Goal: Transaction & Acquisition: Purchase product/service

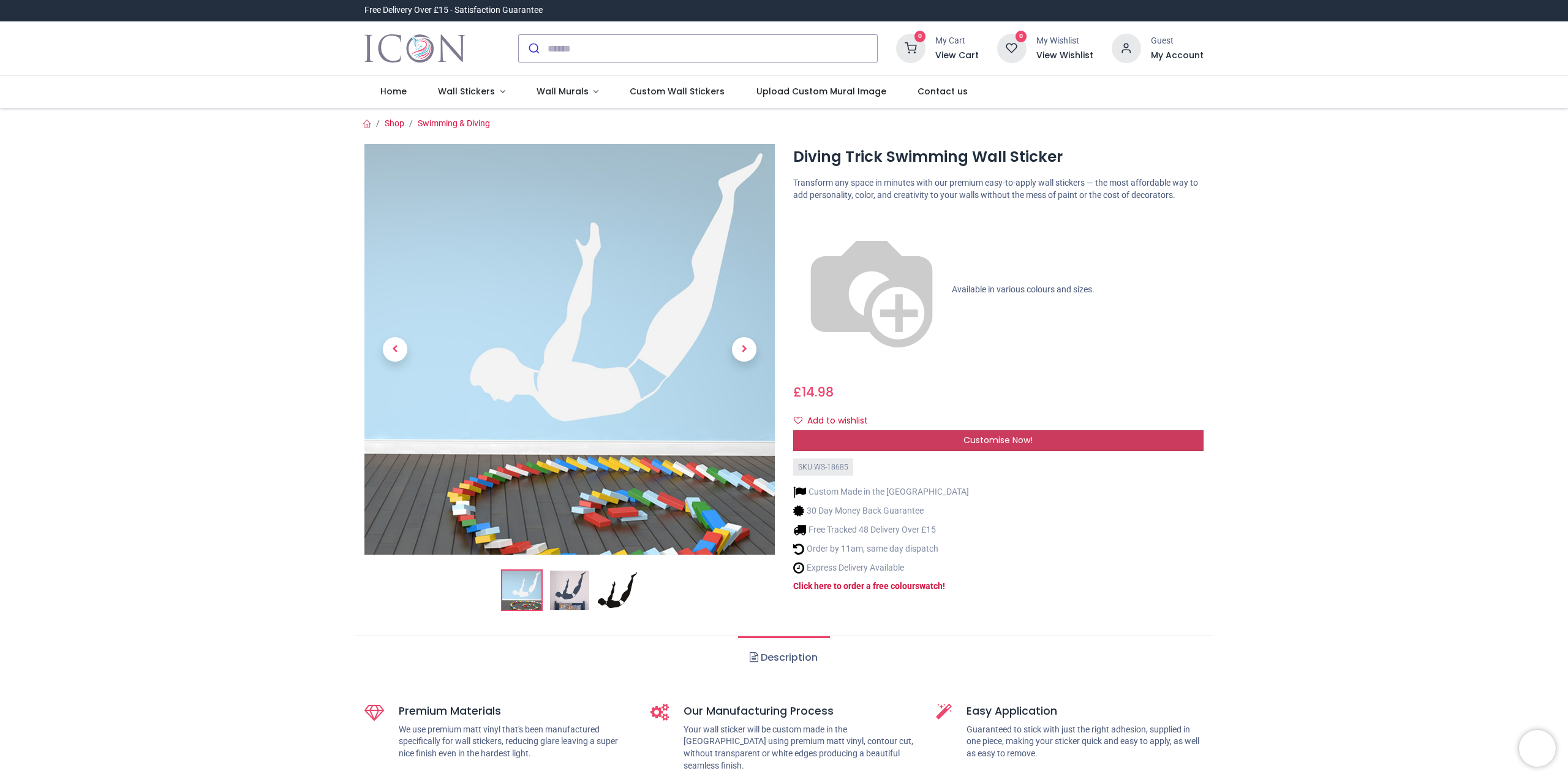
click at [1020, 434] on span "Customise Now!" at bounding box center [997, 440] width 69 height 12
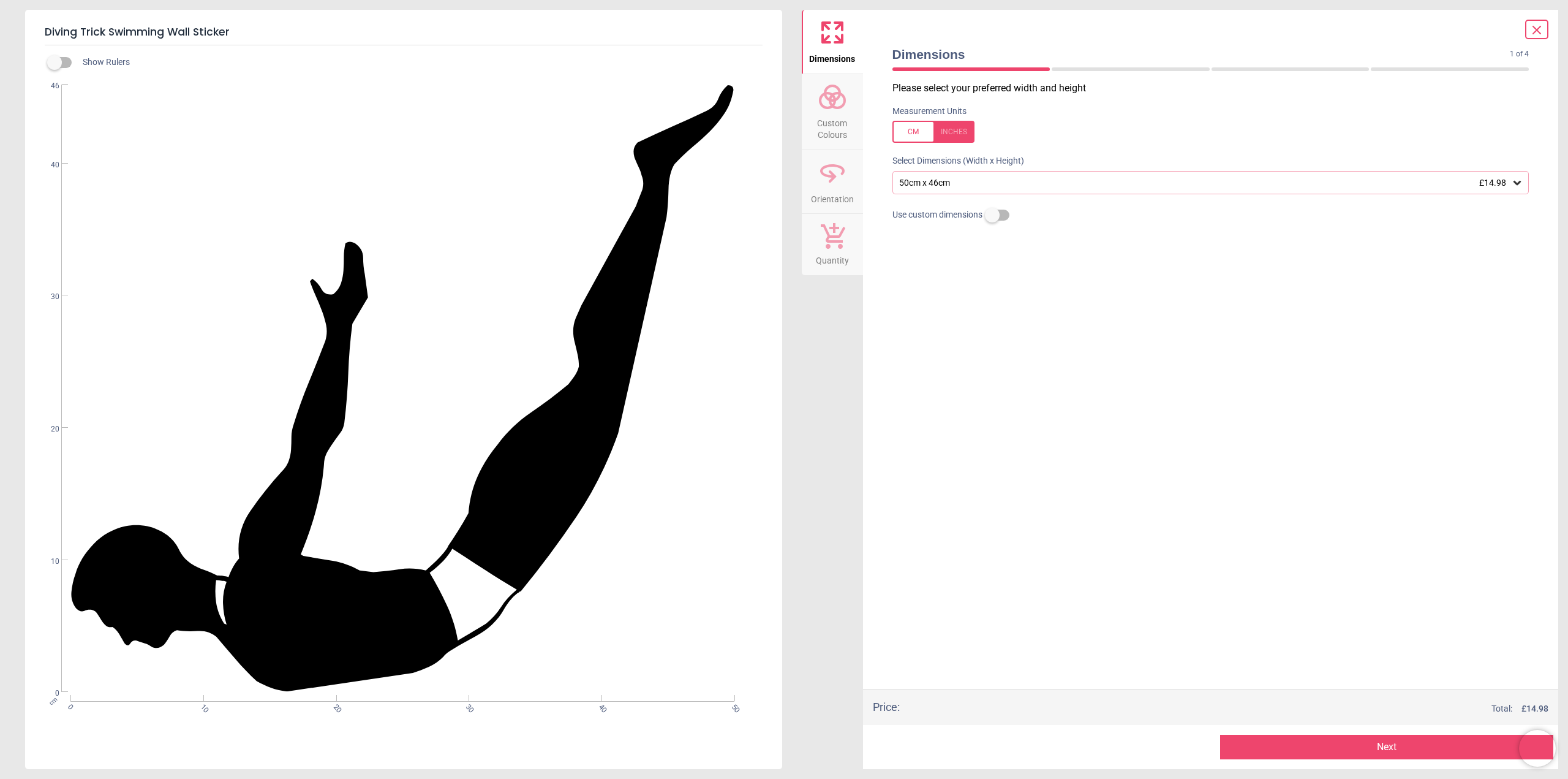
click at [959, 130] on div at bounding box center [933, 132] width 82 height 22
click at [1422, 743] on button "Next" at bounding box center [1386, 747] width 333 height 24
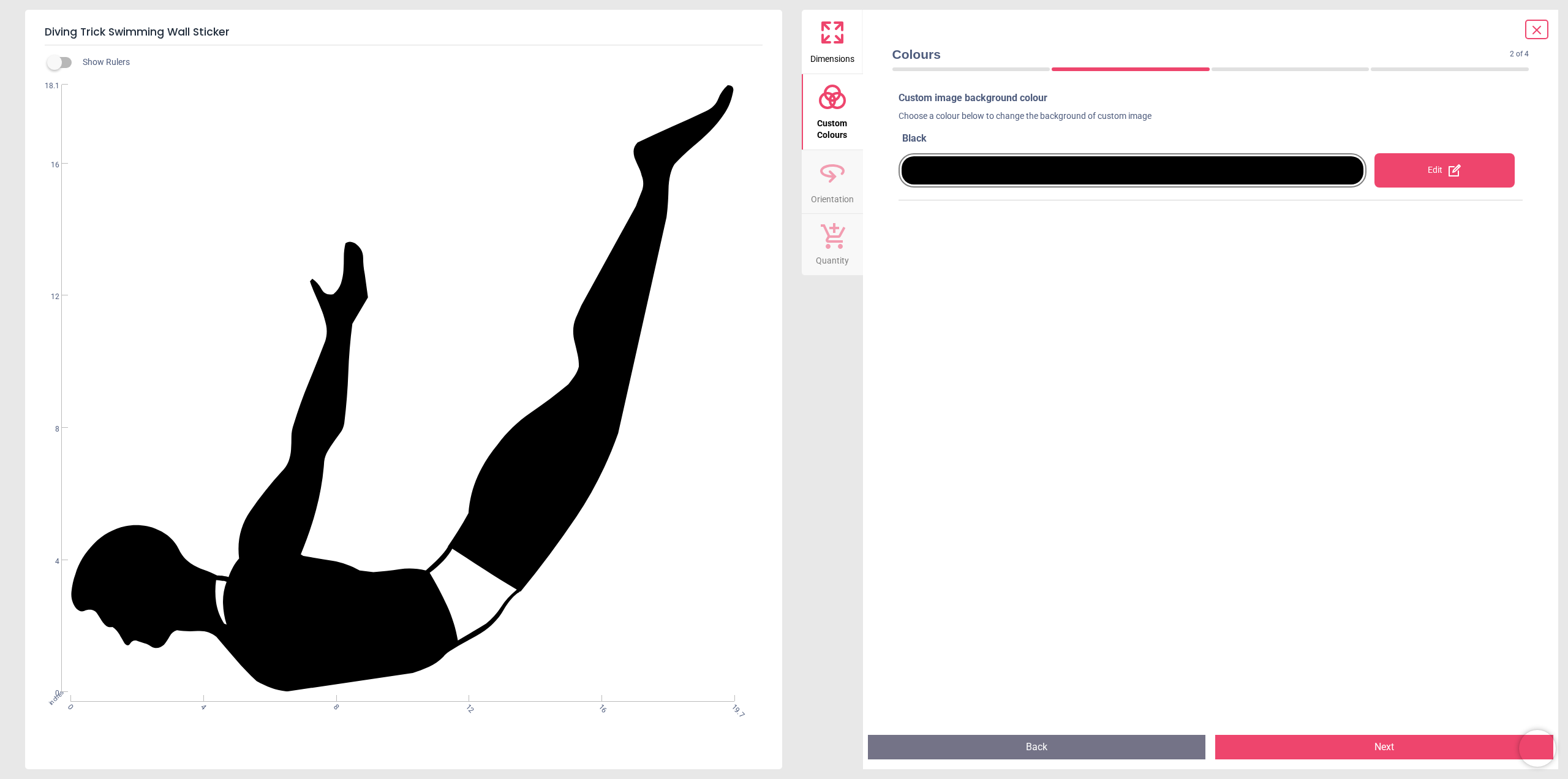
click at [1316, 165] on div at bounding box center [1132, 171] width 462 height 28
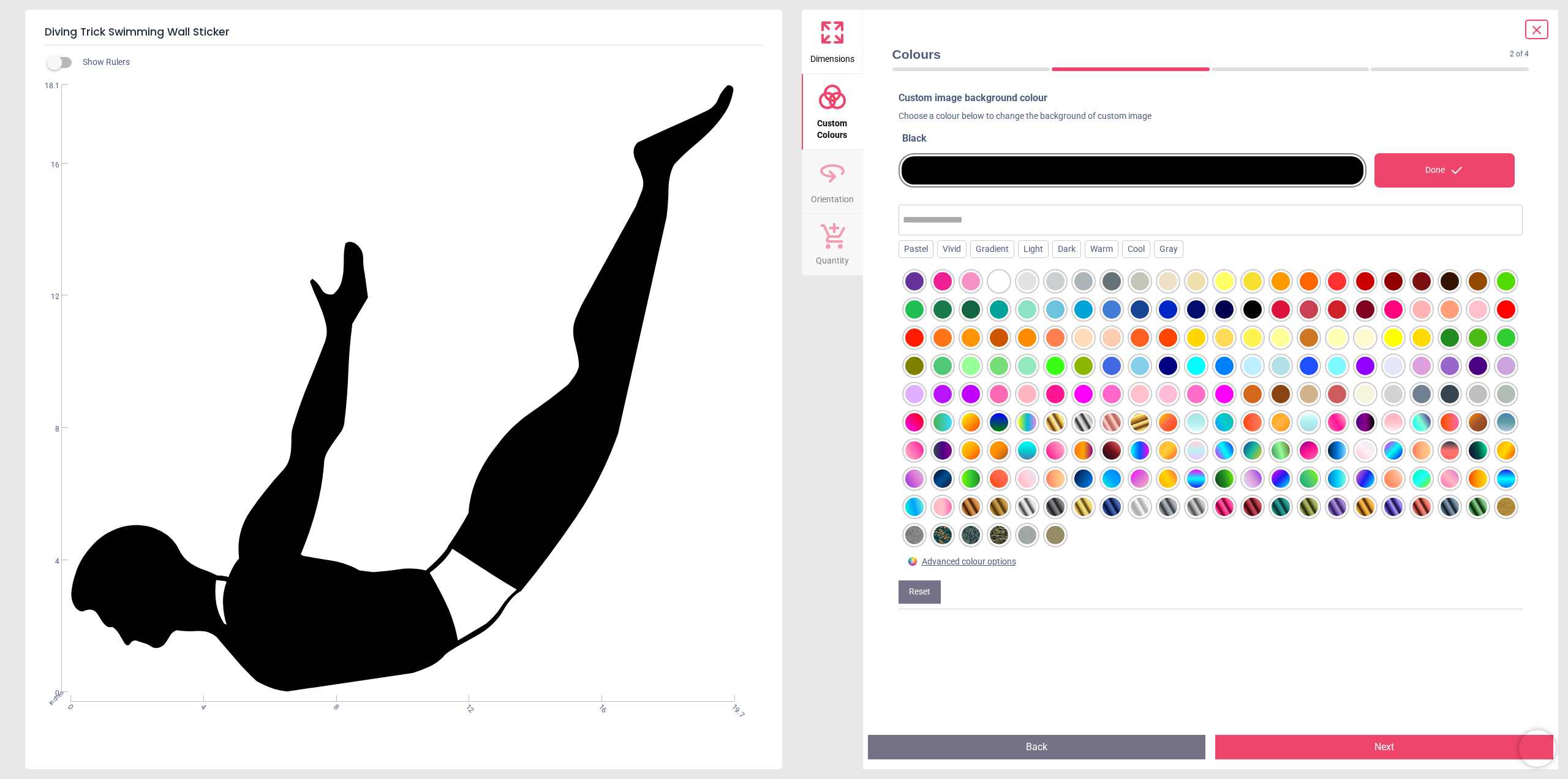
click at [1177, 306] on div at bounding box center [1167, 309] width 18 height 18
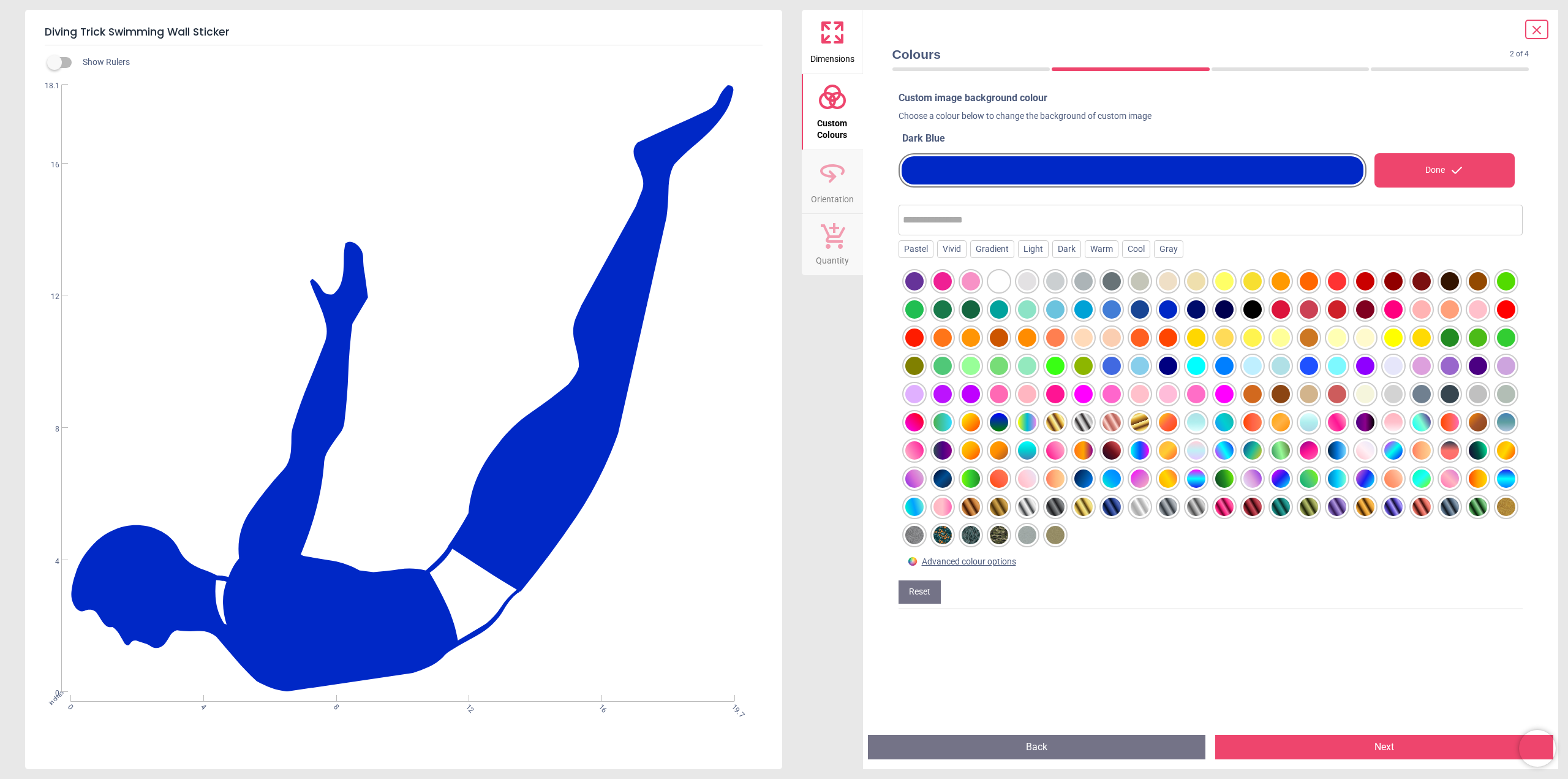
click at [1149, 305] on div at bounding box center [1139, 309] width 18 height 18
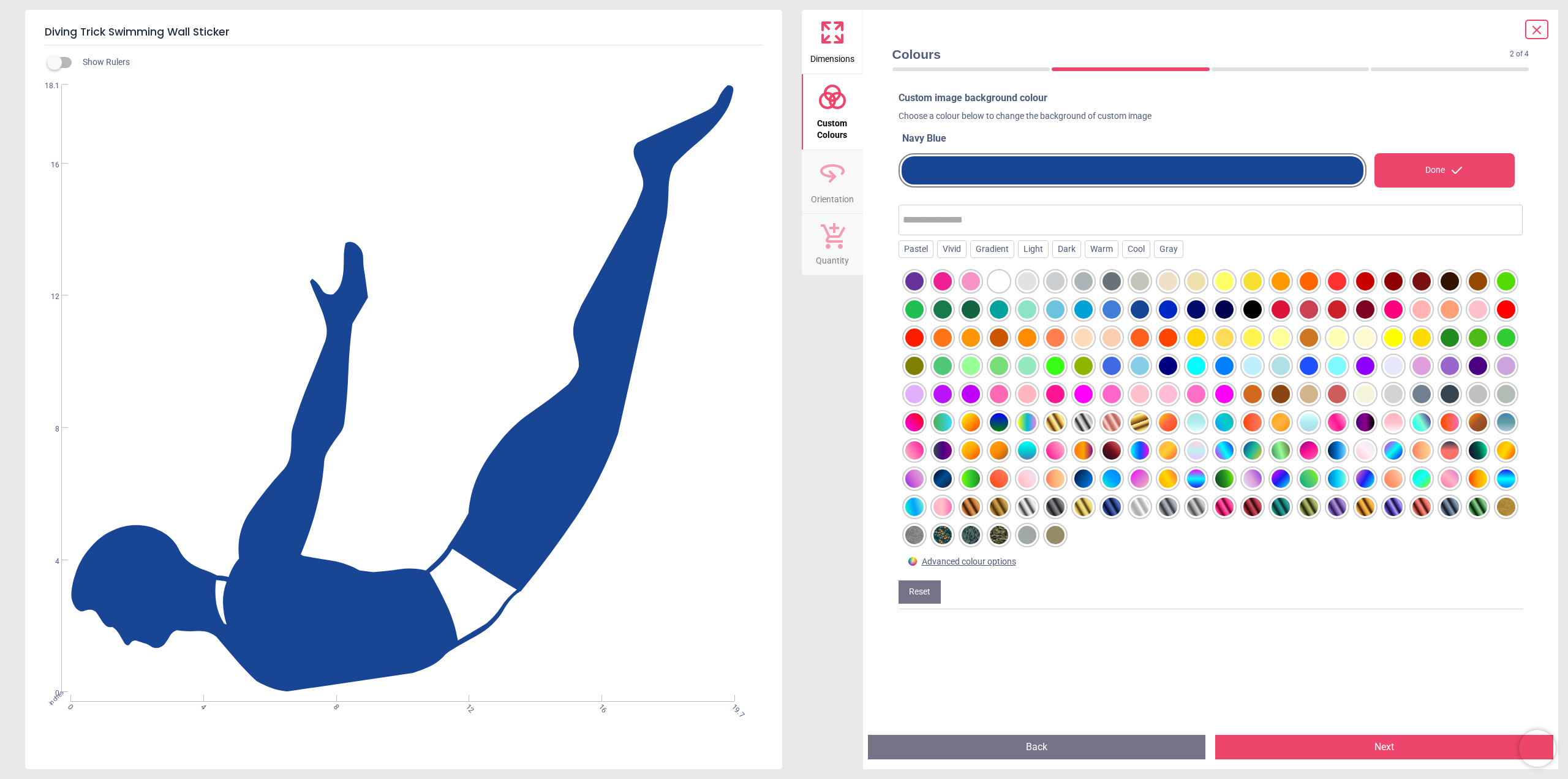
click at [1177, 308] on div at bounding box center [1167, 309] width 18 height 18
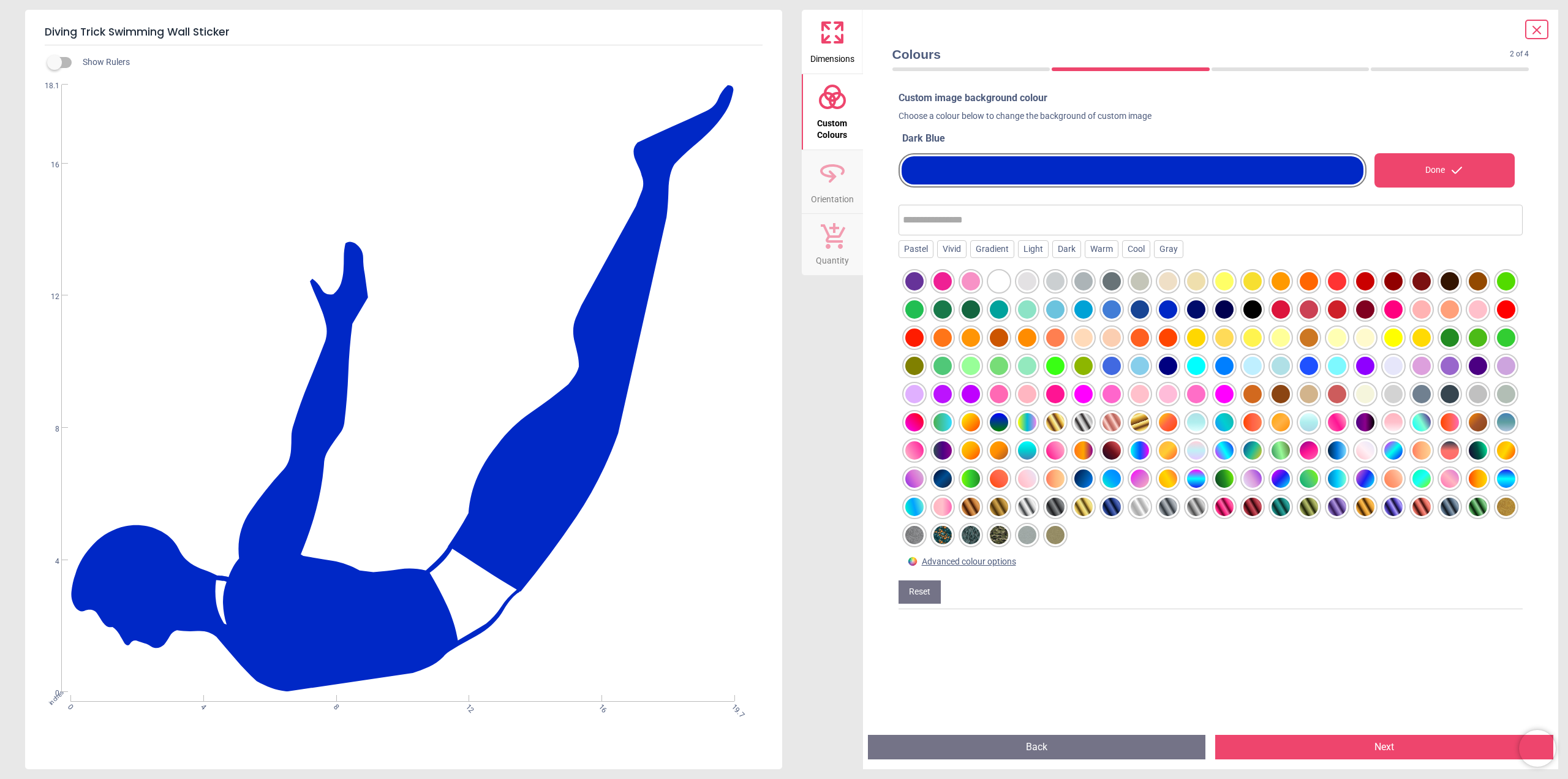
click at [1121, 367] on div at bounding box center [1111, 365] width 18 height 18
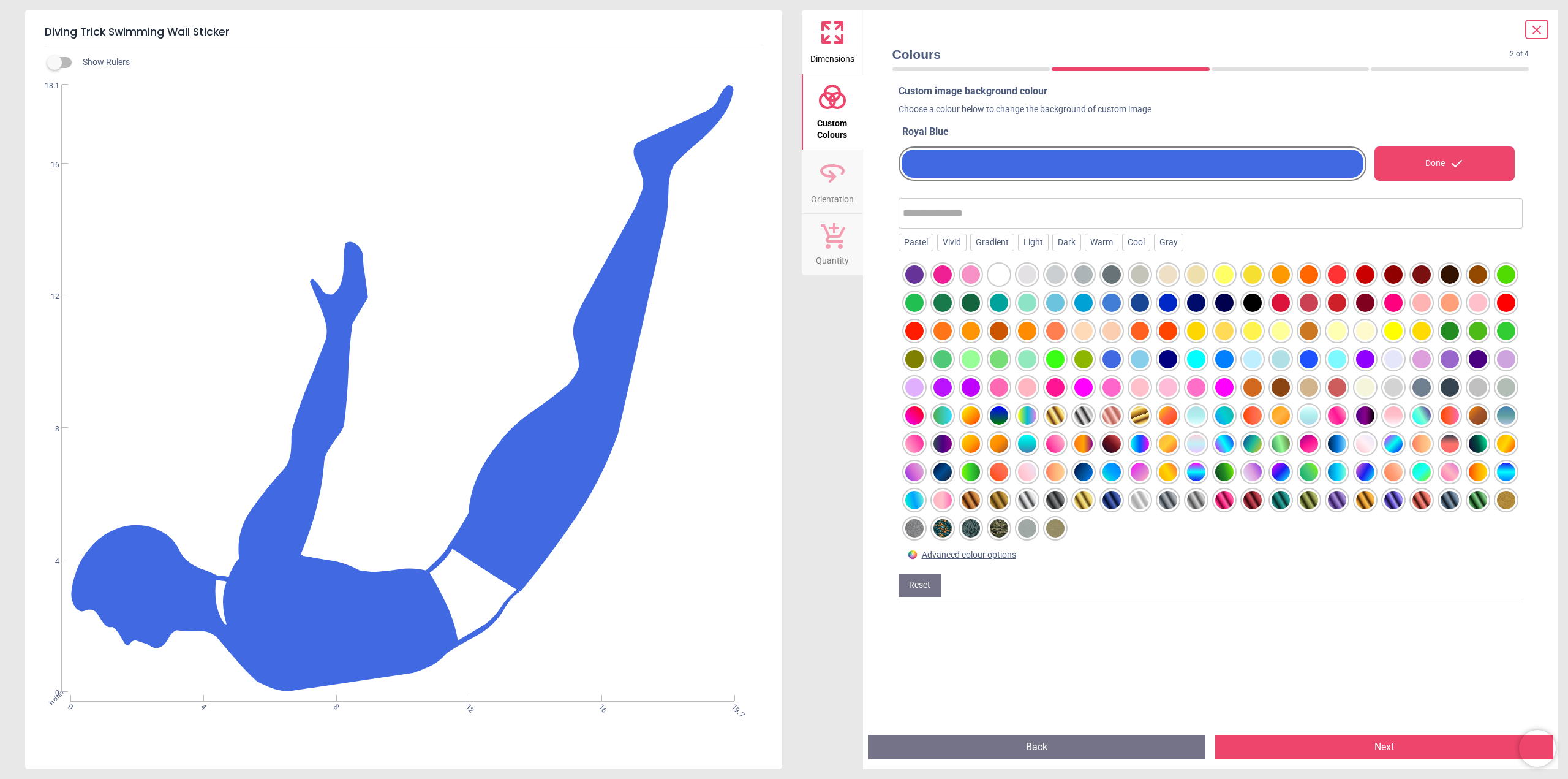
scroll to position [8, 0]
click at [1359, 741] on button "Next" at bounding box center [1384, 747] width 338 height 24
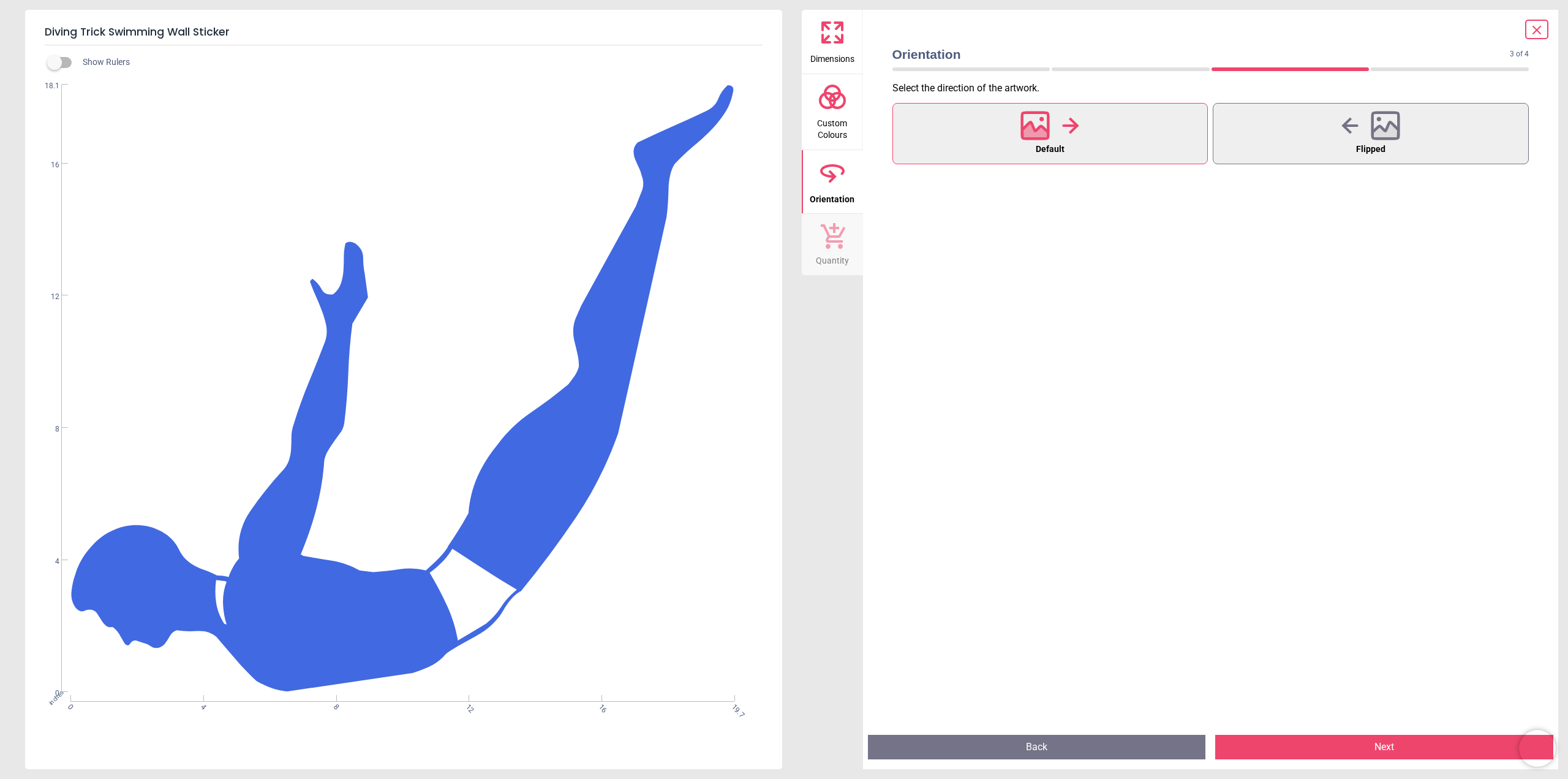
click at [1378, 746] on button "Next" at bounding box center [1384, 747] width 338 height 24
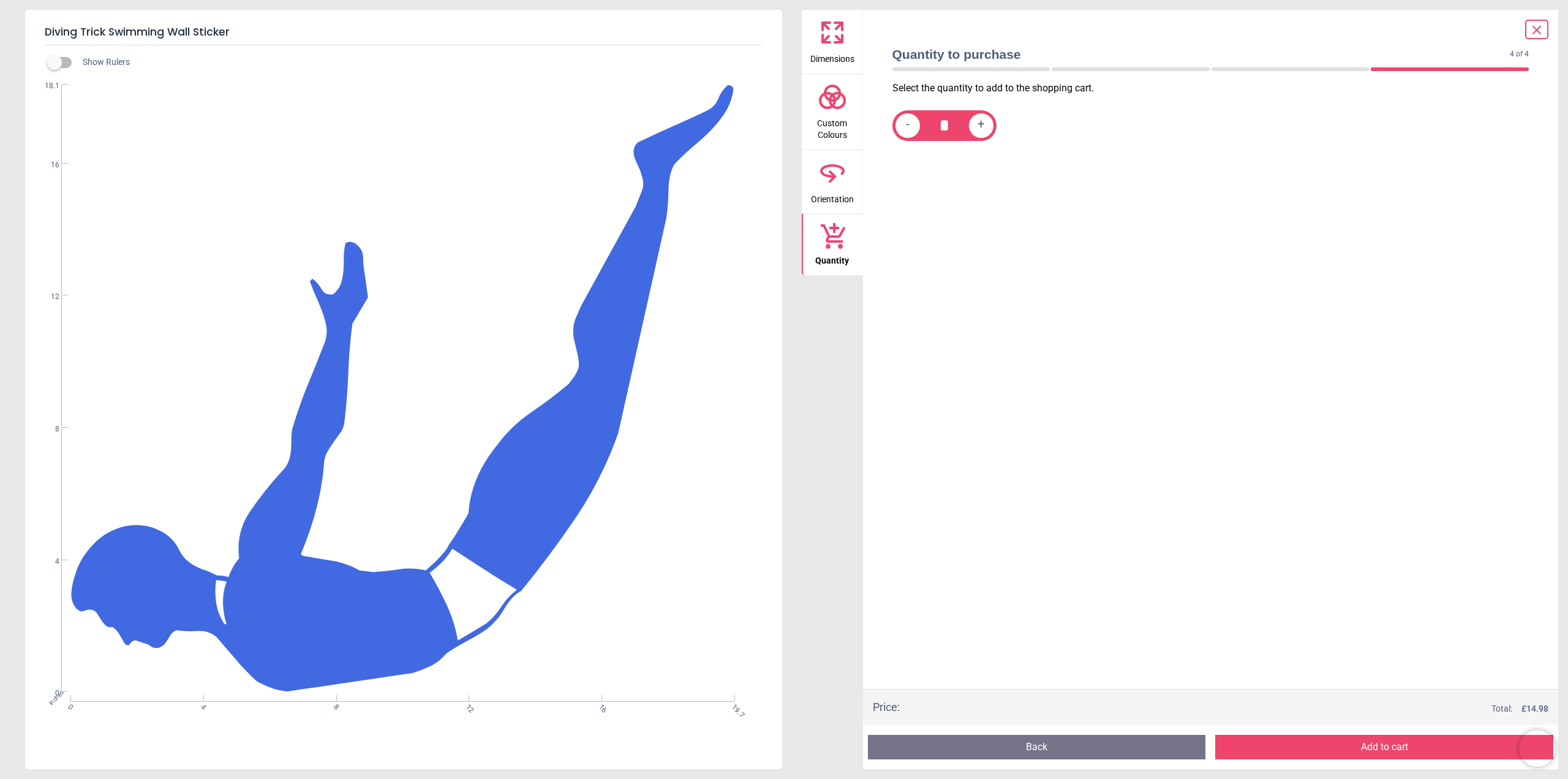
click at [1375, 742] on button "Add to cart" at bounding box center [1384, 747] width 338 height 24
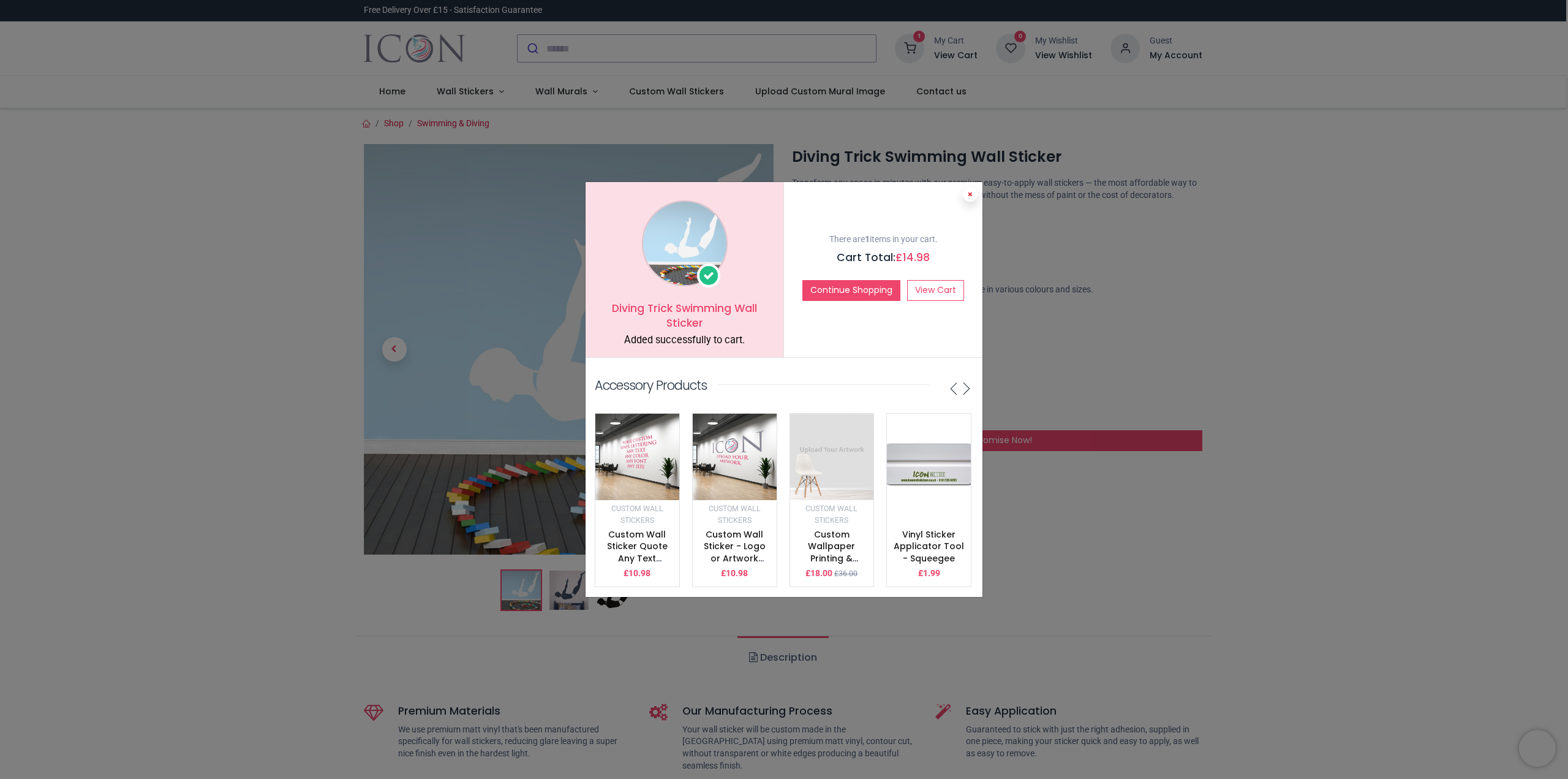
click at [971, 187] on button at bounding box center [970, 194] width 15 height 15
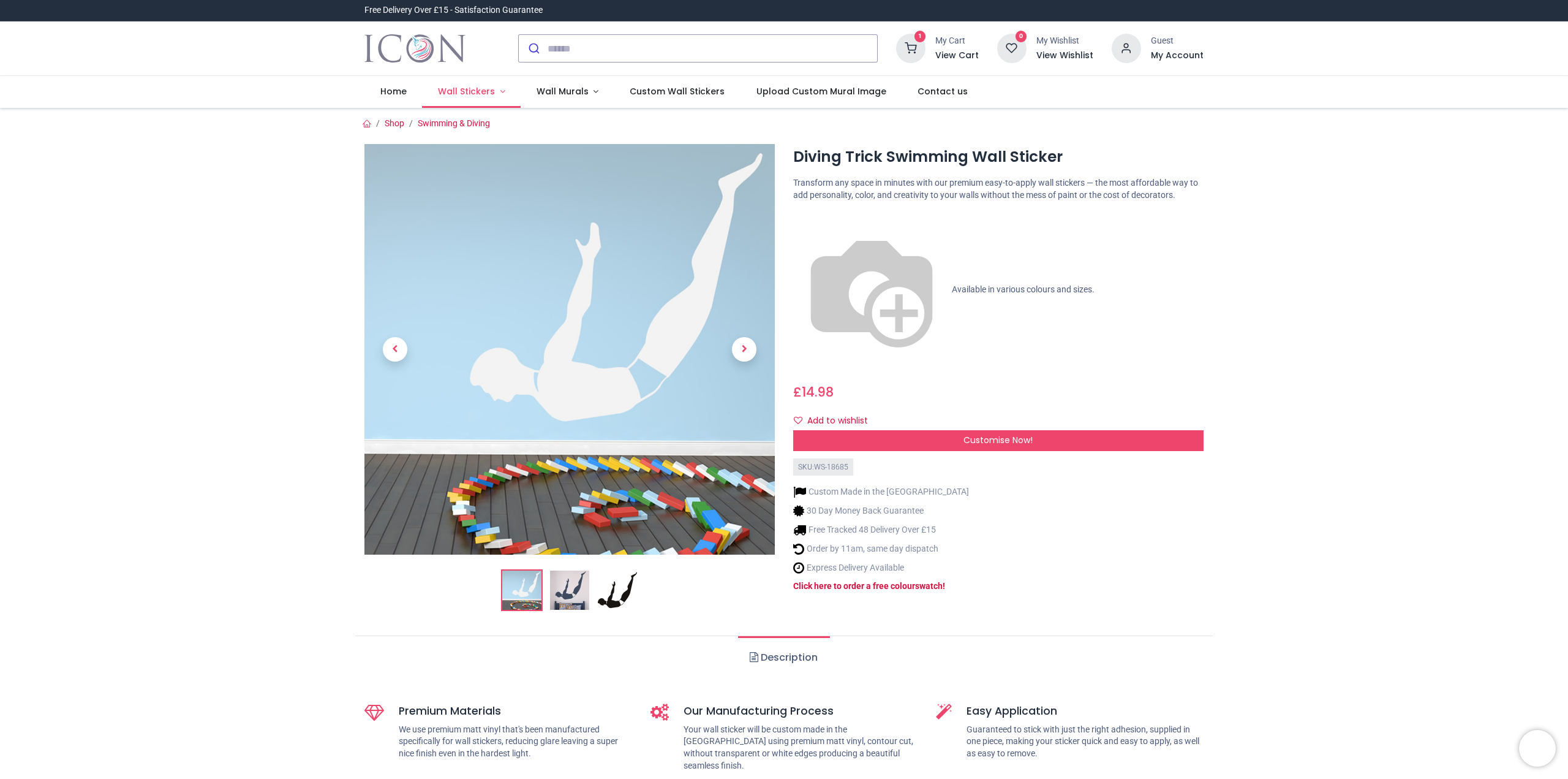
click at [485, 89] on span "Wall Stickers" at bounding box center [466, 91] width 57 height 12
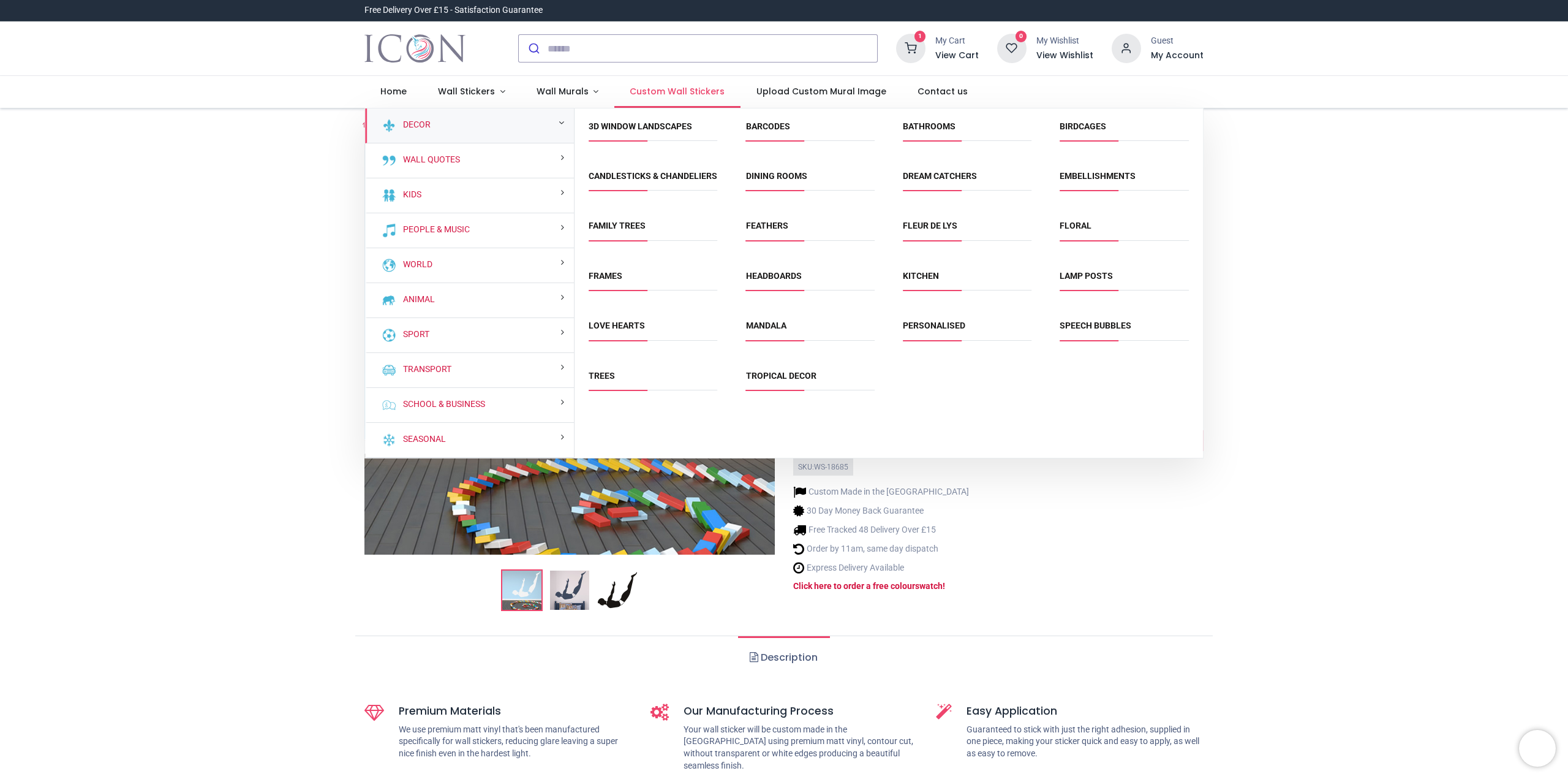
click at [664, 90] on span "Custom Wall Stickers" at bounding box center [677, 91] width 95 height 12
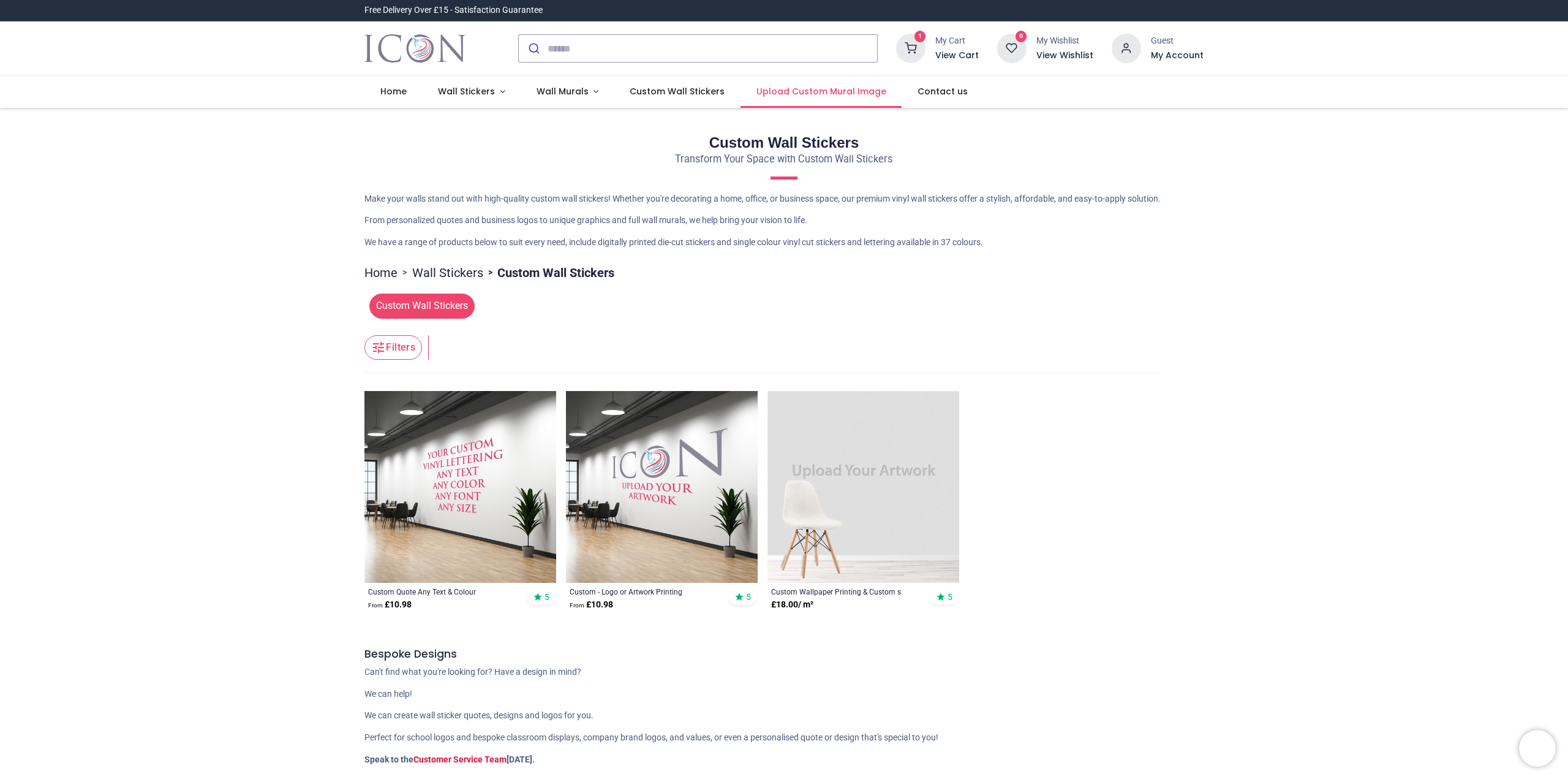
click at [828, 88] on span "Upload Custom Mural Image" at bounding box center [821, 91] width 130 height 12
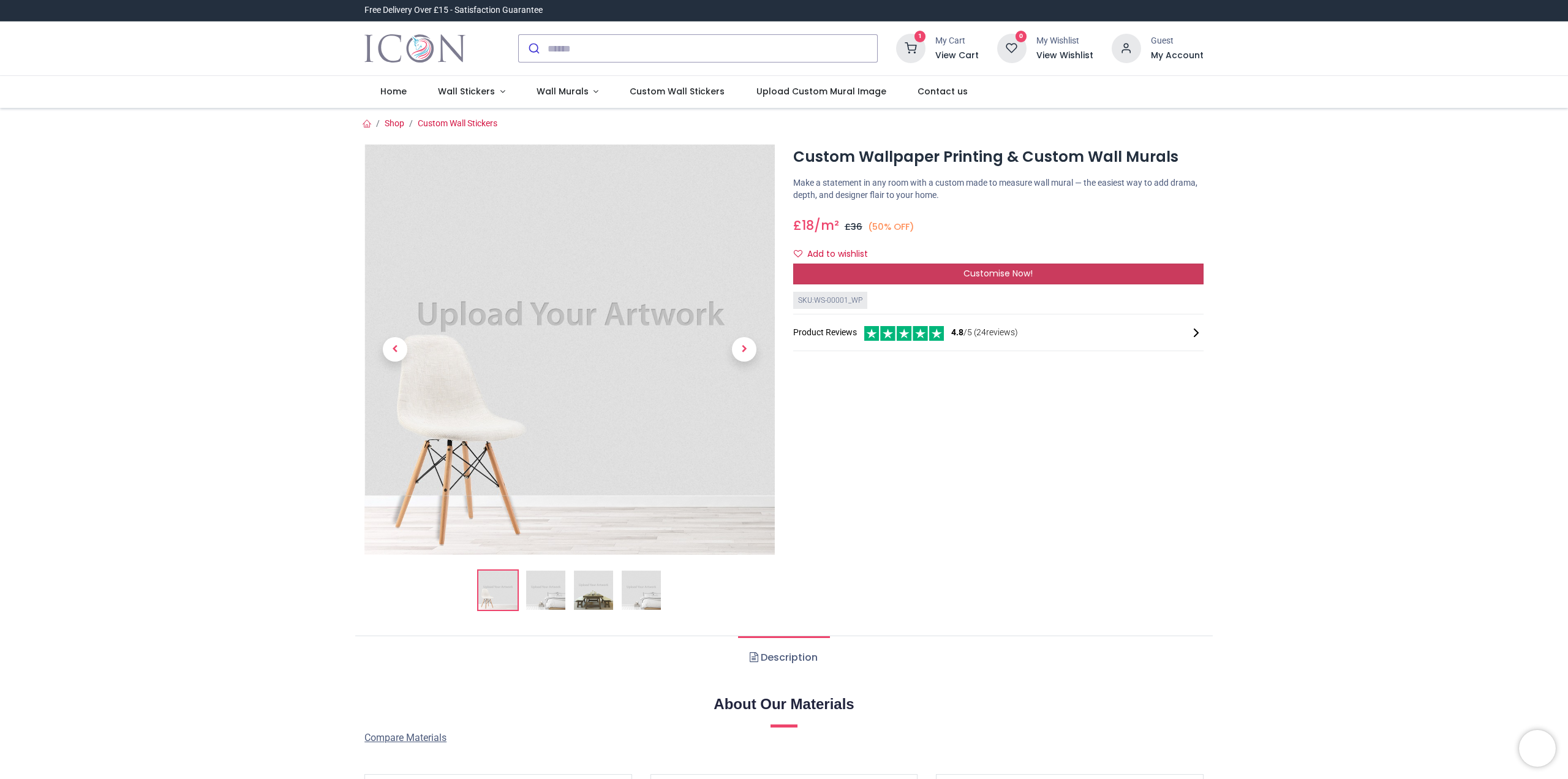
click at [997, 272] on span "Customise Now!" at bounding box center [997, 273] width 69 height 12
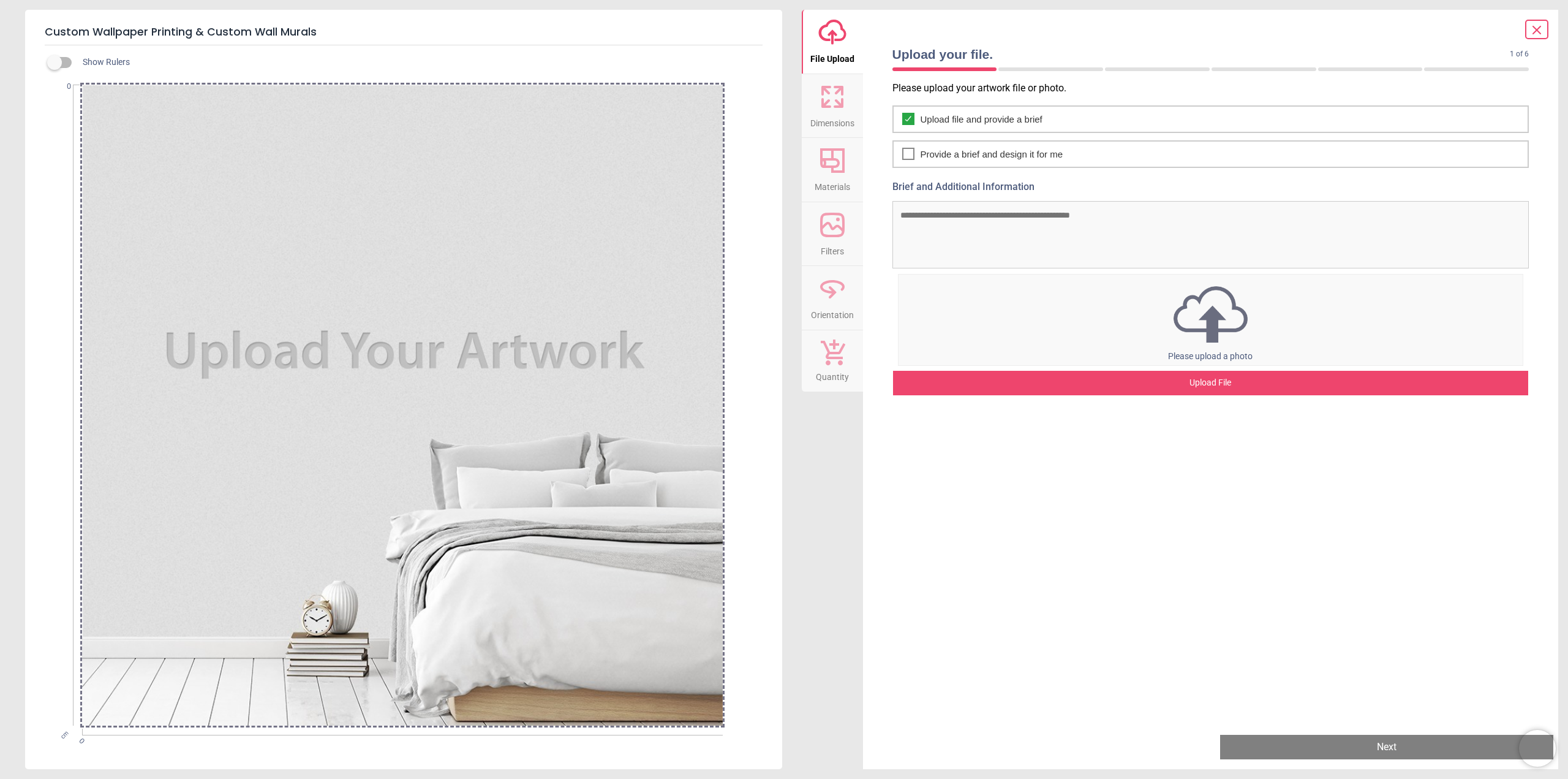
click at [531, 277] on div at bounding box center [402, 405] width 640 height 641
click at [1070, 117] on div "Upload file and provide a brief" at bounding box center [1210, 119] width 637 height 28
click at [1189, 381] on div "Upload File" at bounding box center [1210, 383] width 636 height 24
click at [1203, 383] on div "Upload File" at bounding box center [1210, 383] width 636 height 24
click at [1171, 374] on div "Upload File" at bounding box center [1210, 383] width 636 height 24
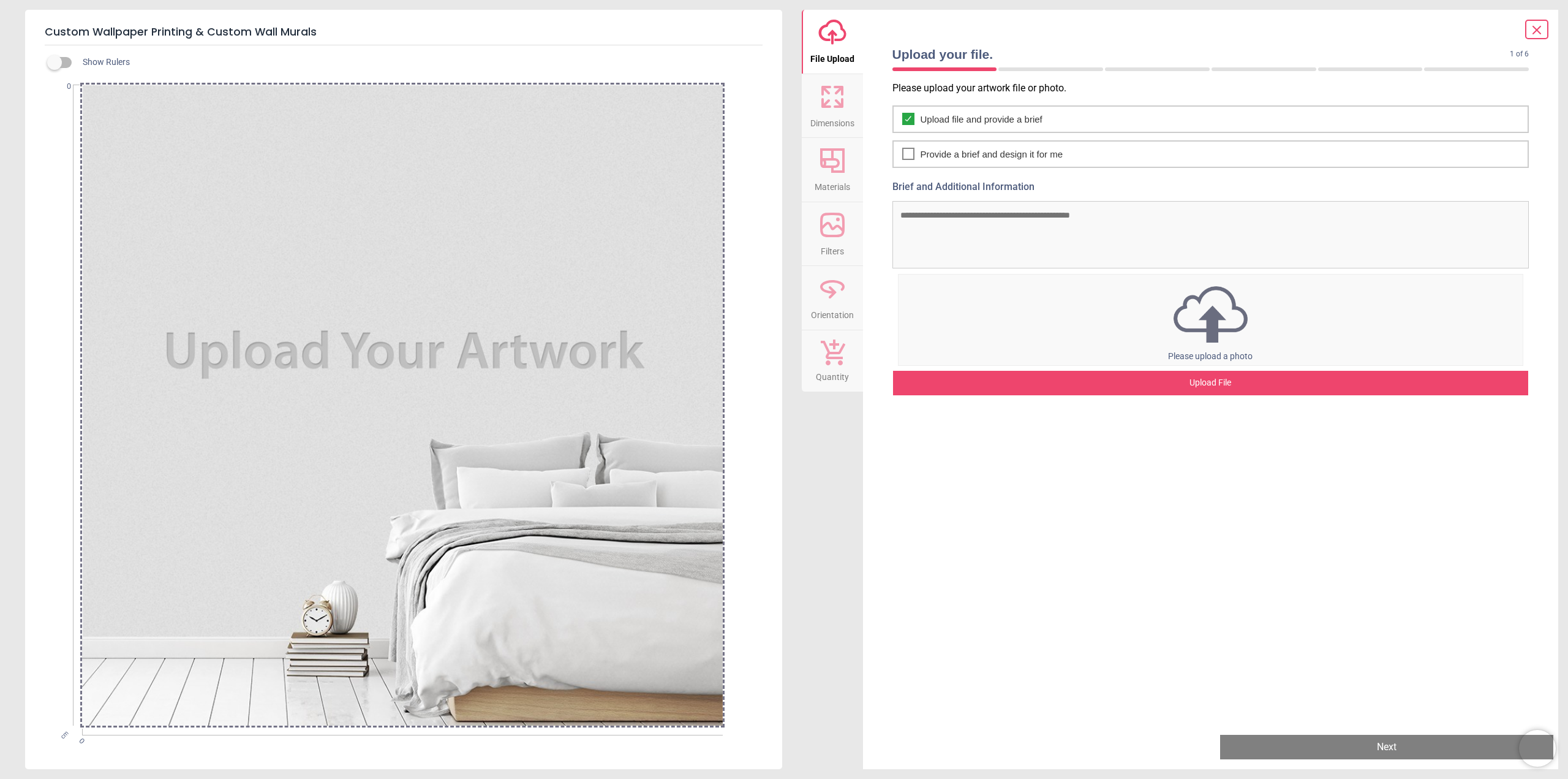
click at [1224, 380] on div "Upload File" at bounding box center [1210, 383] width 636 height 24
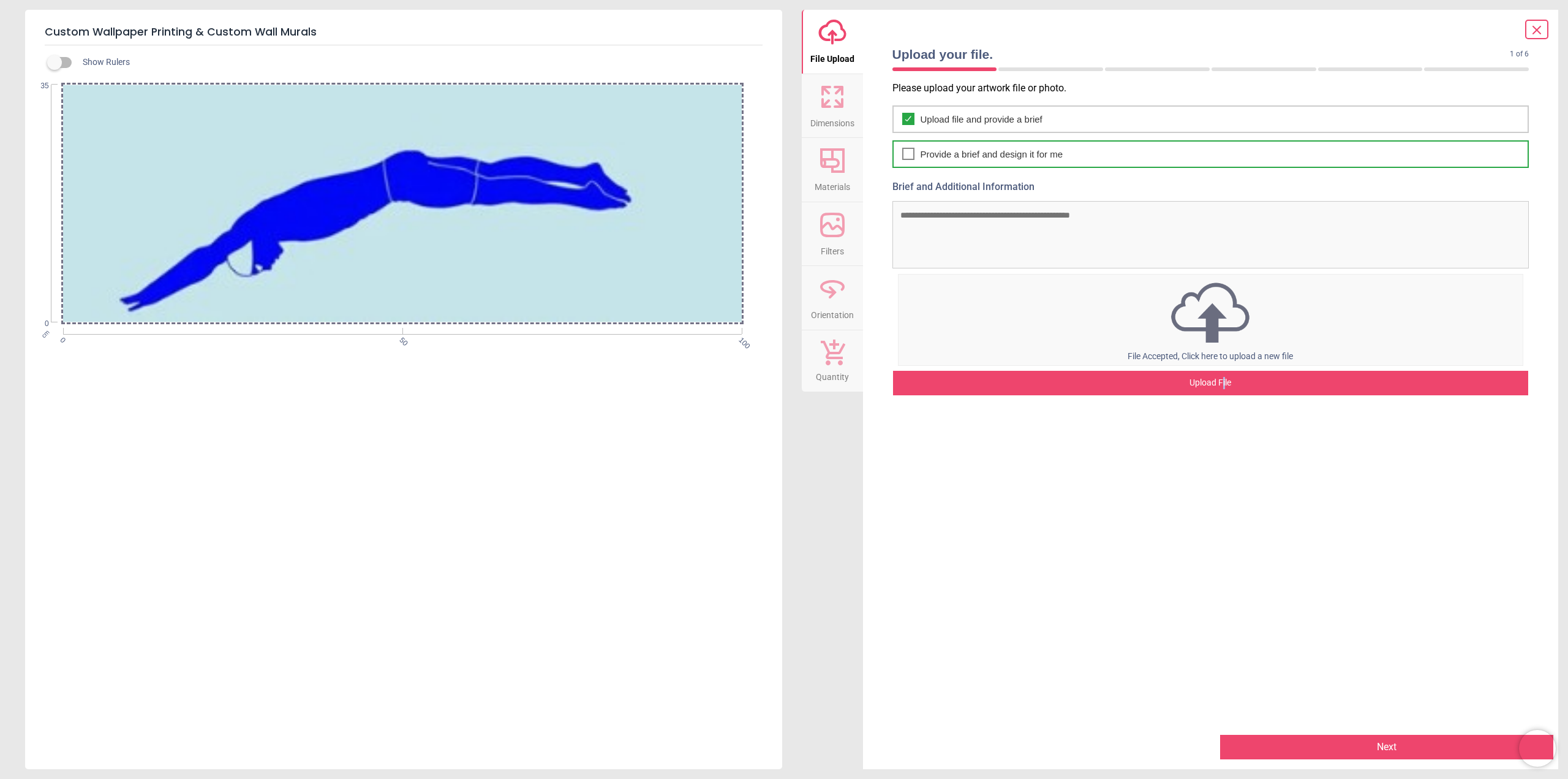
click at [911, 153] on icon at bounding box center [908, 154] width 10 height 15
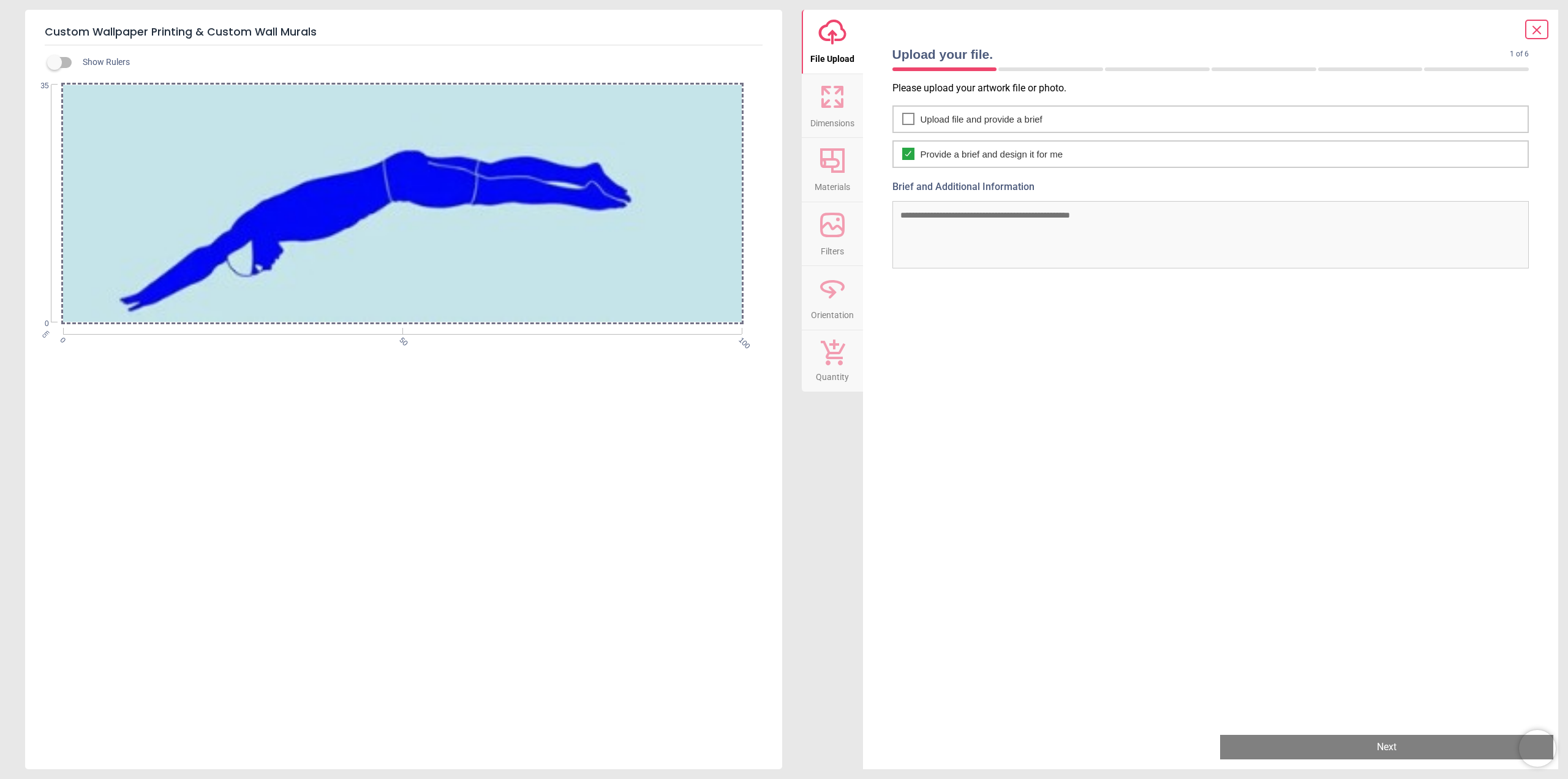
click at [982, 226] on textarea "Brief and Additional Information" at bounding box center [1210, 234] width 637 height 67
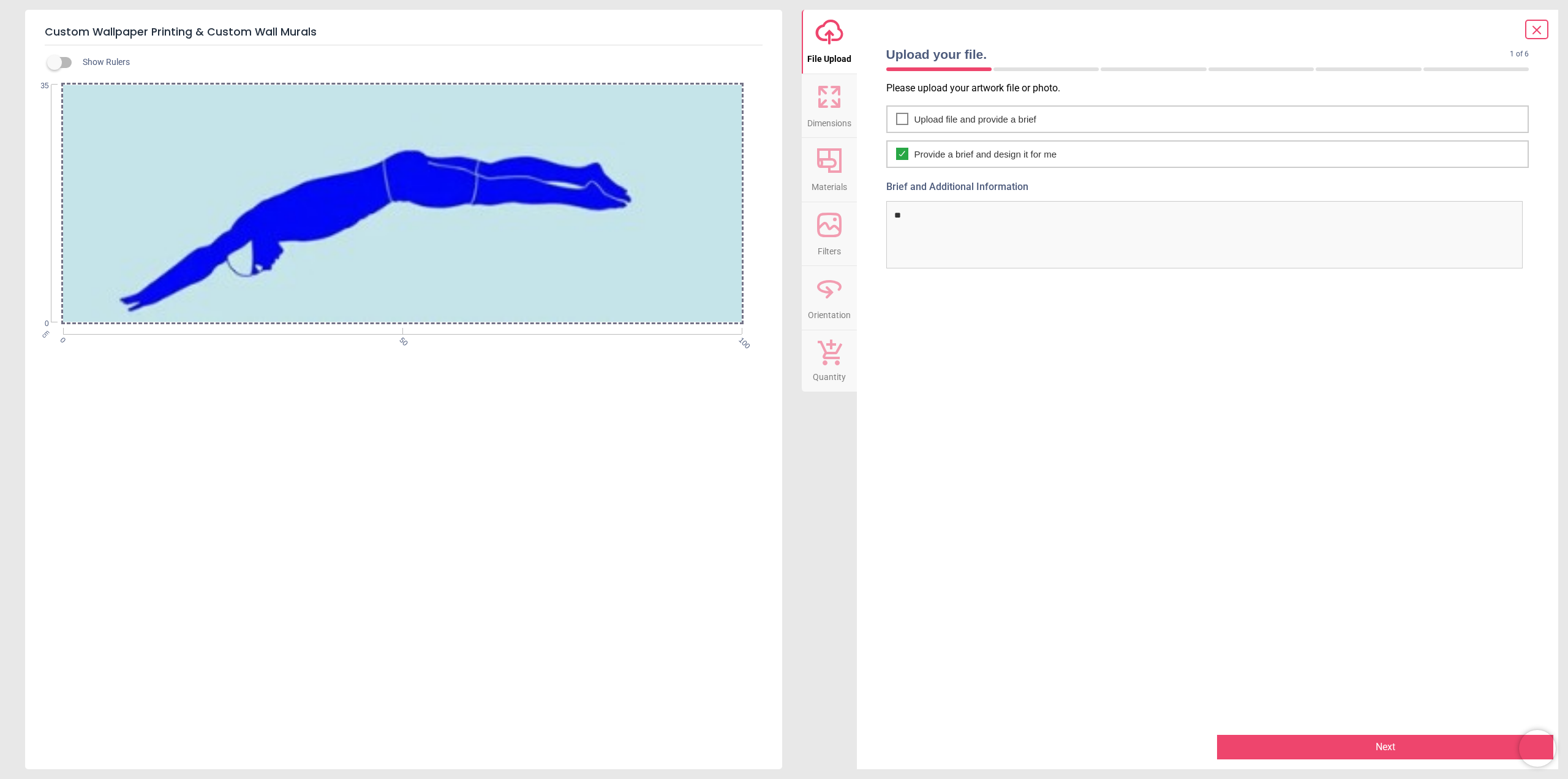
type textarea "*"
type textarea "**********"
click at [1406, 750] on button "Next" at bounding box center [1385, 747] width 336 height 24
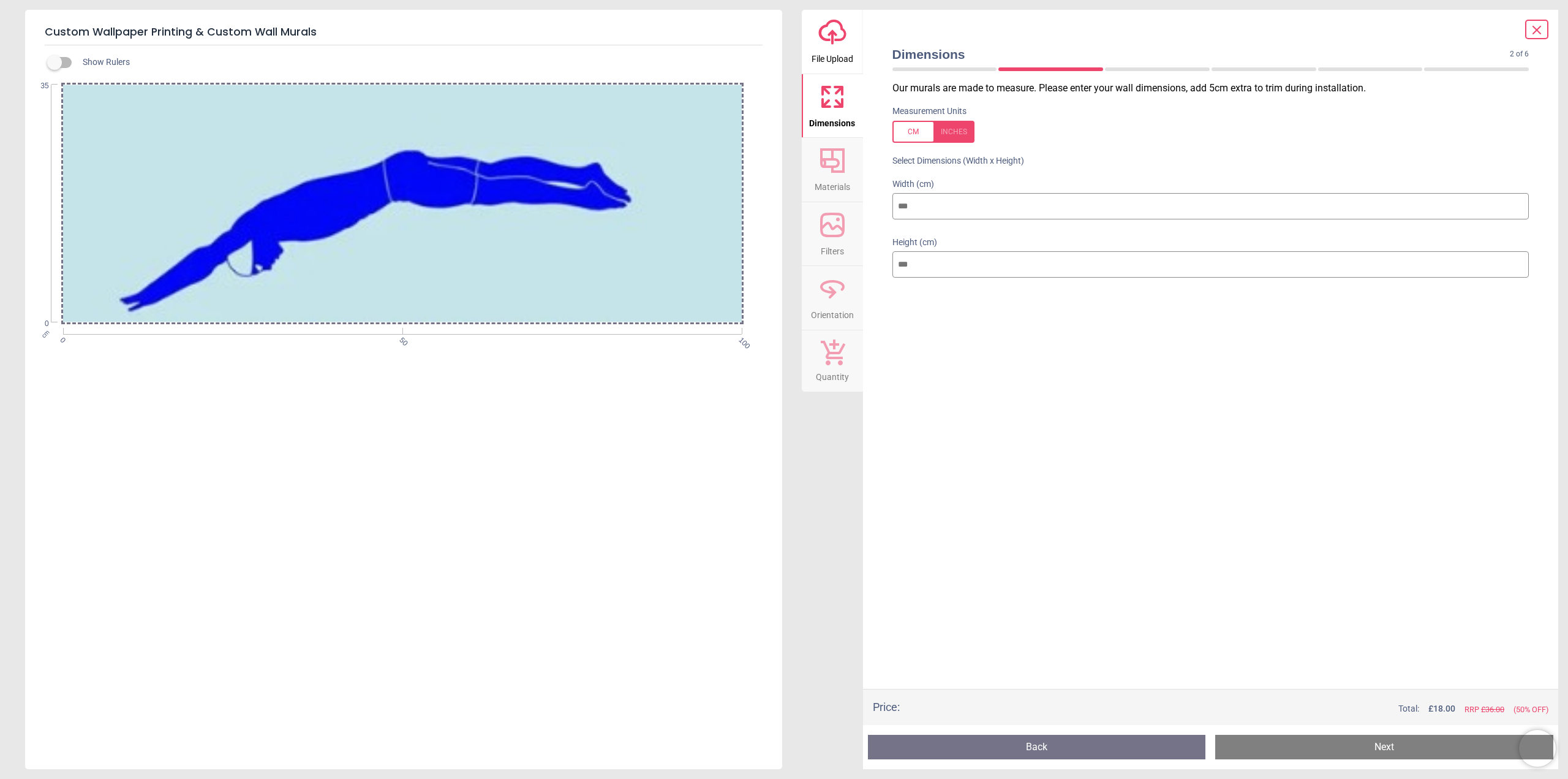
click at [954, 132] on div at bounding box center [933, 132] width 82 height 22
type input "**"
drag, startPoint x: 926, startPoint y: 206, endPoint x: 860, endPoint y: 200, distance: 66.3
click at [860, 200] on div "upload-cloud-line File Upload Dimensions Crop Materials Filters Orientation Qua…" at bounding box center [1180, 390] width 757 height 759
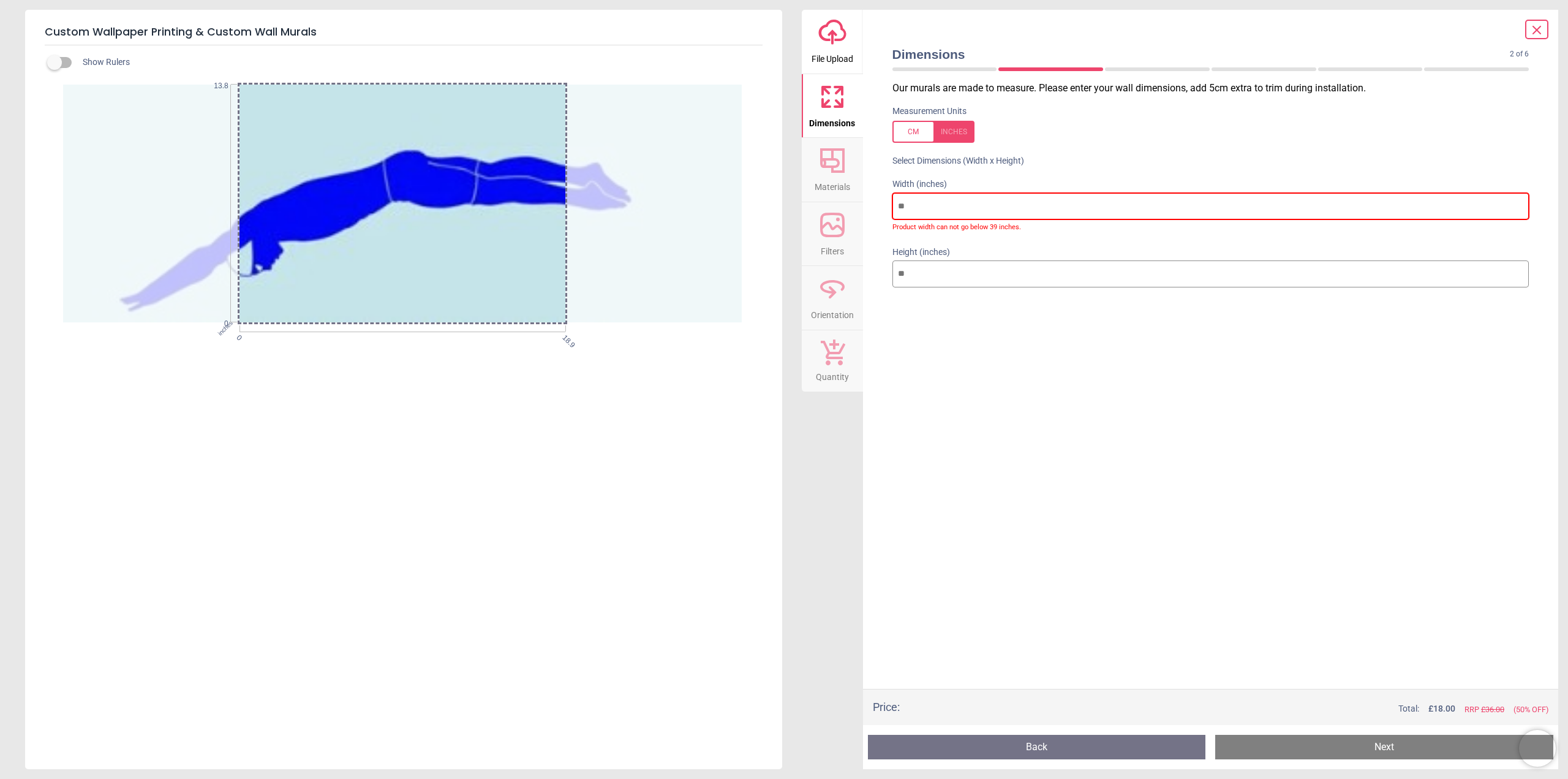
type input "**"
drag, startPoint x: 954, startPoint y: 274, endPoint x: 902, endPoint y: 250, distance: 57.3
click at [892, 269] on input "**" at bounding box center [1210, 274] width 637 height 27
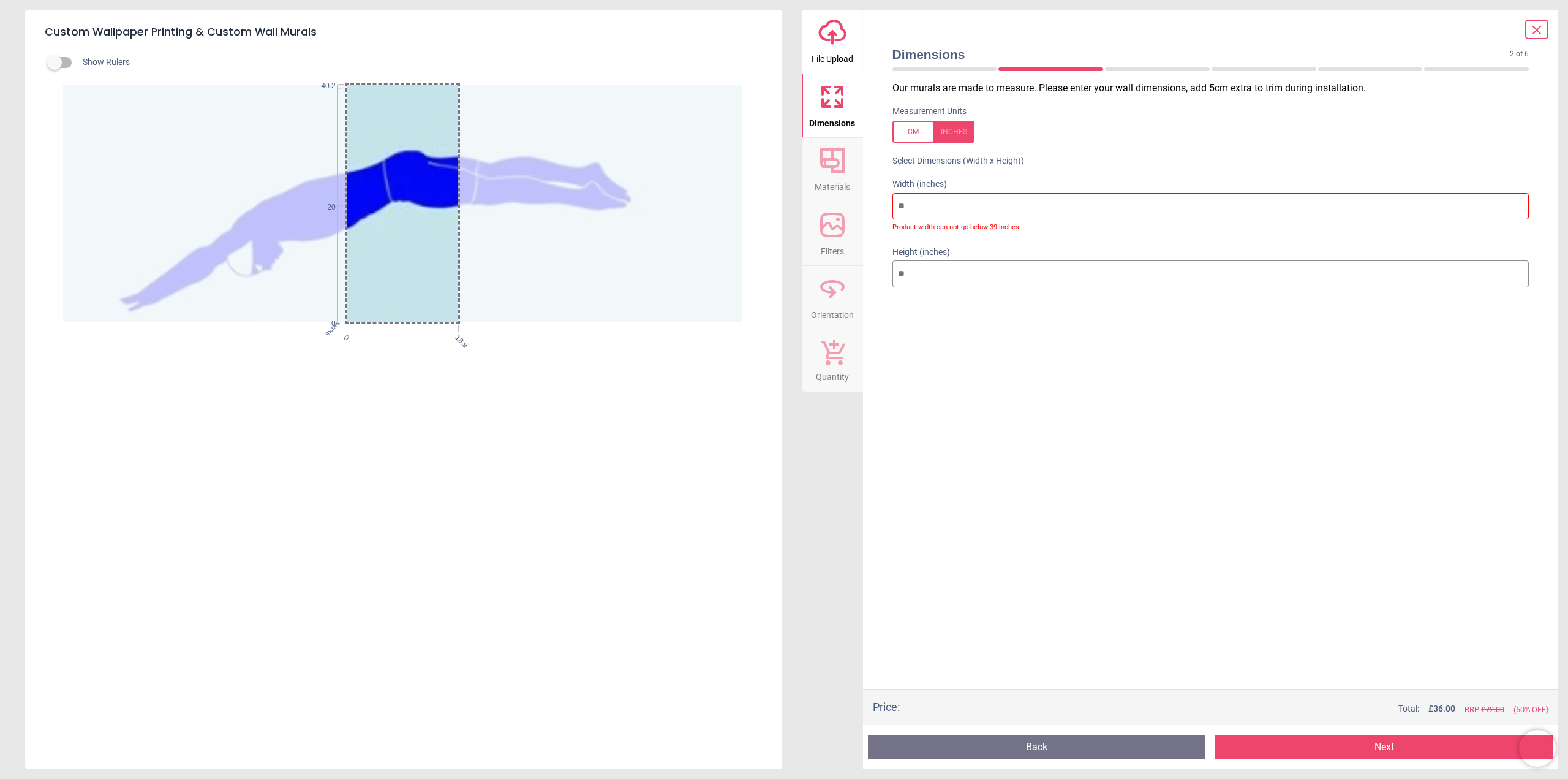
type input "**"
drag, startPoint x: 917, startPoint y: 206, endPoint x: 834, endPoint y: 182, distance: 86.4
click at [834, 187] on div "upload-cloud-line File Upload Dimensions Crop Materials Filters Orientation Qua…" at bounding box center [1180, 390] width 757 height 759
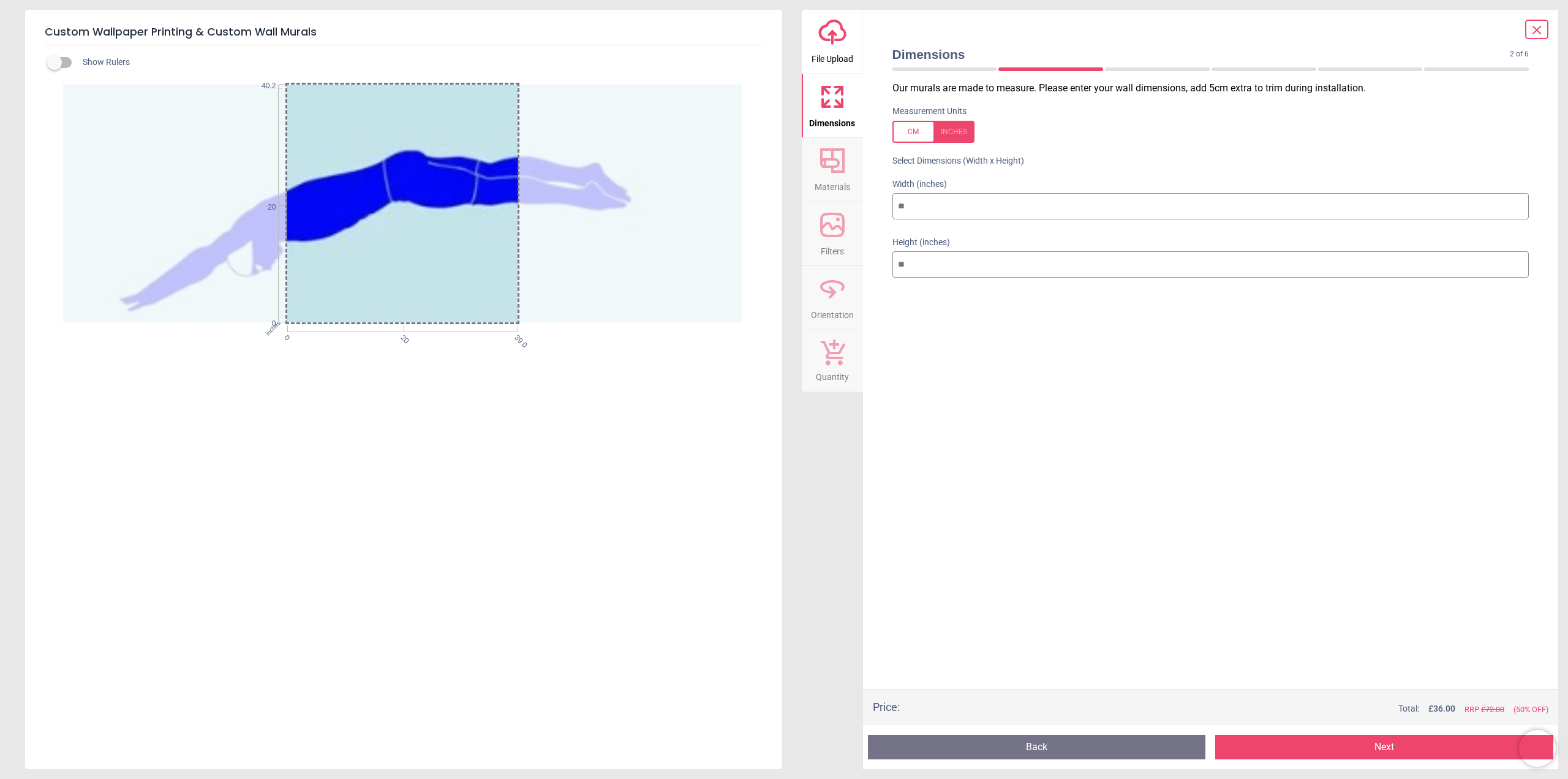
type input "*"
type input "**"
click at [977, 254] on input "**" at bounding box center [1210, 265] width 637 height 27
drag, startPoint x: 957, startPoint y: 262, endPoint x: 846, endPoint y: 257, distance: 111.1
click at [846, 257] on div "upload-cloud-line File Upload Dimensions Crop Materials Filters Orientation Qua…" at bounding box center [1180, 390] width 757 height 759
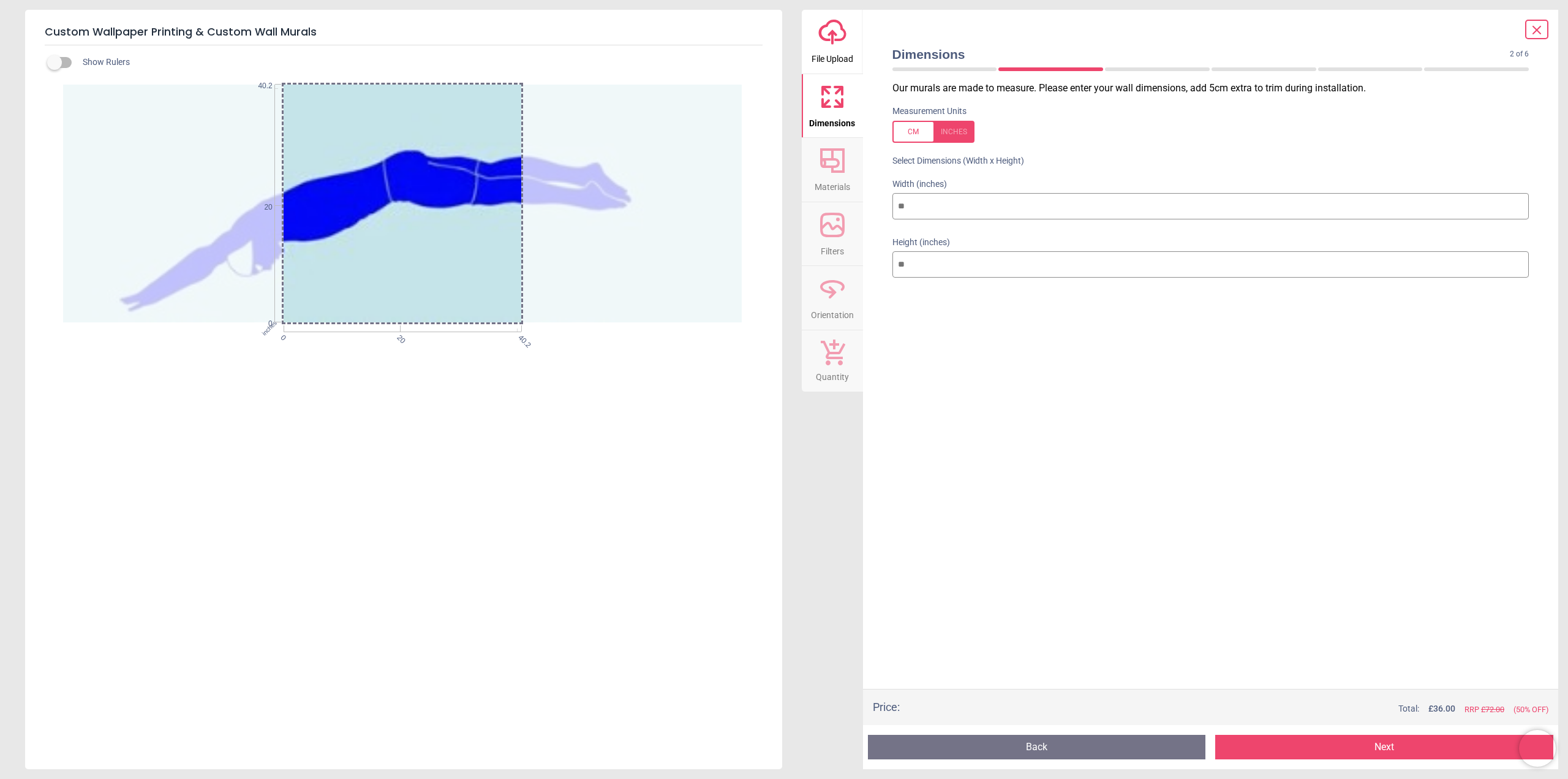
drag, startPoint x: 519, startPoint y: 322, endPoint x: 686, endPoint y: 308, distance: 167.6
click at [593, 325] on div "inches 0 20 40.2 0 20 40.2" at bounding box center [403, 207] width 679 height 245
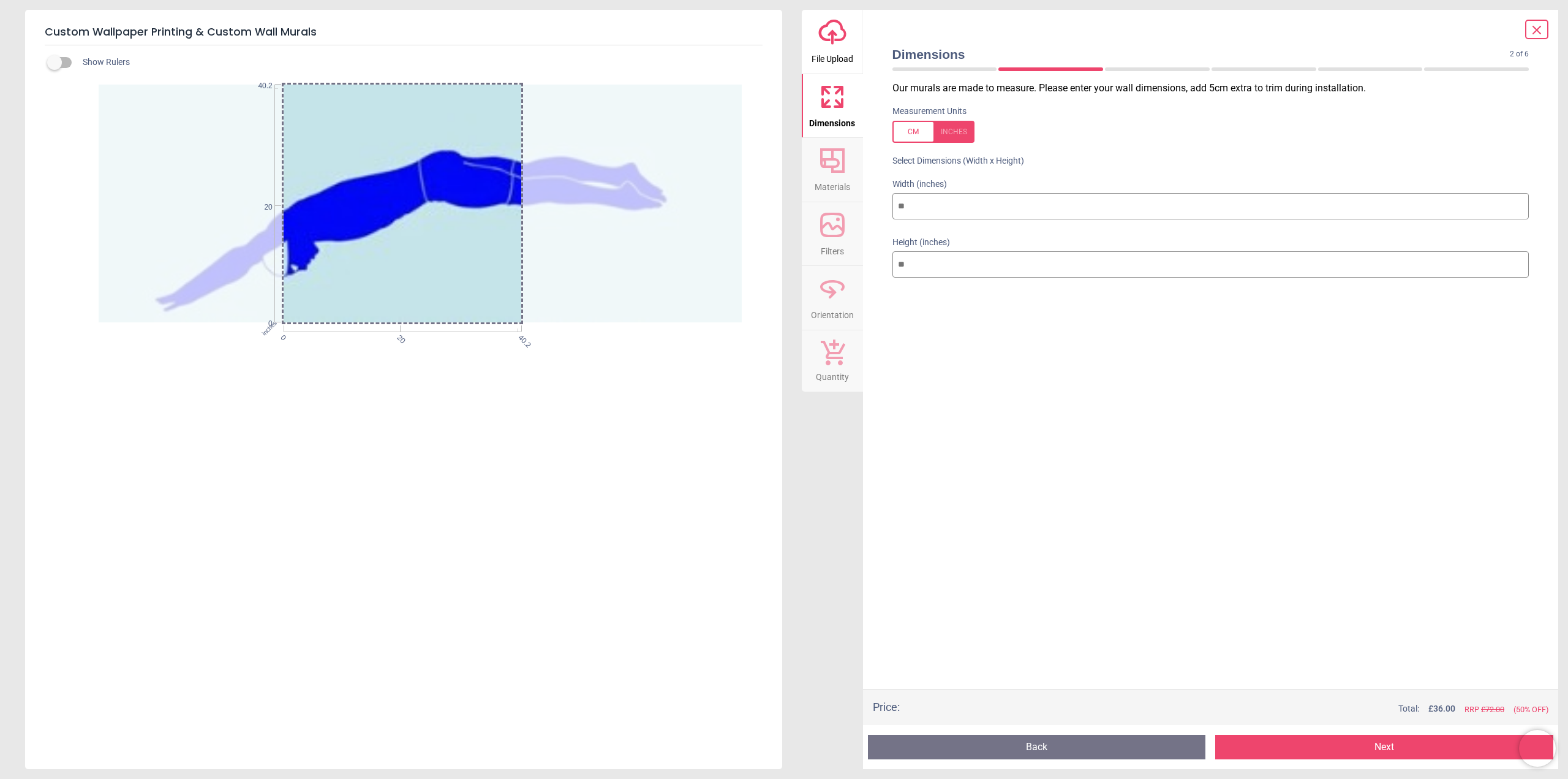
click at [554, 226] on div at bounding box center [438, 203] width 679 height 238
click at [927, 267] on input "**" at bounding box center [1210, 265] width 637 height 27
type input "*"
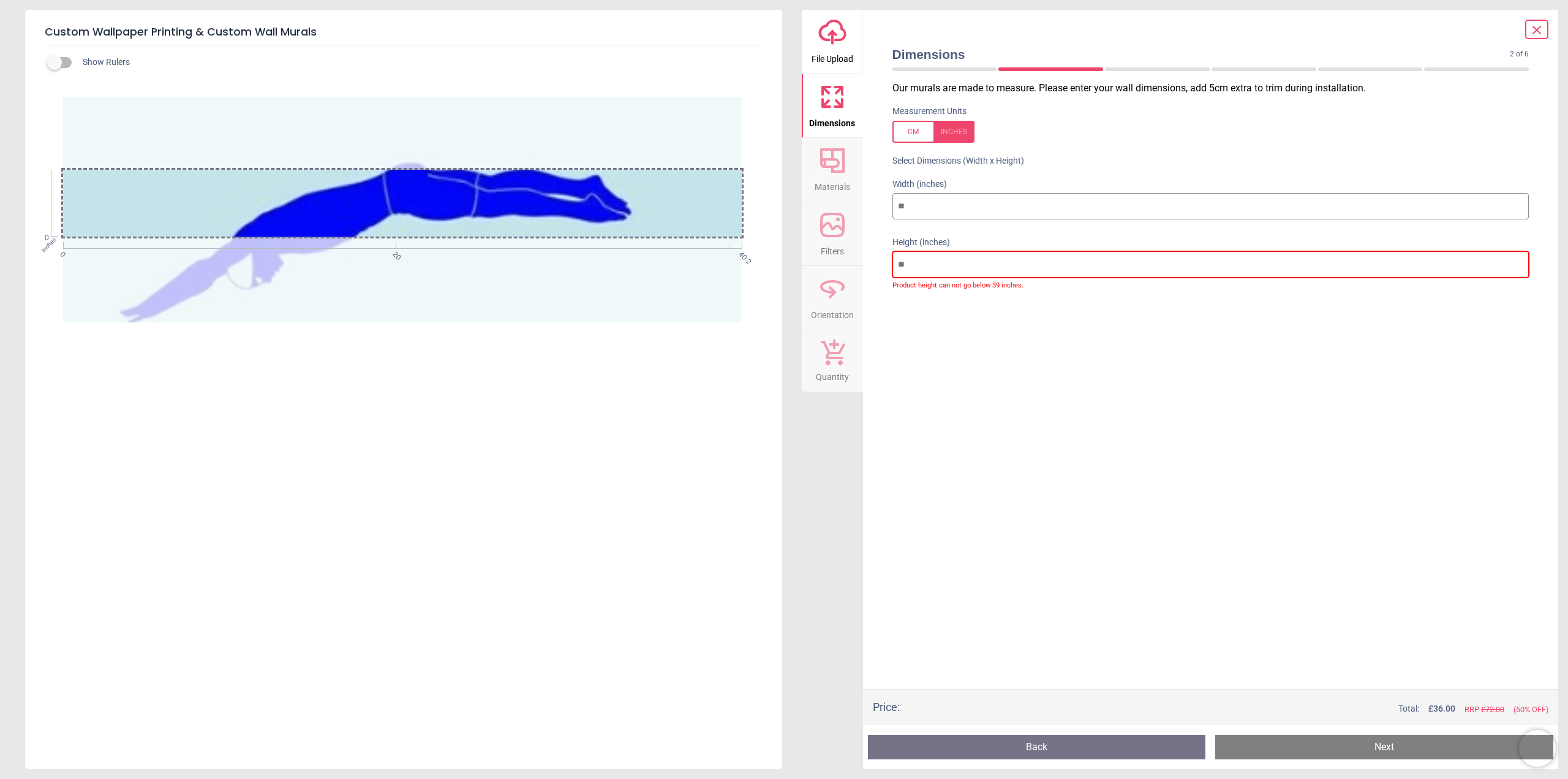
drag, startPoint x: 924, startPoint y: 264, endPoint x: 881, endPoint y: 262, distance: 43.0
click at [881, 262] on div "Dimensions 2 of 6 2 of 8 Our murals are made to measure. Please enter your wall…" at bounding box center [1211, 390] width 695 height 759
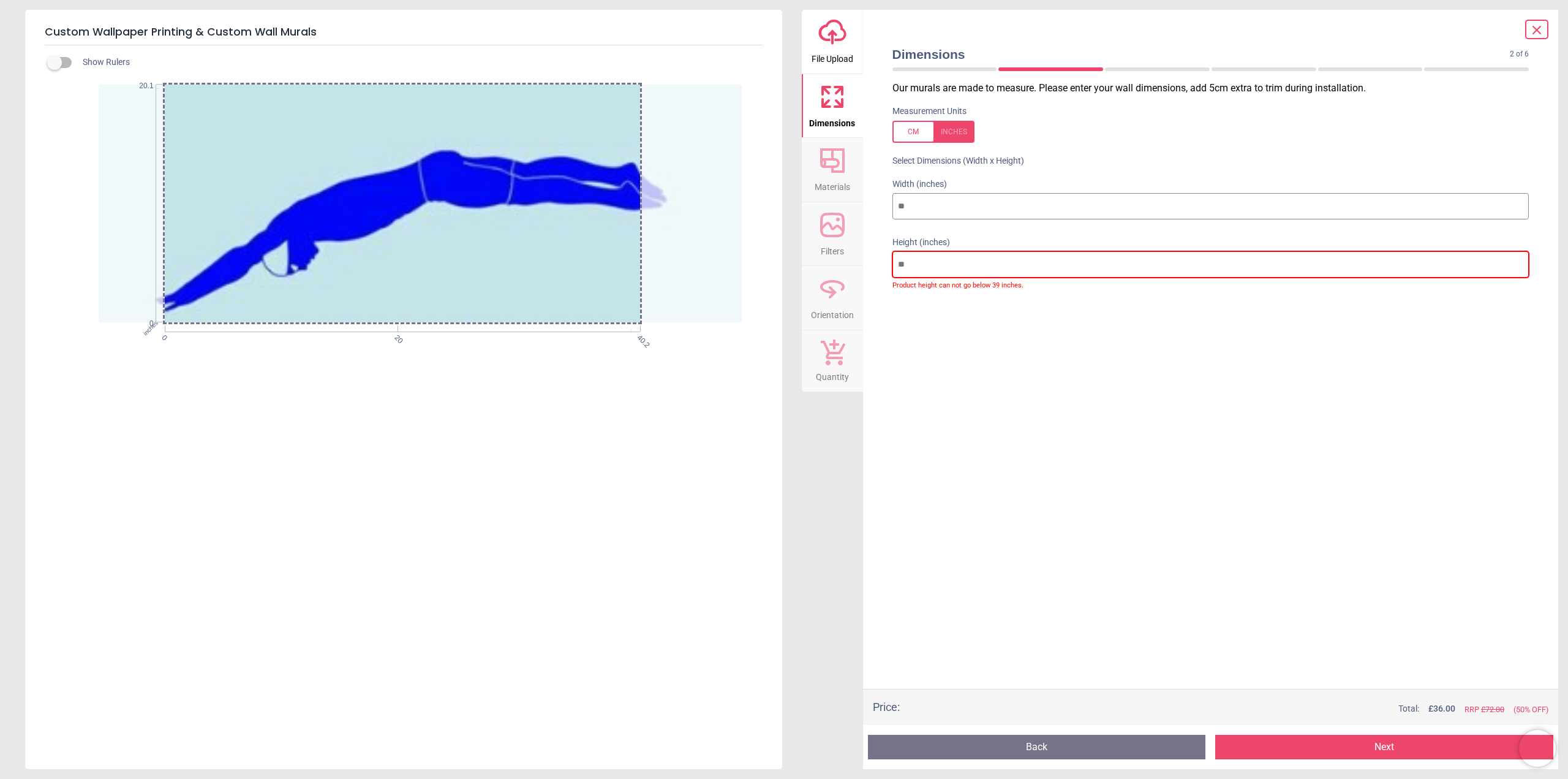
type input "**"
click at [906, 206] on input "**" at bounding box center [1210, 206] width 637 height 27
type input "*"
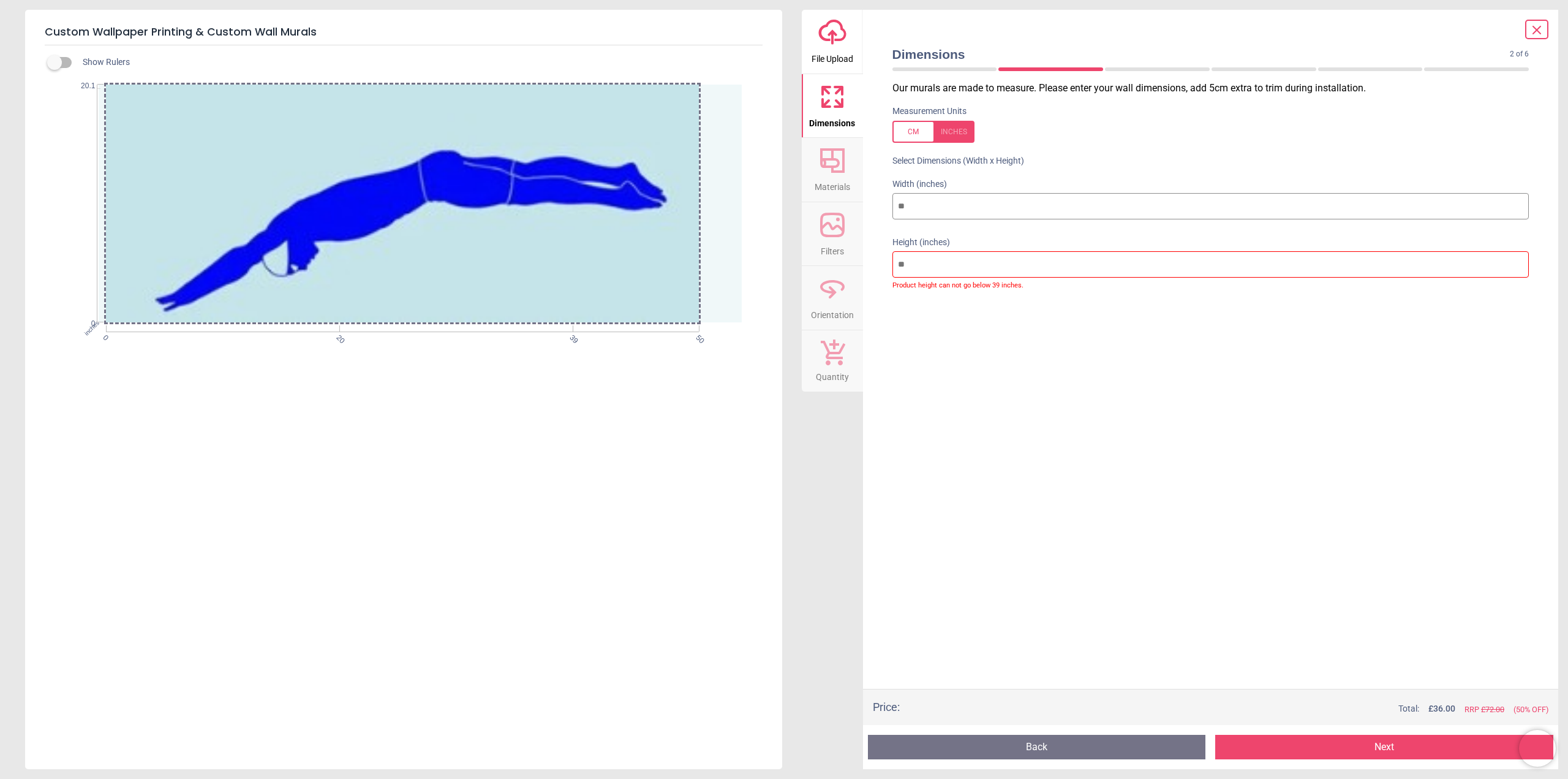
type input "**"
drag, startPoint x: 912, startPoint y: 265, endPoint x: 891, endPoint y: 268, distance: 21.2
click at [889, 267] on div "Height (inches) ** Product height can not go below 39 inches." at bounding box center [1211, 263] width 656 height 68
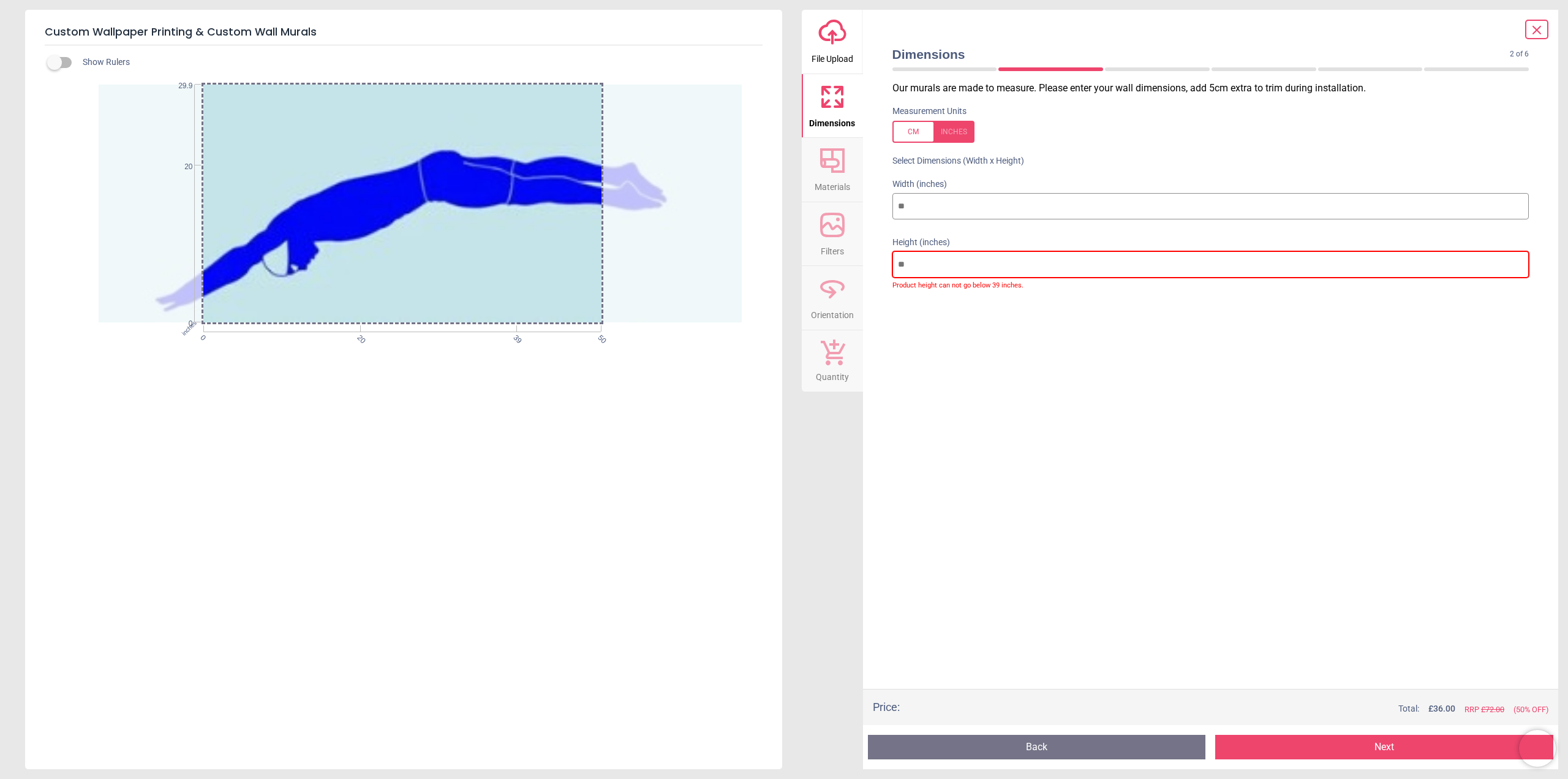
type input "**"
drag, startPoint x: 912, startPoint y: 203, endPoint x: 863, endPoint y: 206, distance: 49.1
click at [865, 208] on div "Dimensions 2 of 6 2 of 8 Our murals are made to measure. Please enter your wall…" at bounding box center [1211, 390] width 695 height 759
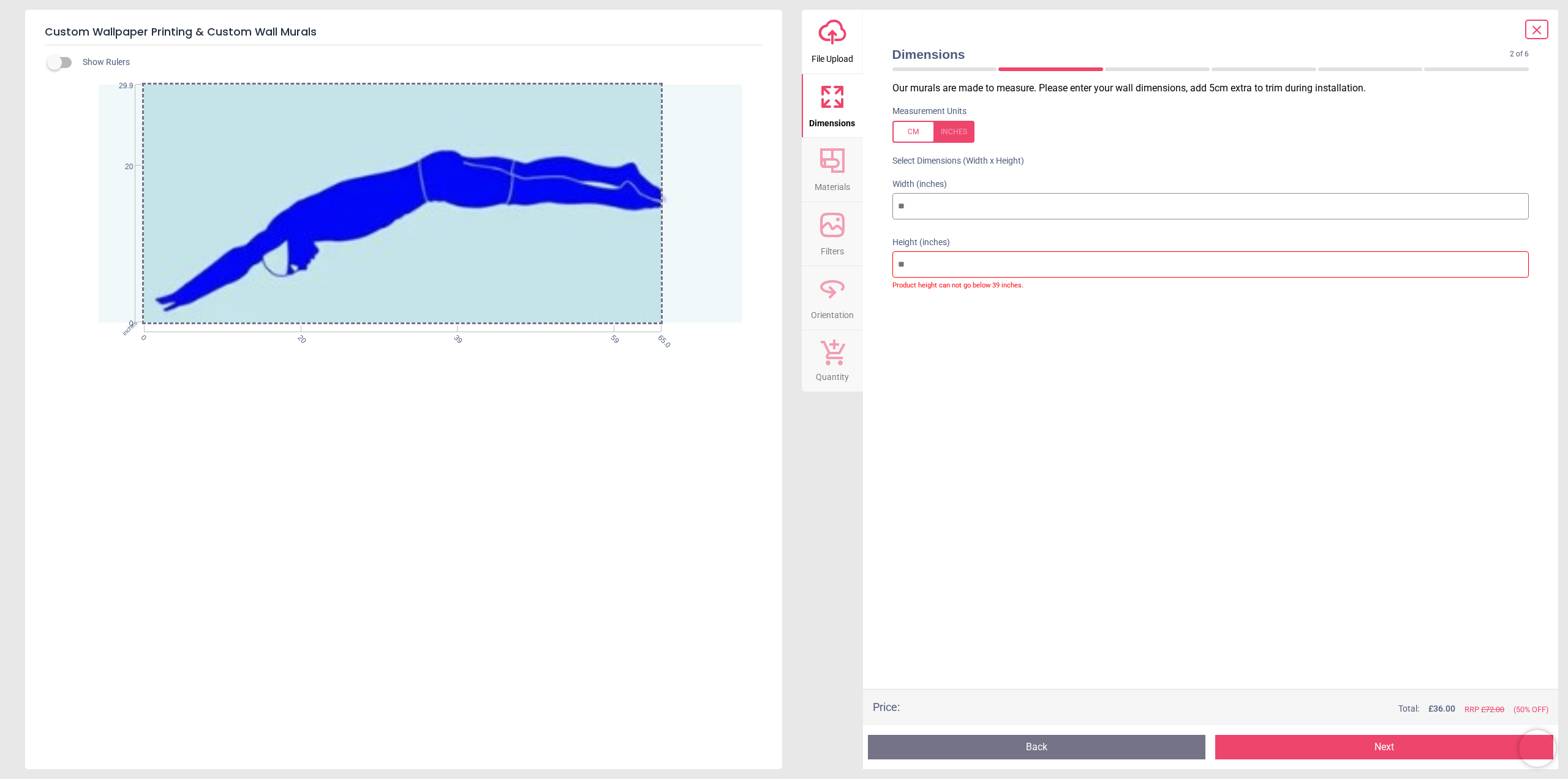
type input "*"
drag, startPoint x: 912, startPoint y: 206, endPoint x: 852, endPoint y: 212, distance: 60.3
click at [843, 214] on div "upload-cloud-line File Upload Dimensions Crop Materials Filters Orientation Qua…" at bounding box center [1180, 390] width 757 height 759
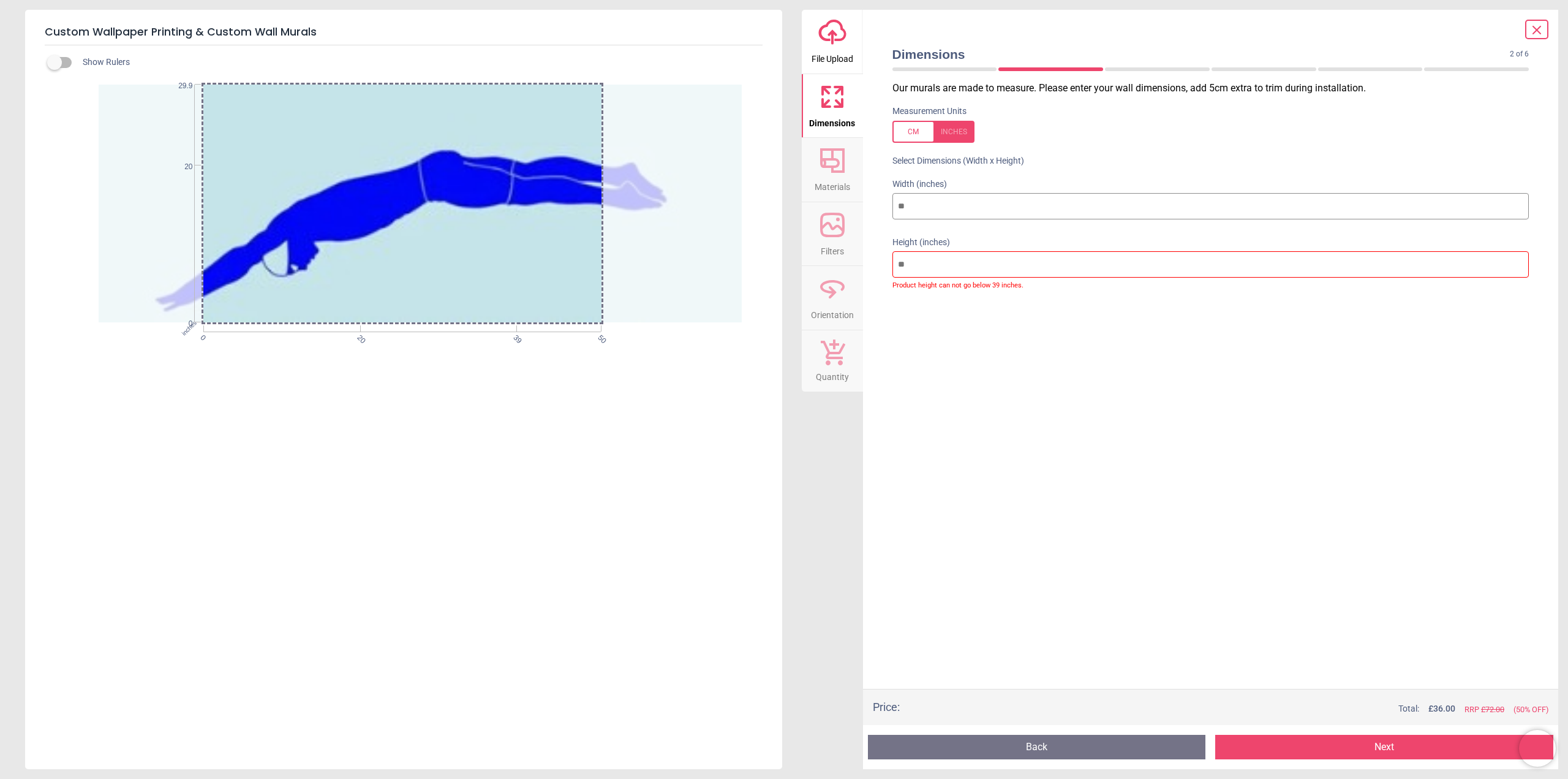
type input "**"
click at [919, 263] on input "**" at bounding box center [1210, 265] width 637 height 27
click at [533, 223] on div at bounding box center [438, 203] width 679 height 238
click at [709, 239] on div at bounding box center [438, 203] width 679 height 238
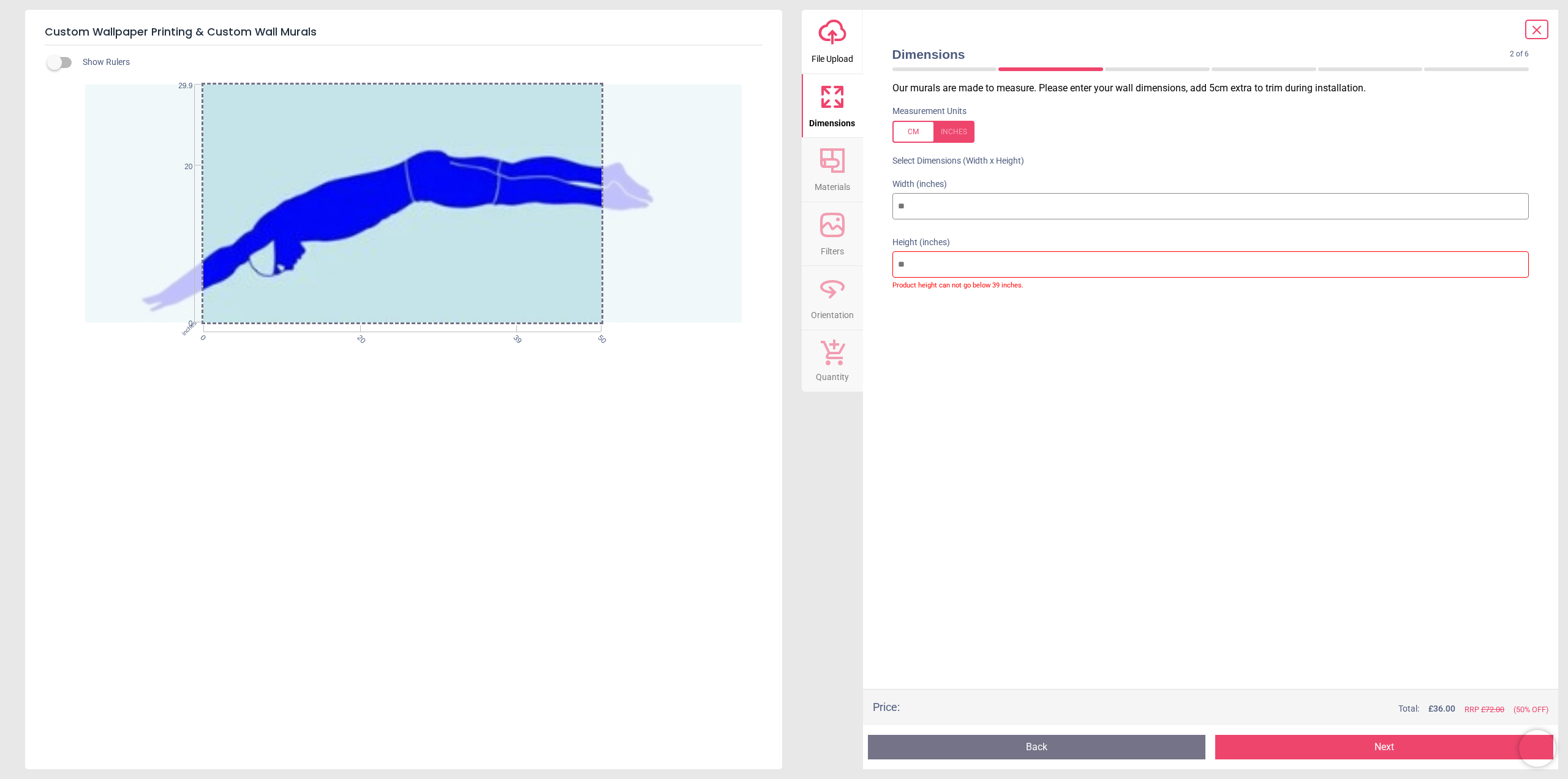
drag, startPoint x: 739, startPoint y: 318, endPoint x: 726, endPoint y: 297, distance: 24.7
click at [726, 297] on div at bounding box center [425, 203] width 679 height 238
drag, startPoint x: 914, startPoint y: 264, endPoint x: 880, endPoint y: 265, distance: 34.0
click at [880, 265] on div "Dimensions 2 of 6 2 of 8 Our murals are made to measure. Please enter your wall…" at bounding box center [1211, 390] width 695 height 759
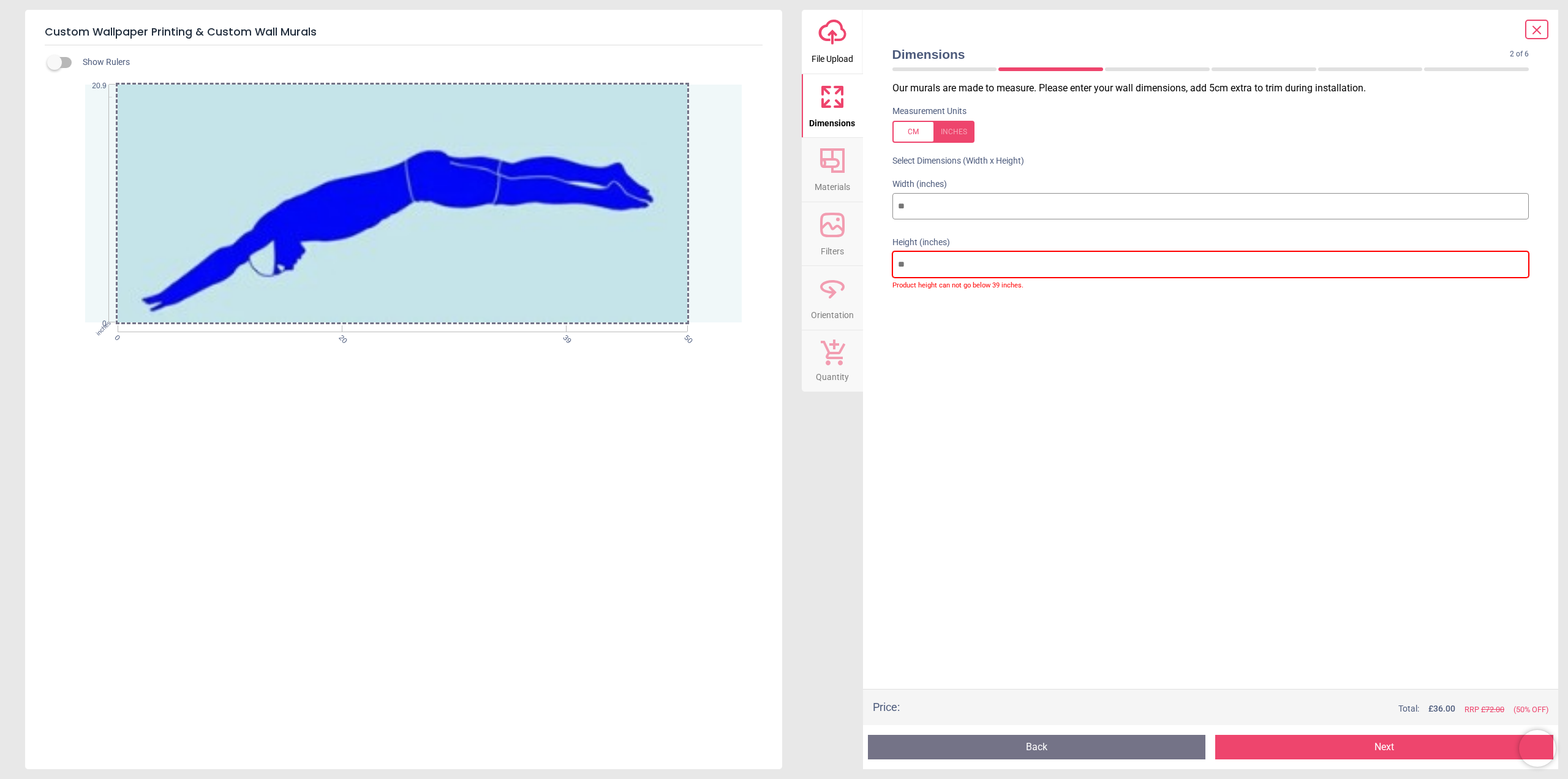
type input "**"
click at [1395, 741] on button "Next" at bounding box center [1384, 747] width 338 height 24
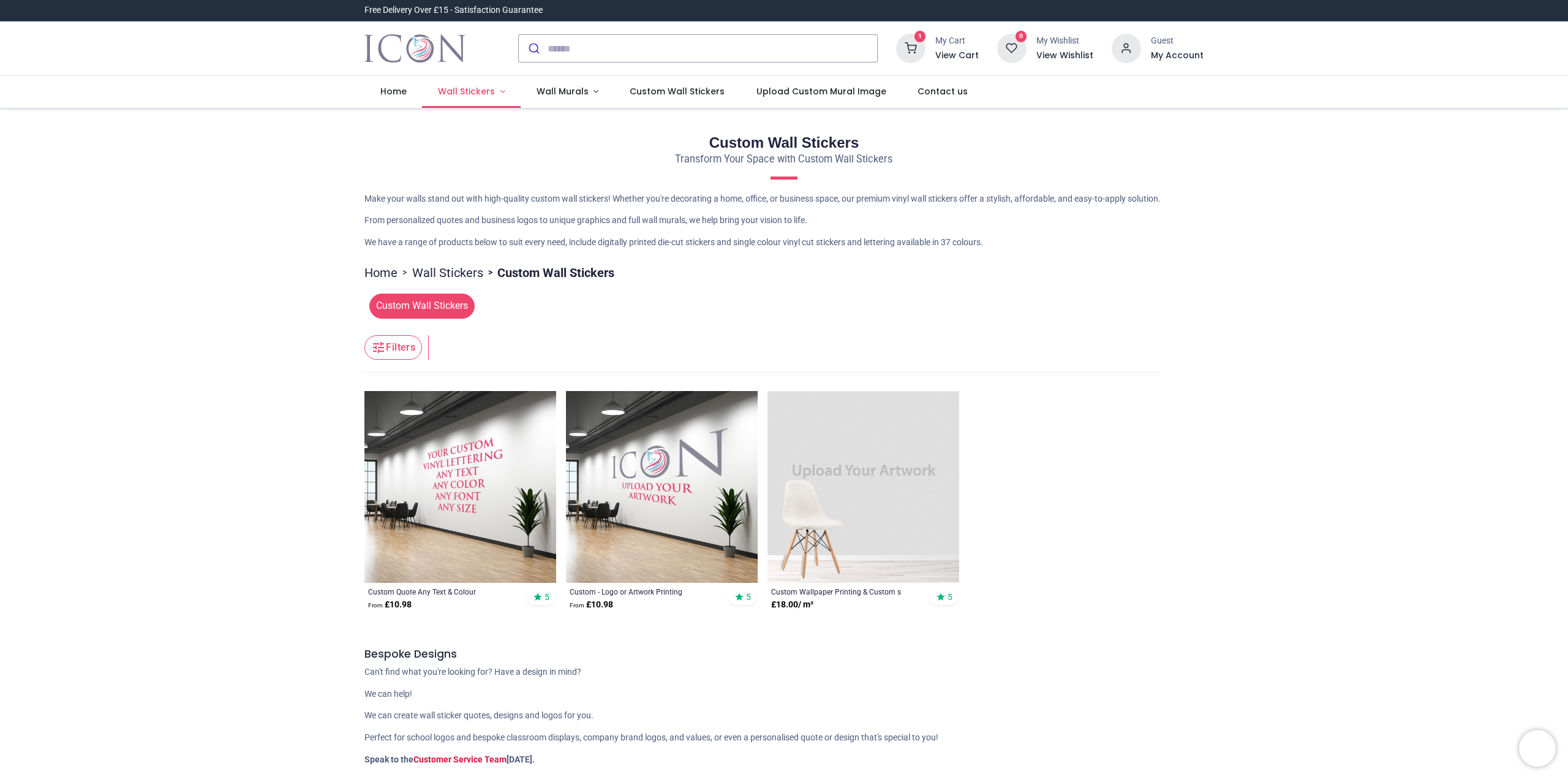
click at [483, 90] on span "Wall Stickers" at bounding box center [466, 91] width 57 height 12
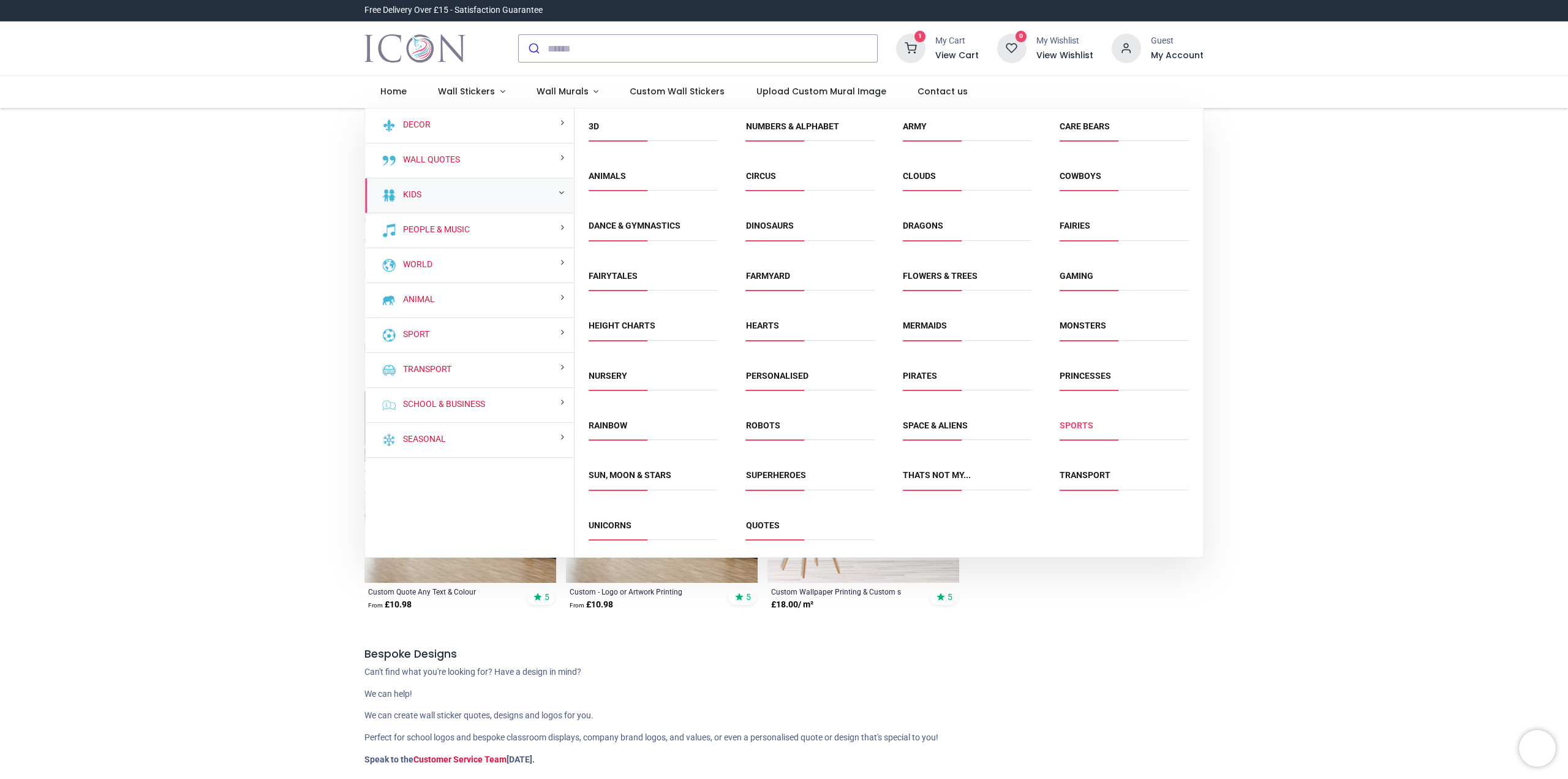
click at [1079, 424] on link "Sports" at bounding box center [1076, 425] width 34 height 10
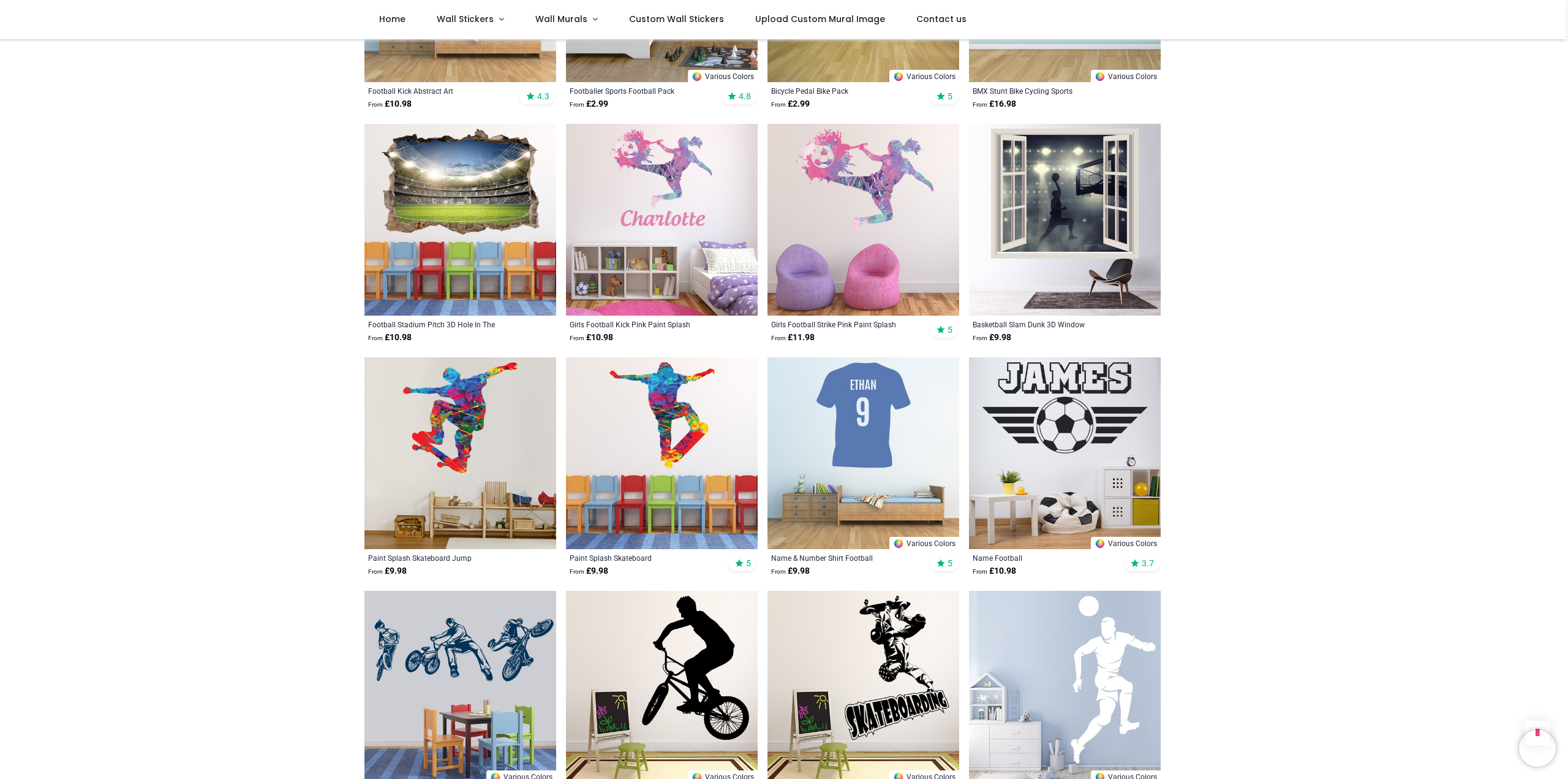
scroll to position [1103, 0]
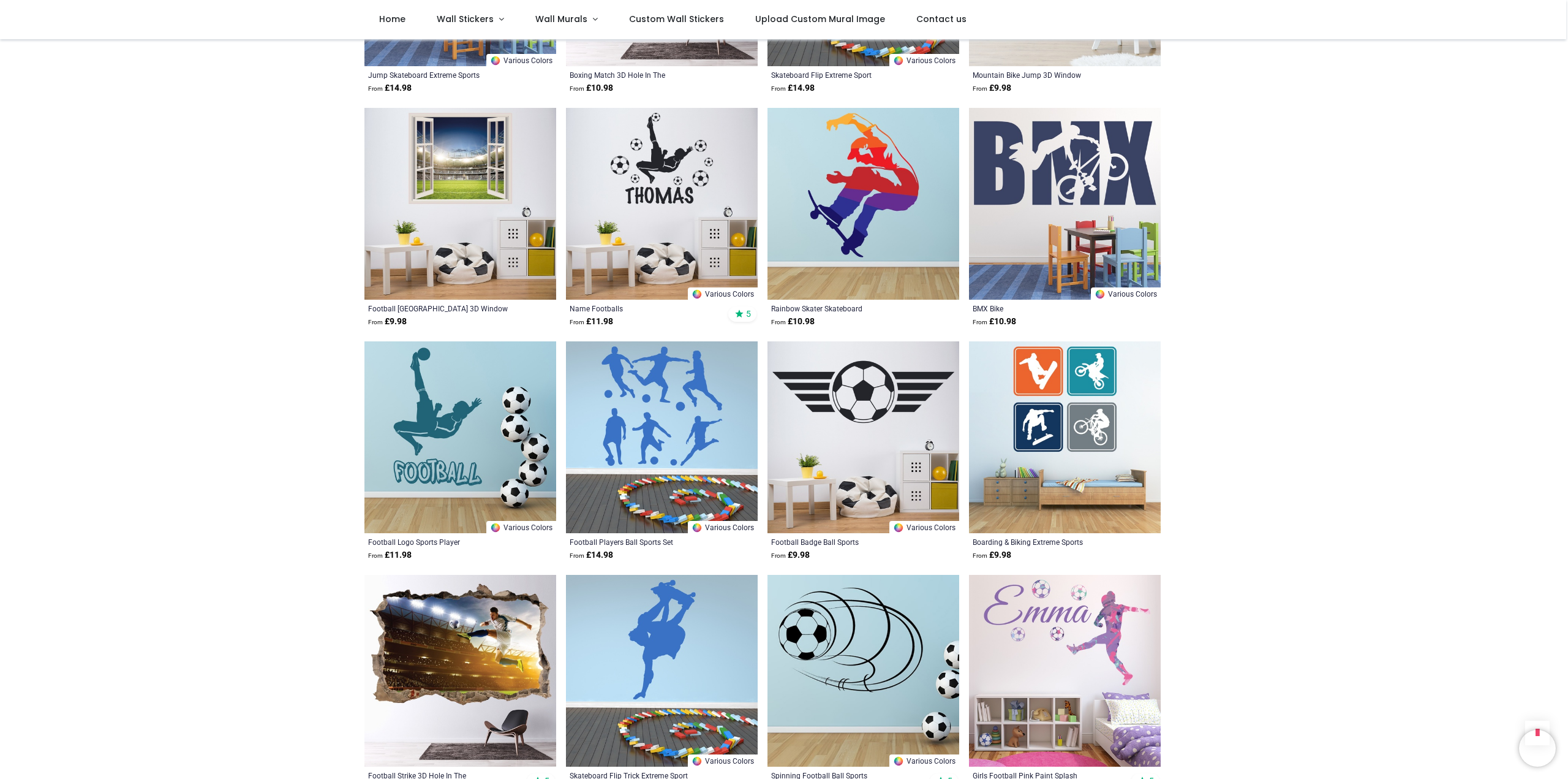
scroll to position [2083, 0]
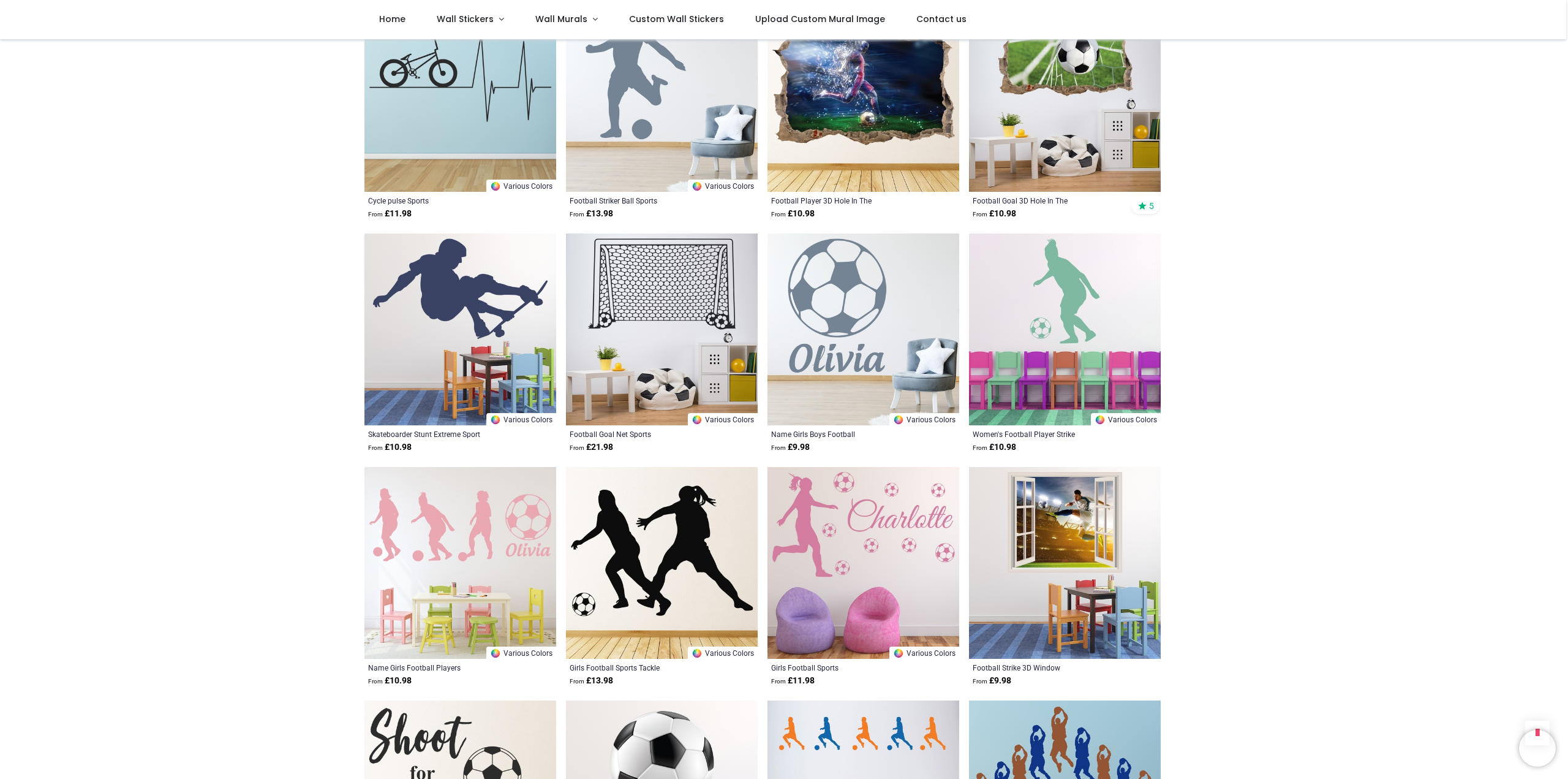
scroll to position [3554, 0]
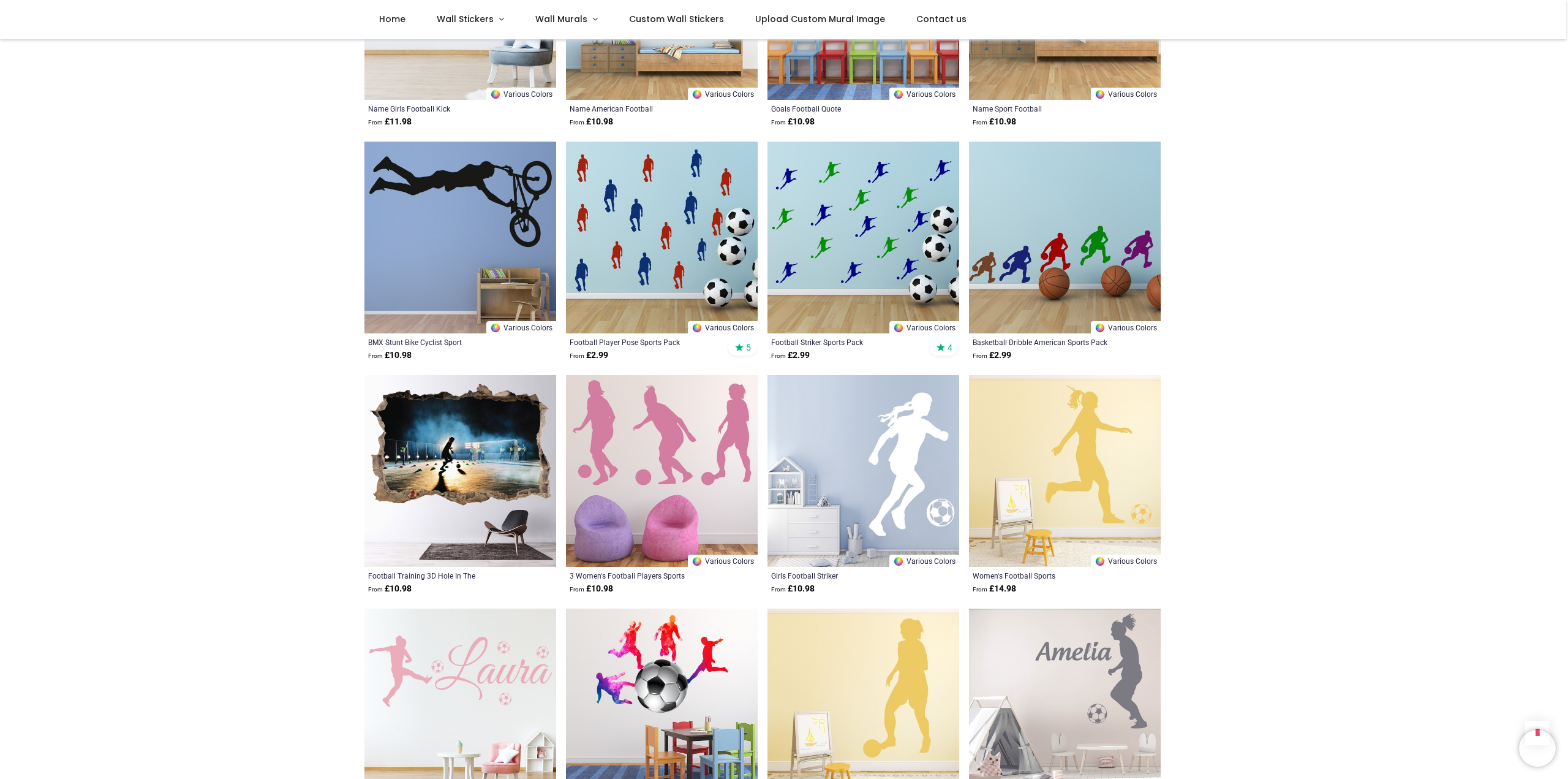
scroll to position [5943, 0]
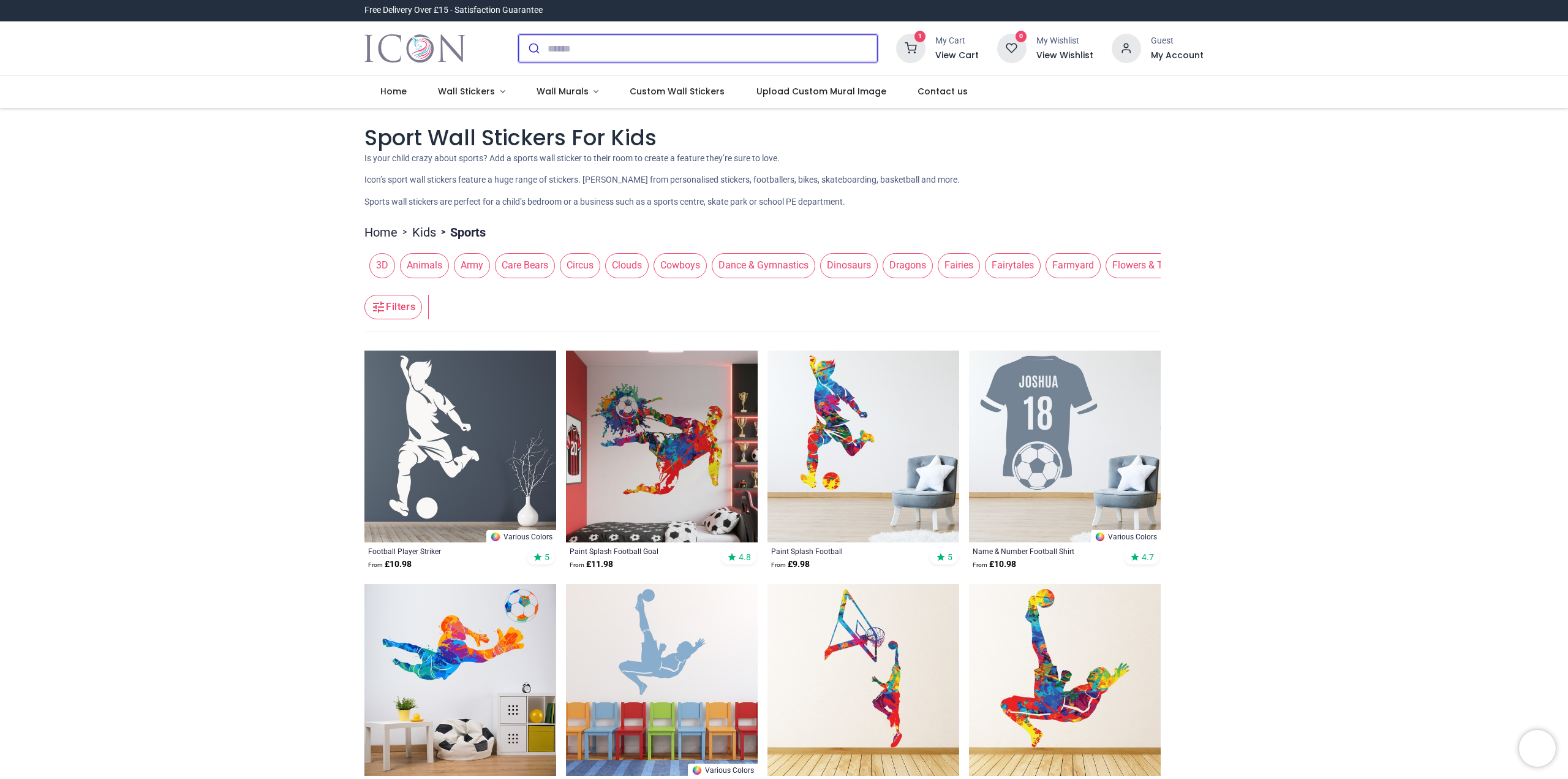
click at [641, 49] on input "search" at bounding box center [712, 48] width 330 height 27
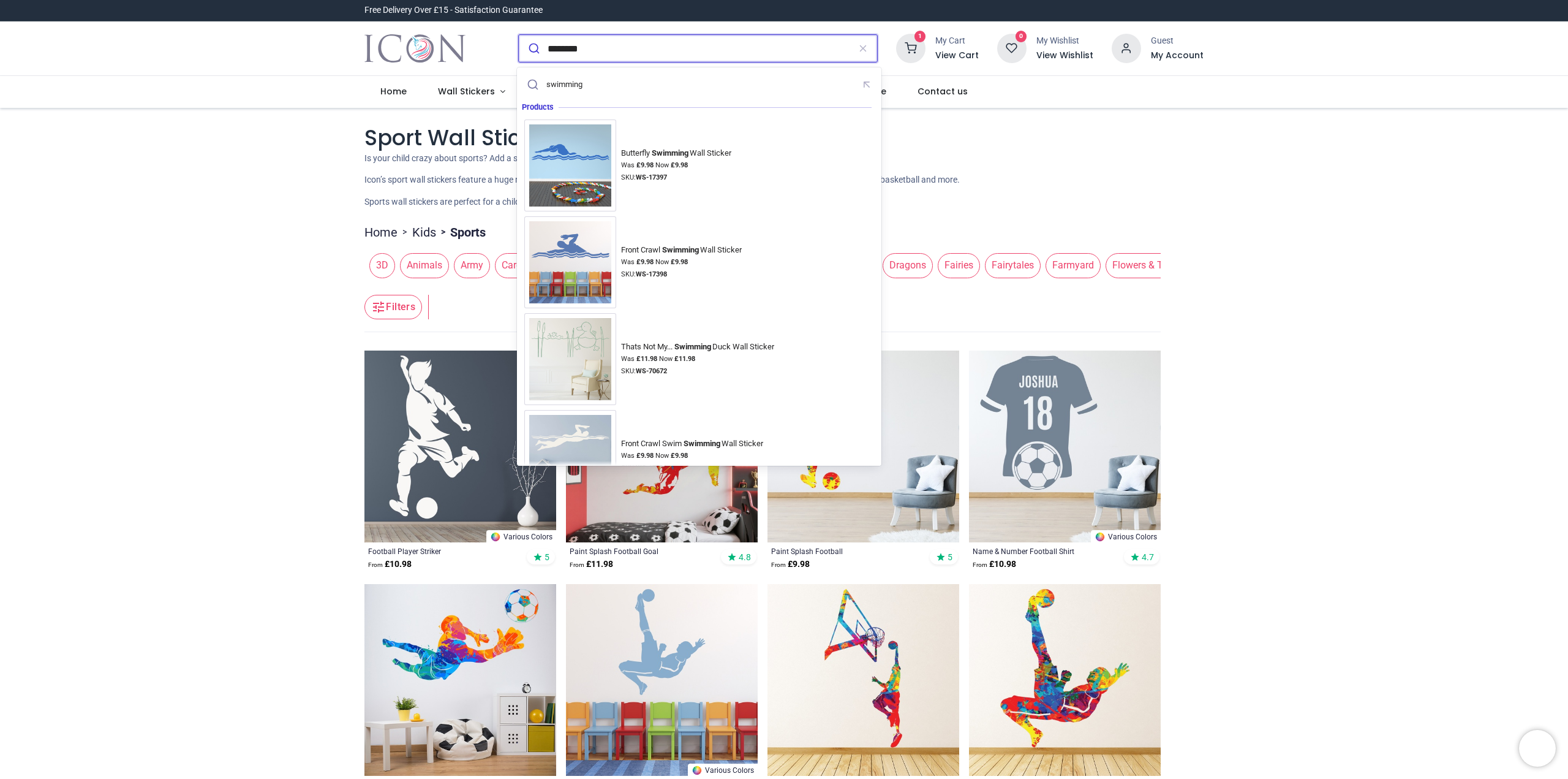
type input "********"
click at [519, 35] on button "submit" at bounding box center [533, 48] width 29 height 27
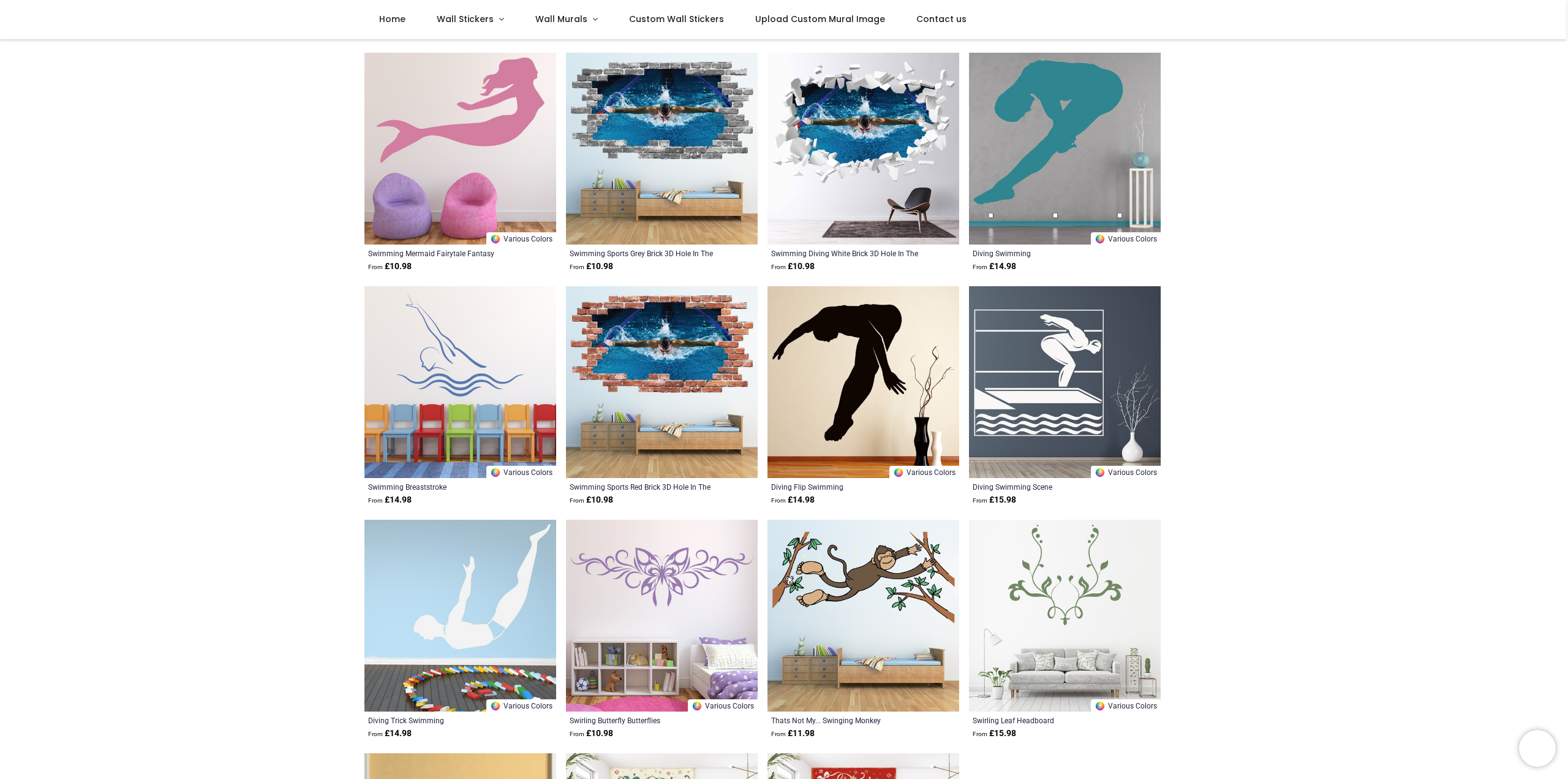
scroll to position [612, 0]
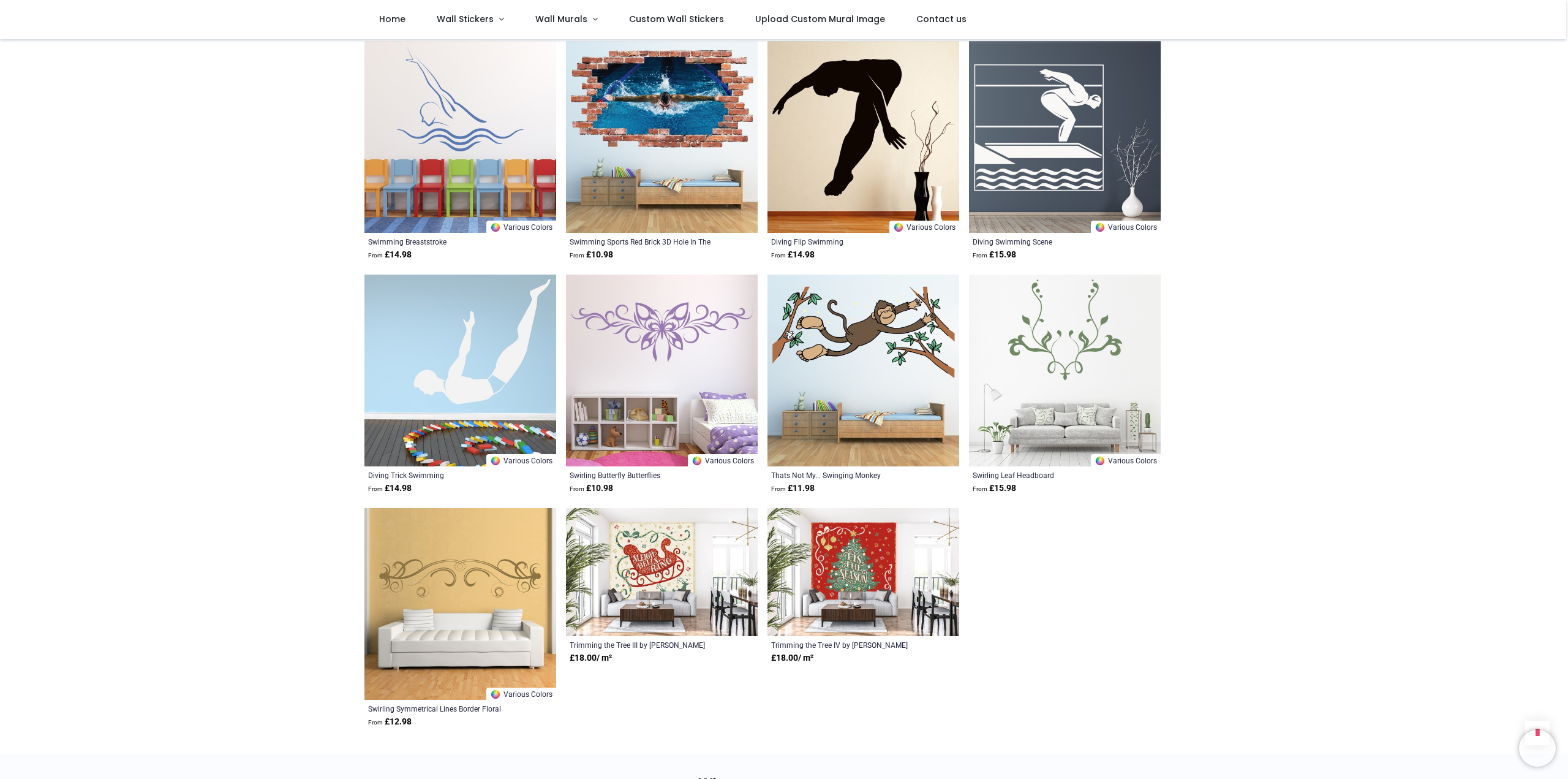
click at [482, 363] on img at bounding box center [460, 371] width 192 height 192
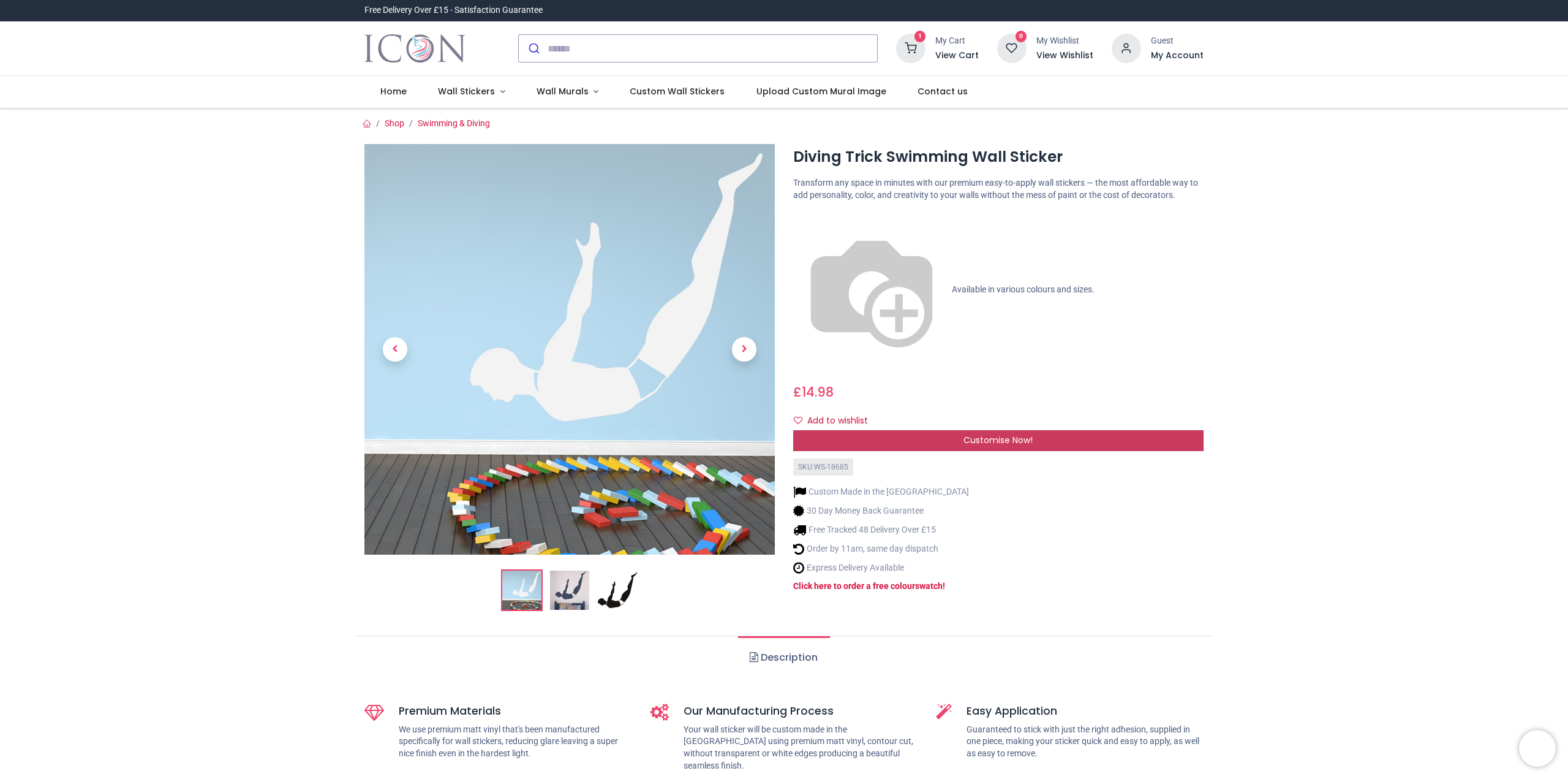
click at [1007, 434] on span "Customise Now!" at bounding box center [997, 440] width 69 height 12
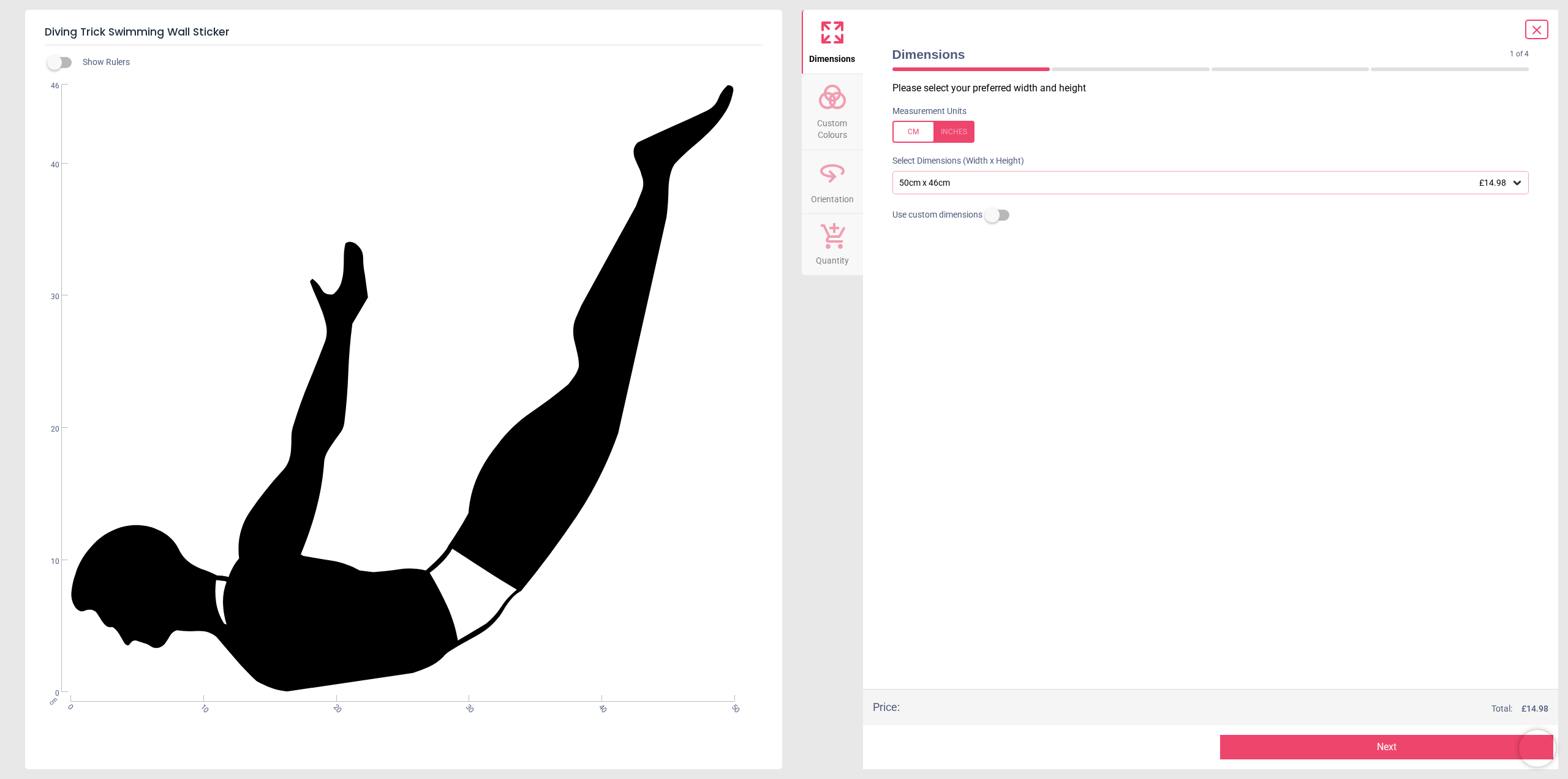
click at [1514, 178] on icon at bounding box center [1517, 183] width 12 height 12
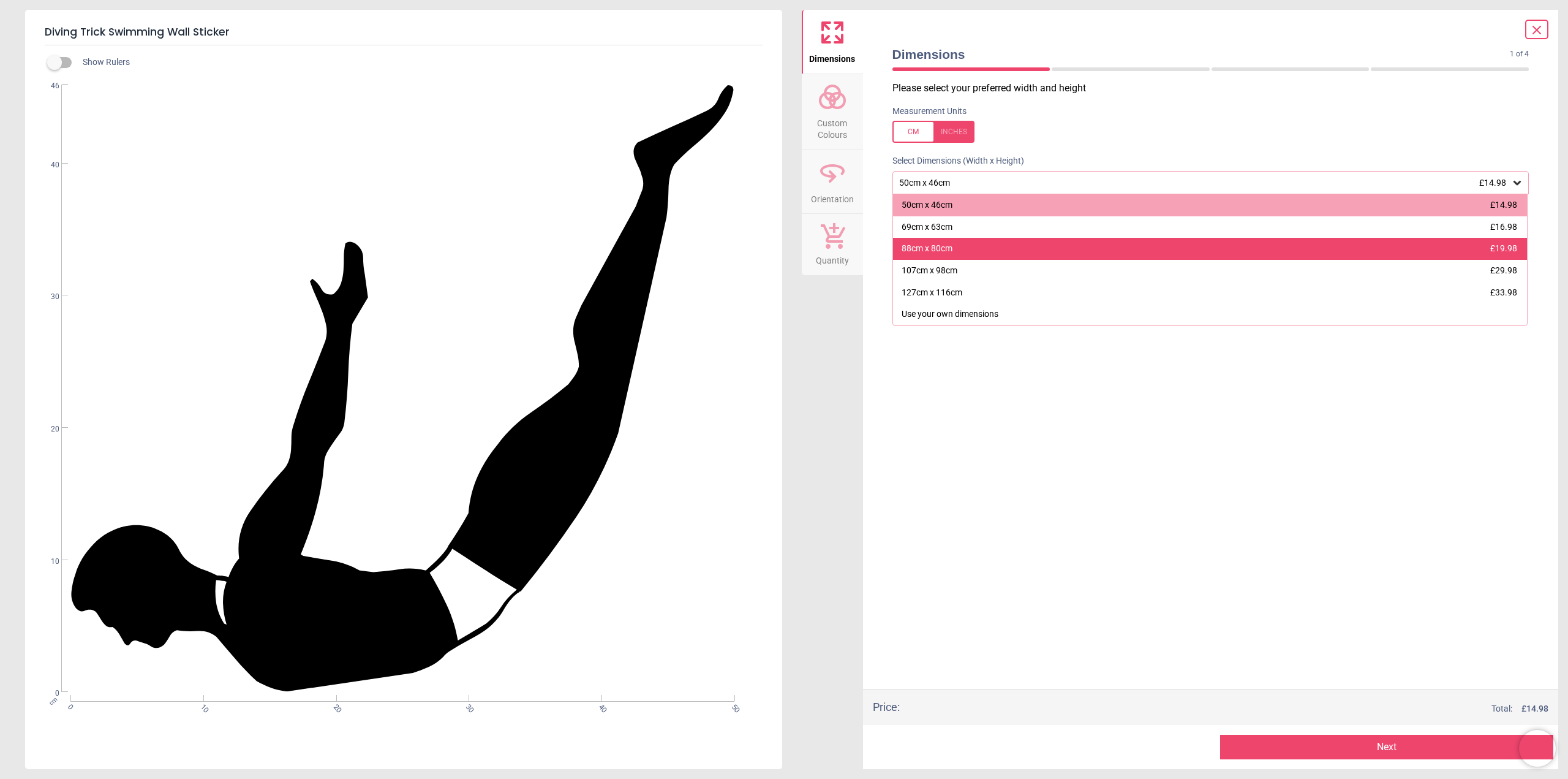
click at [1487, 248] on div "88cm x 80cm £19.98" at bounding box center [1210, 248] width 634 height 22
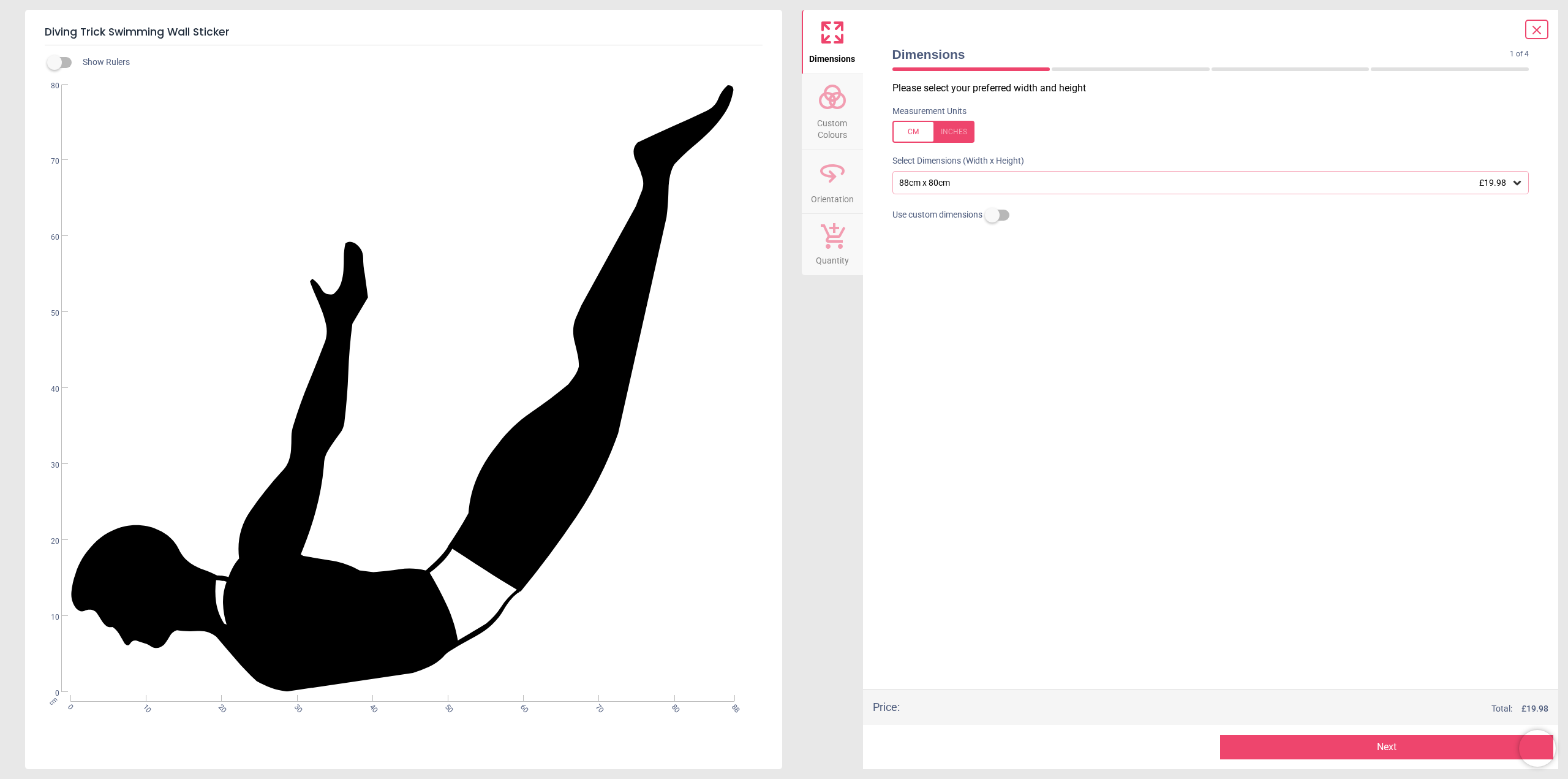
click at [1443, 749] on button "Next" at bounding box center [1386, 747] width 333 height 24
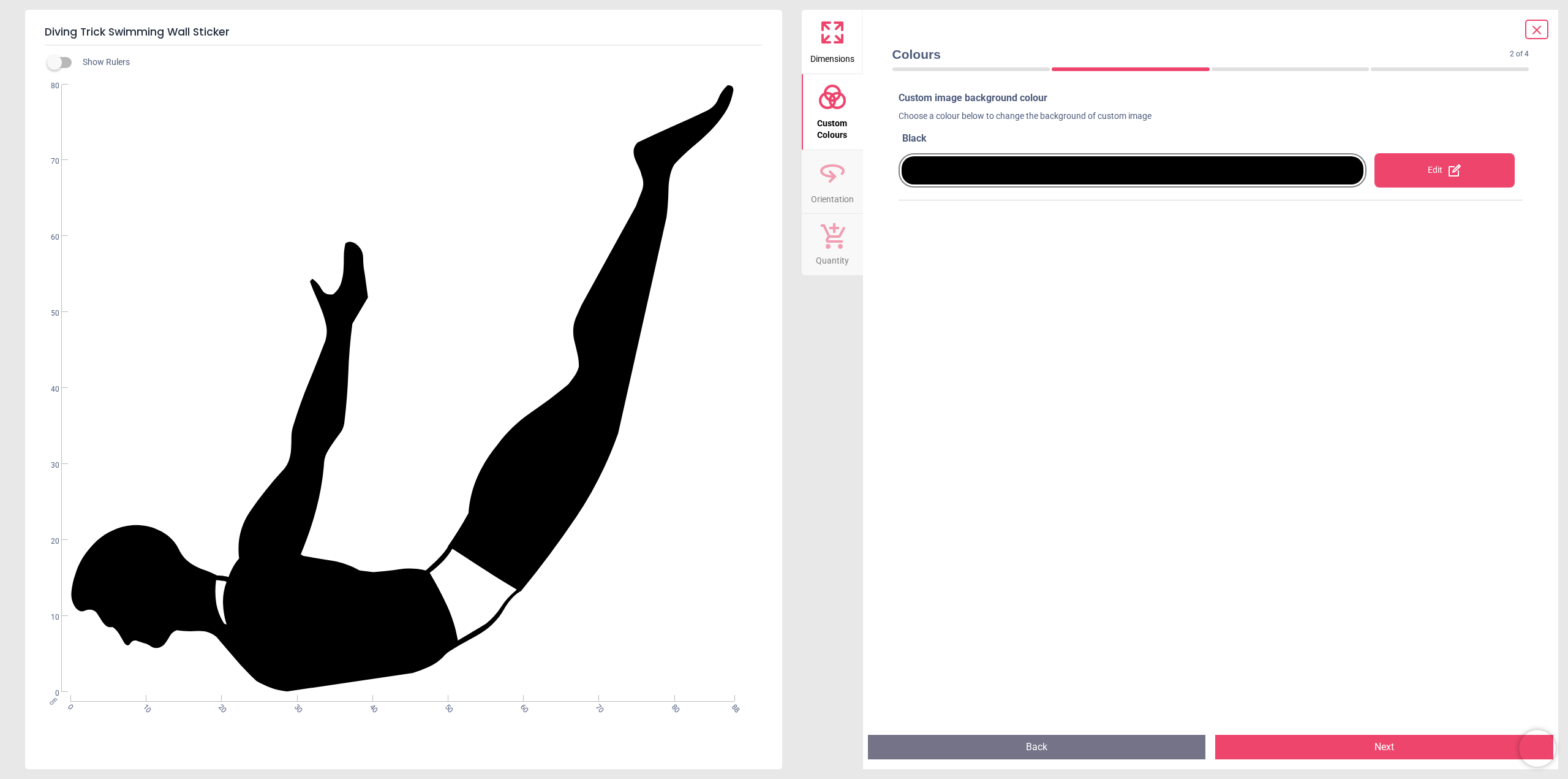
click at [1450, 167] on icon at bounding box center [1455, 171] width 12 height 12
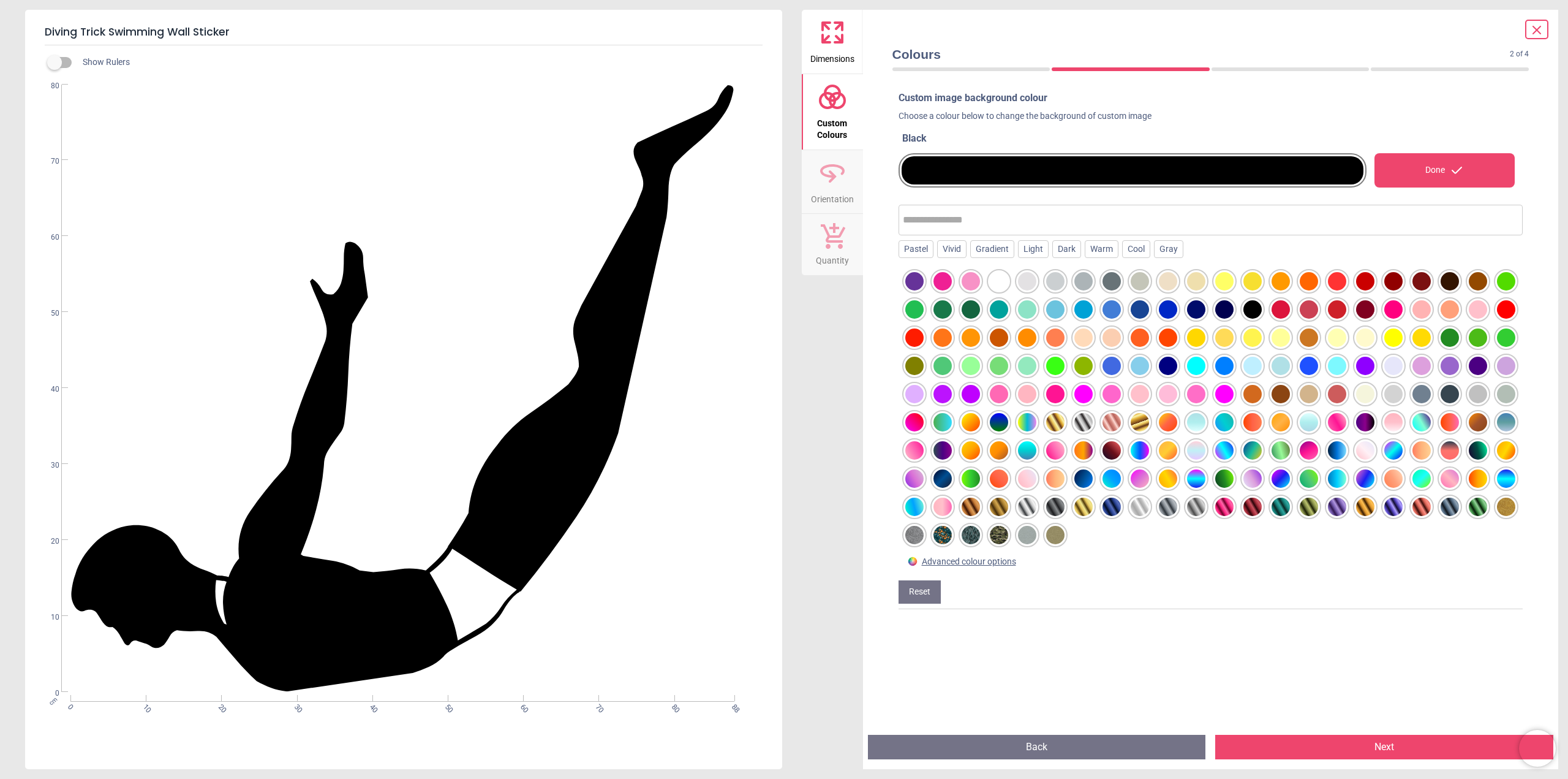
click at [1121, 310] on div at bounding box center [1111, 309] width 18 height 18
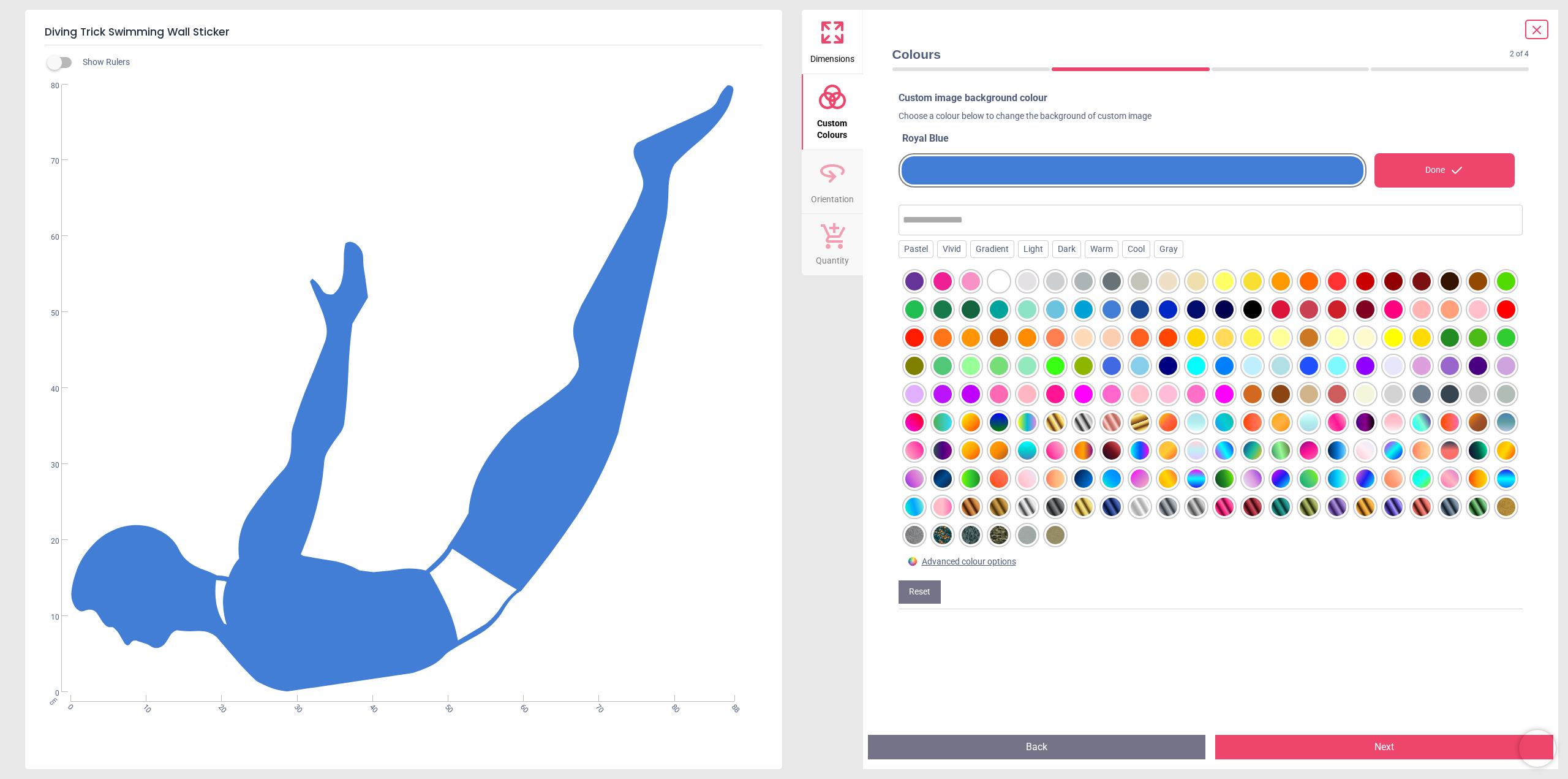
click at [1383, 745] on button "Next" at bounding box center [1384, 747] width 338 height 24
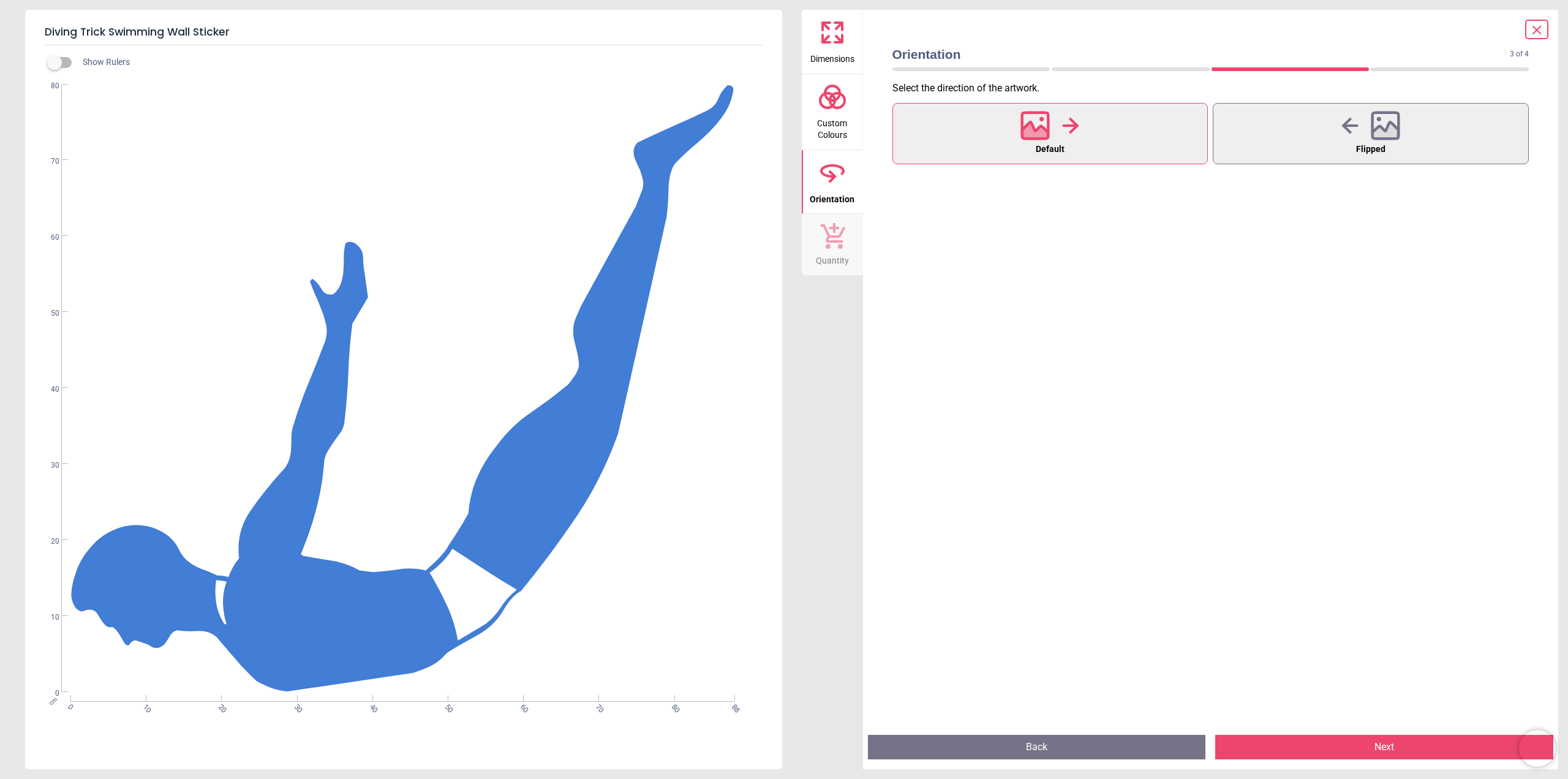
click at [1390, 745] on button "Next" at bounding box center [1384, 747] width 338 height 24
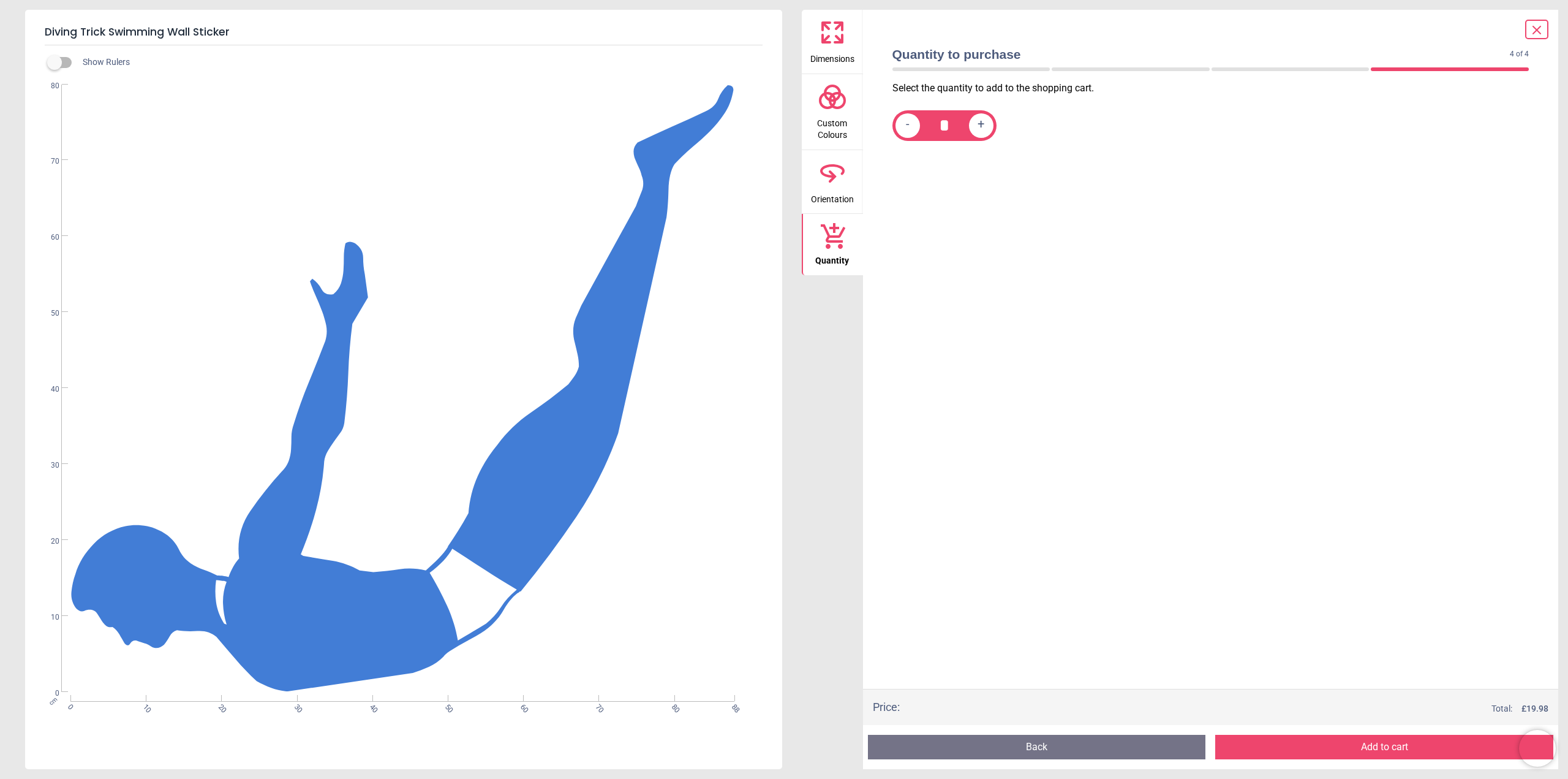
click at [1389, 745] on button "Add to cart" at bounding box center [1384, 747] width 338 height 24
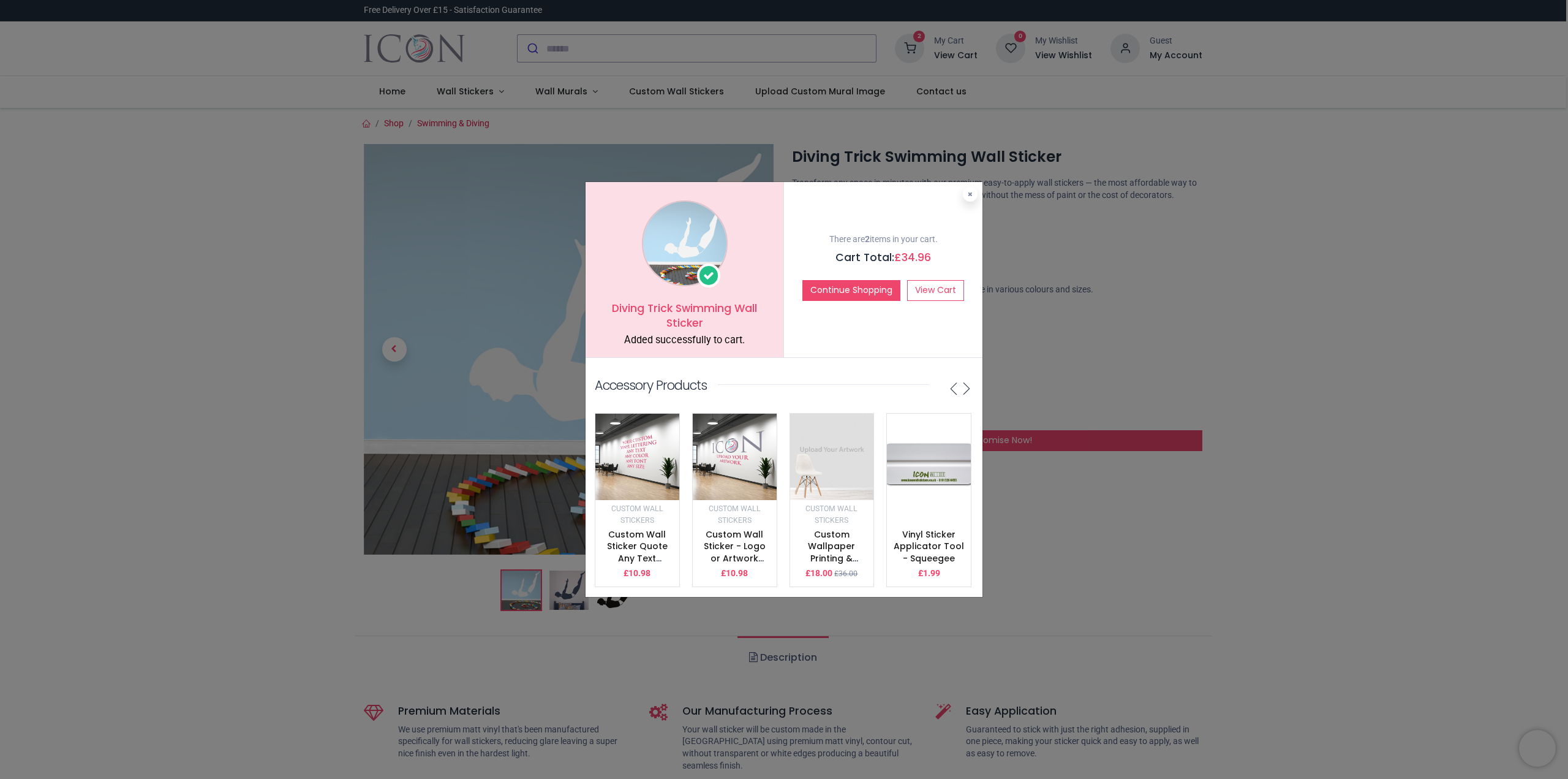
click at [484, 95] on div "Diving Trick Swimming Wall Sticker Added successfully to cart. There are 2 item…" at bounding box center [784, 390] width 1568 height 779
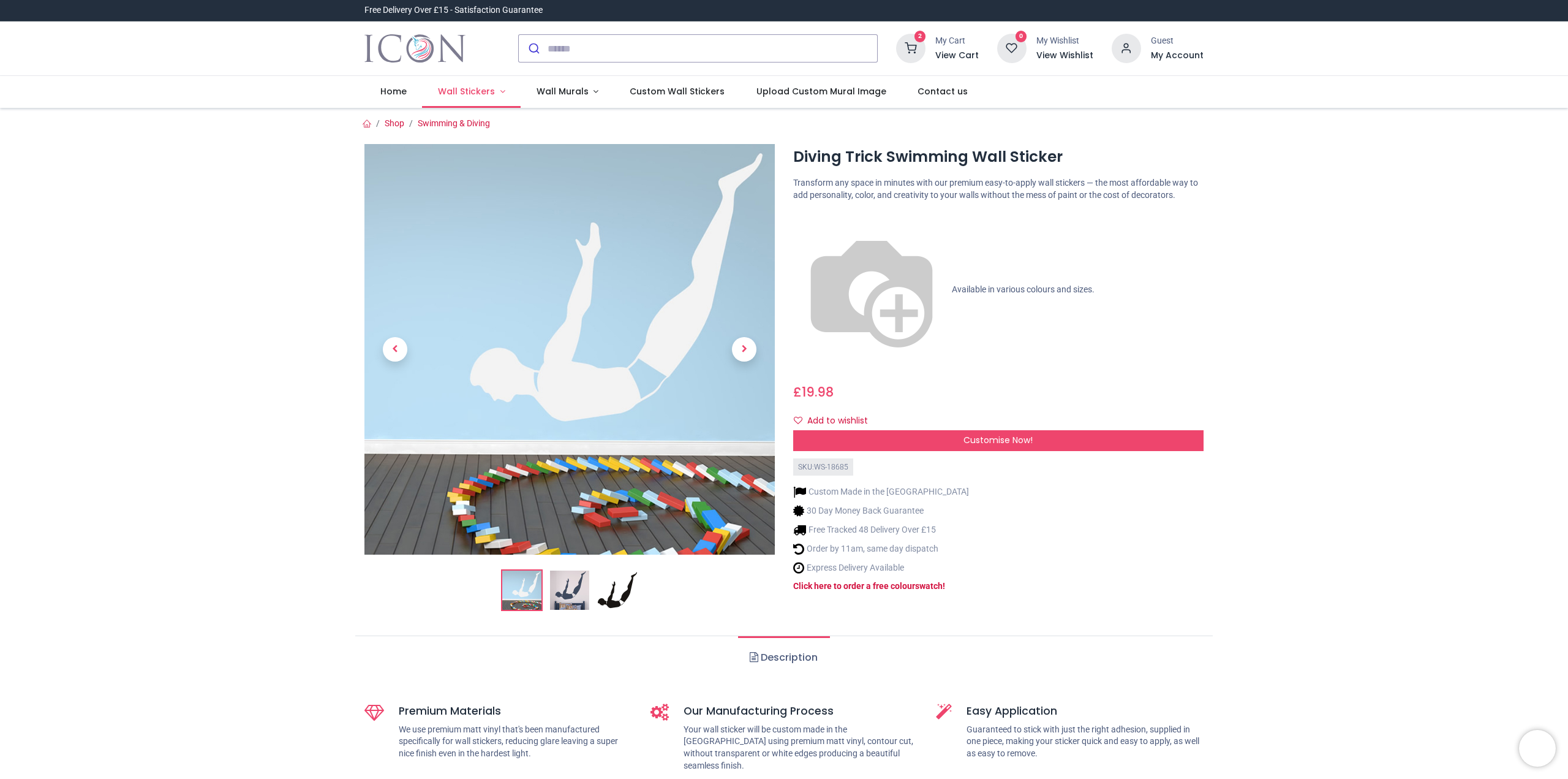
click at [493, 92] on span "Wall Stickers" at bounding box center [467, 91] width 59 height 12
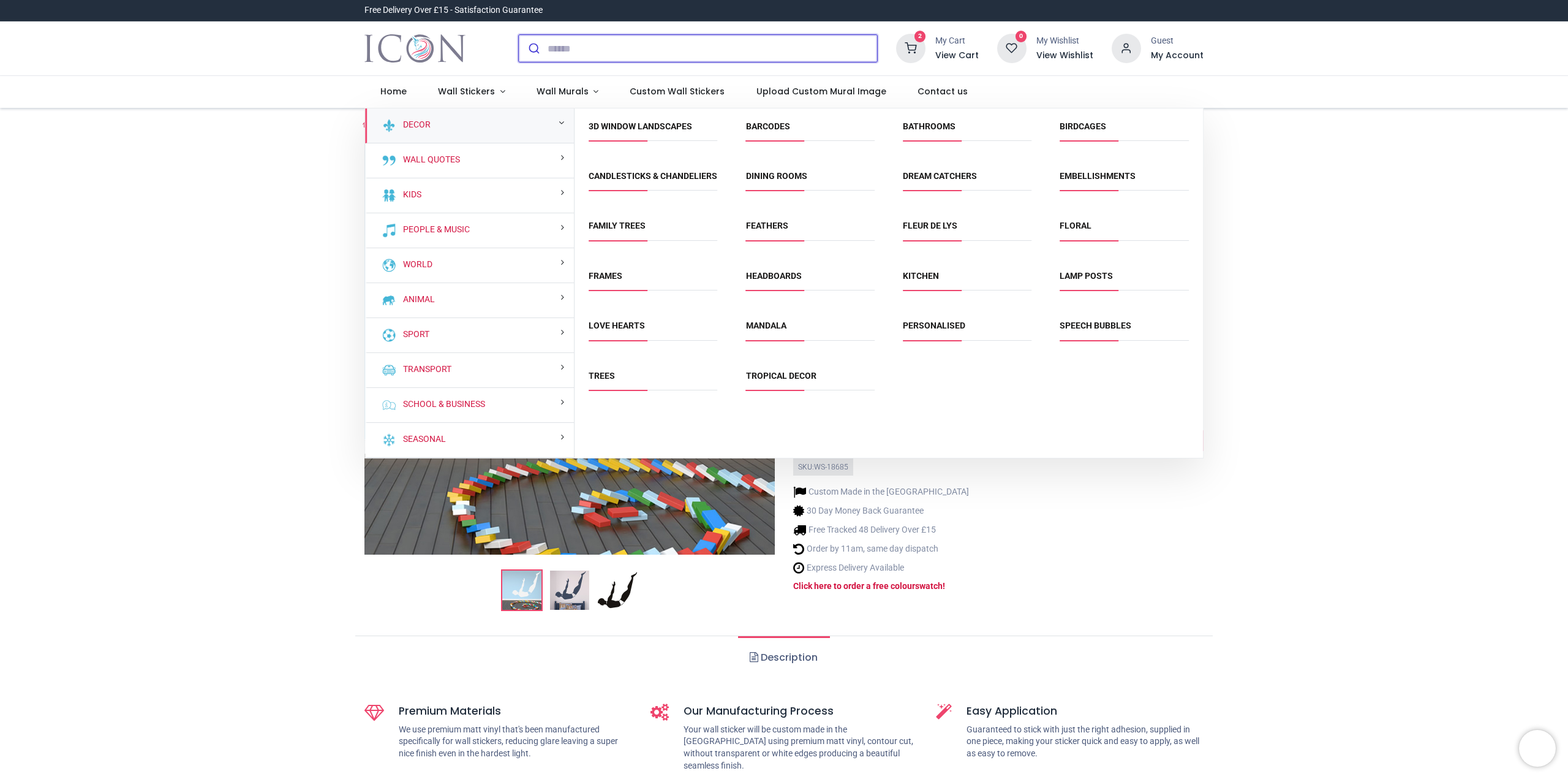
click at [694, 46] on input "search" at bounding box center [712, 48] width 330 height 27
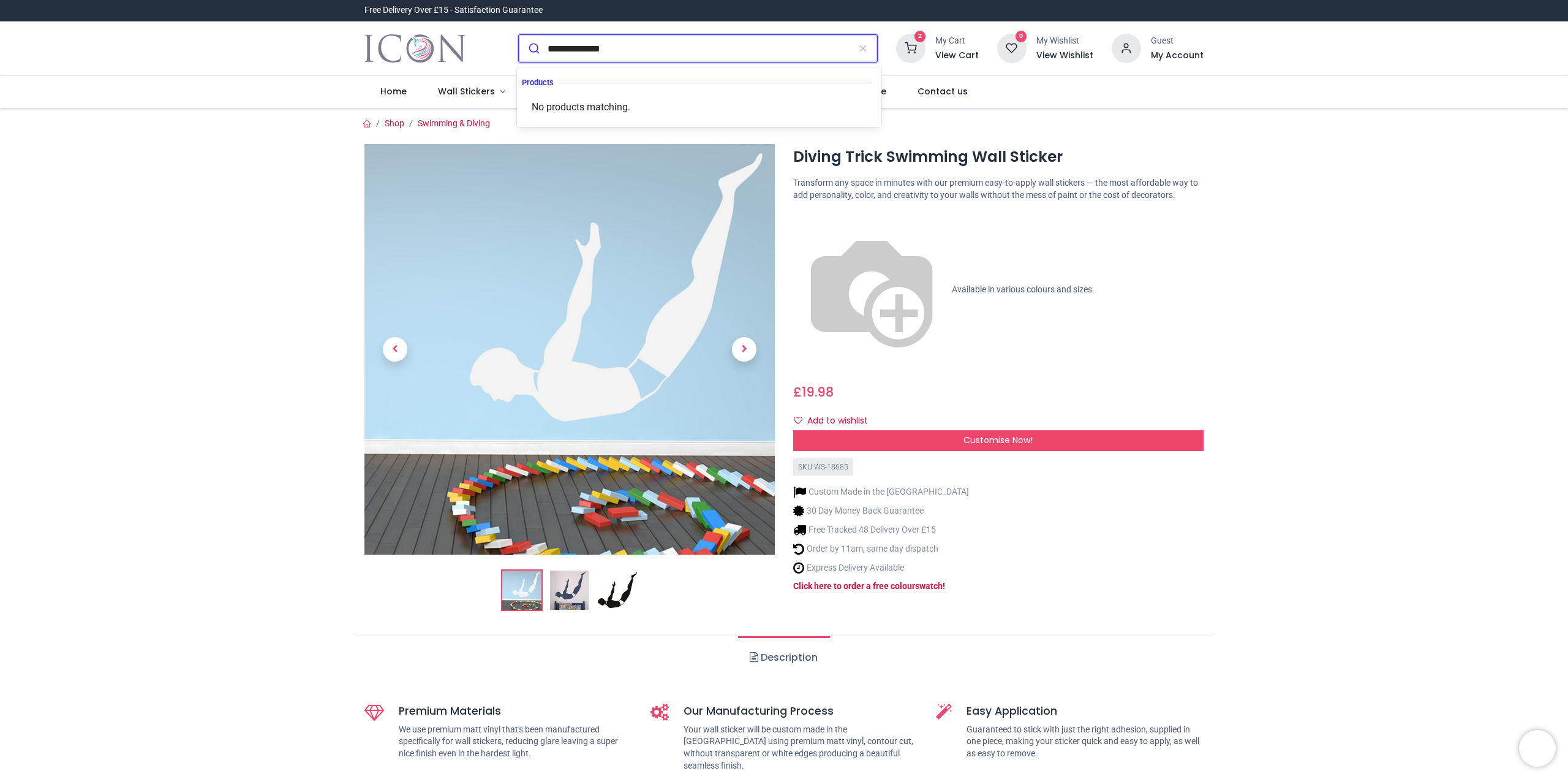
type input "**********"
click at [519, 35] on button "submit" at bounding box center [533, 48] width 29 height 27
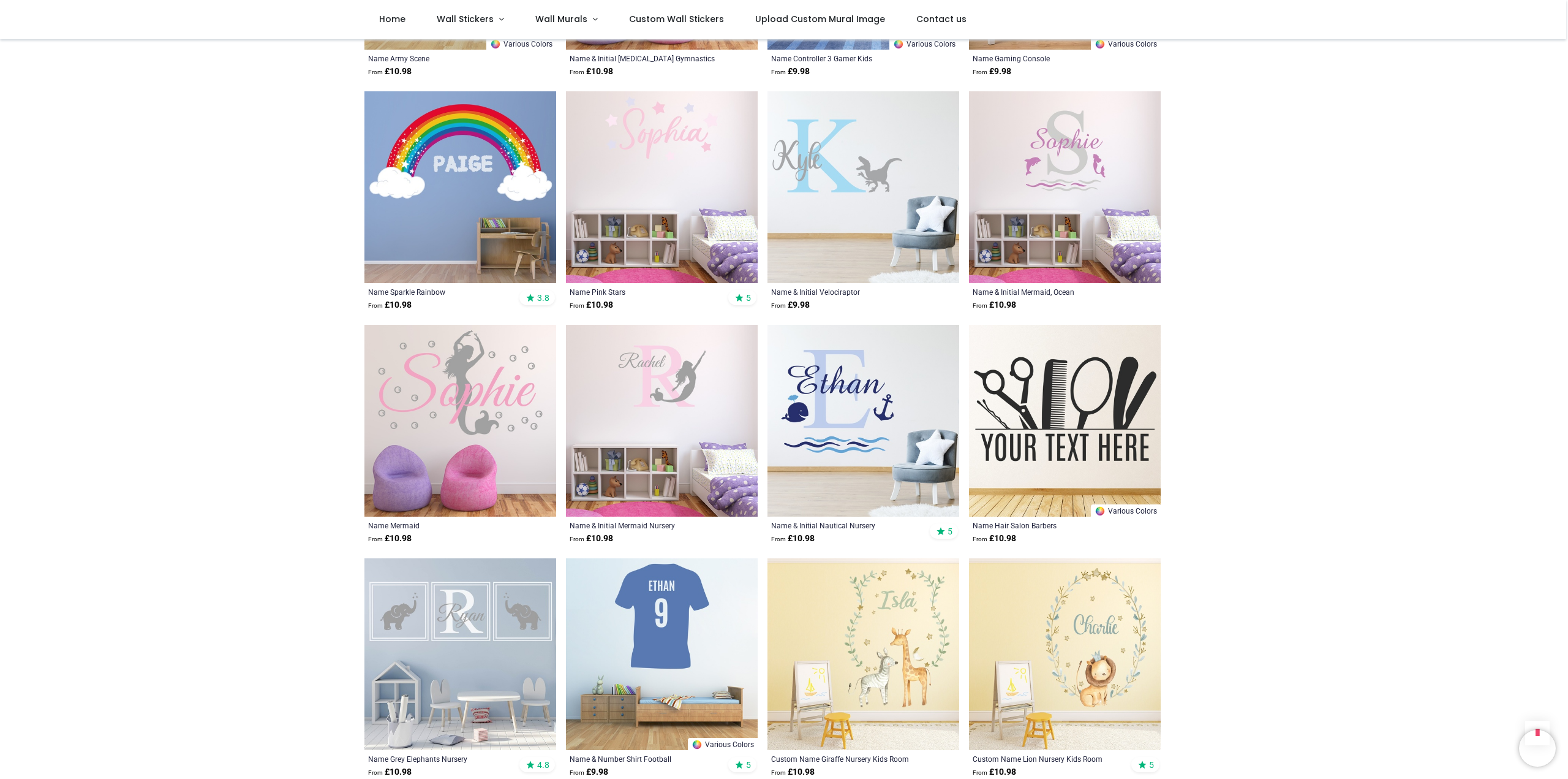
scroll to position [2450, 0]
